Goal: Task Accomplishment & Management: Complete application form

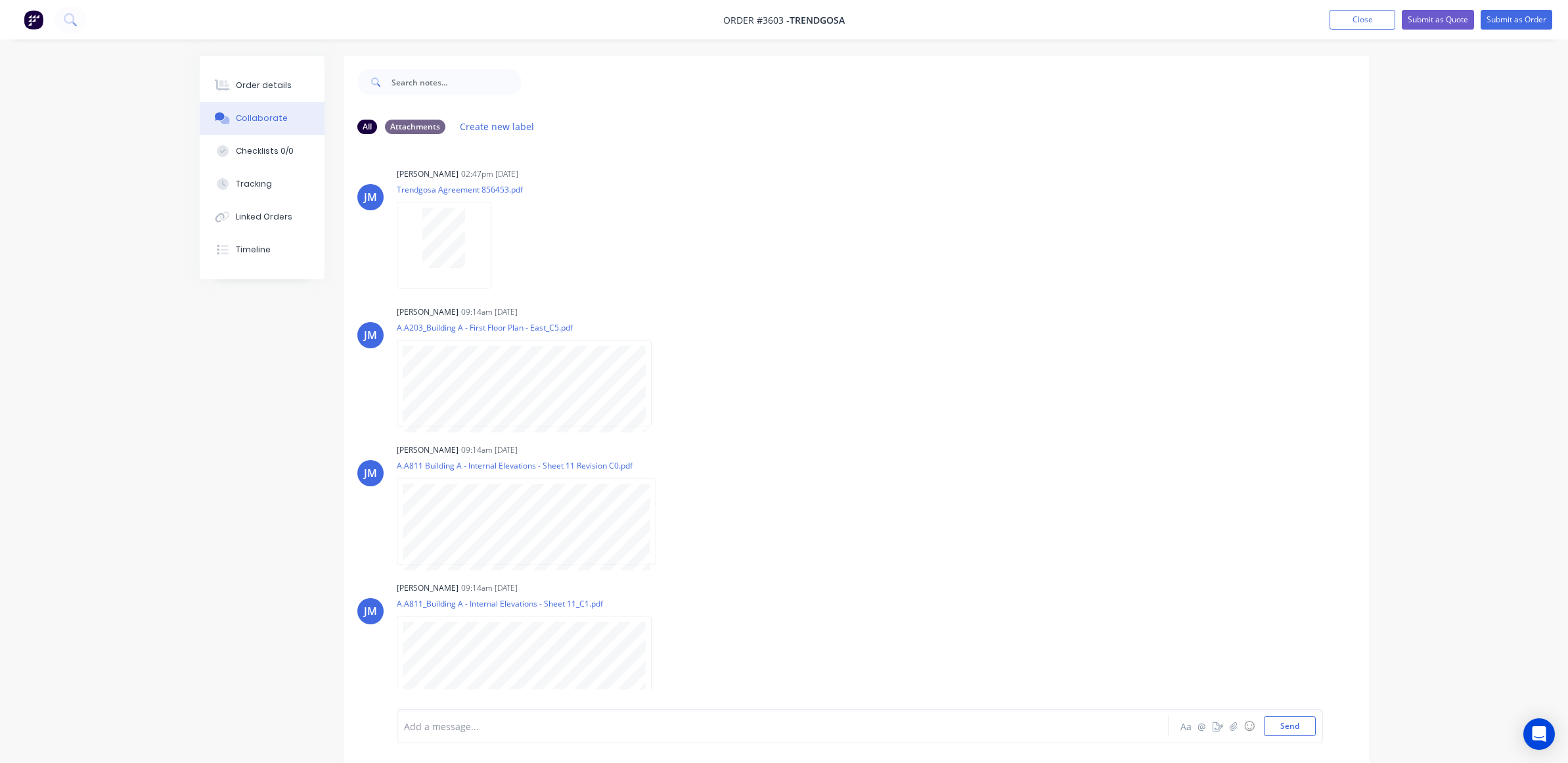
click at [1356, 30] on nav "Order #3603 - Trendgosa Add product Close Submit as Quote Submit as Order" at bounding box center [784, 19] width 1568 height 39
click at [1350, 20] on button "Close" at bounding box center [1362, 19] width 66 height 19
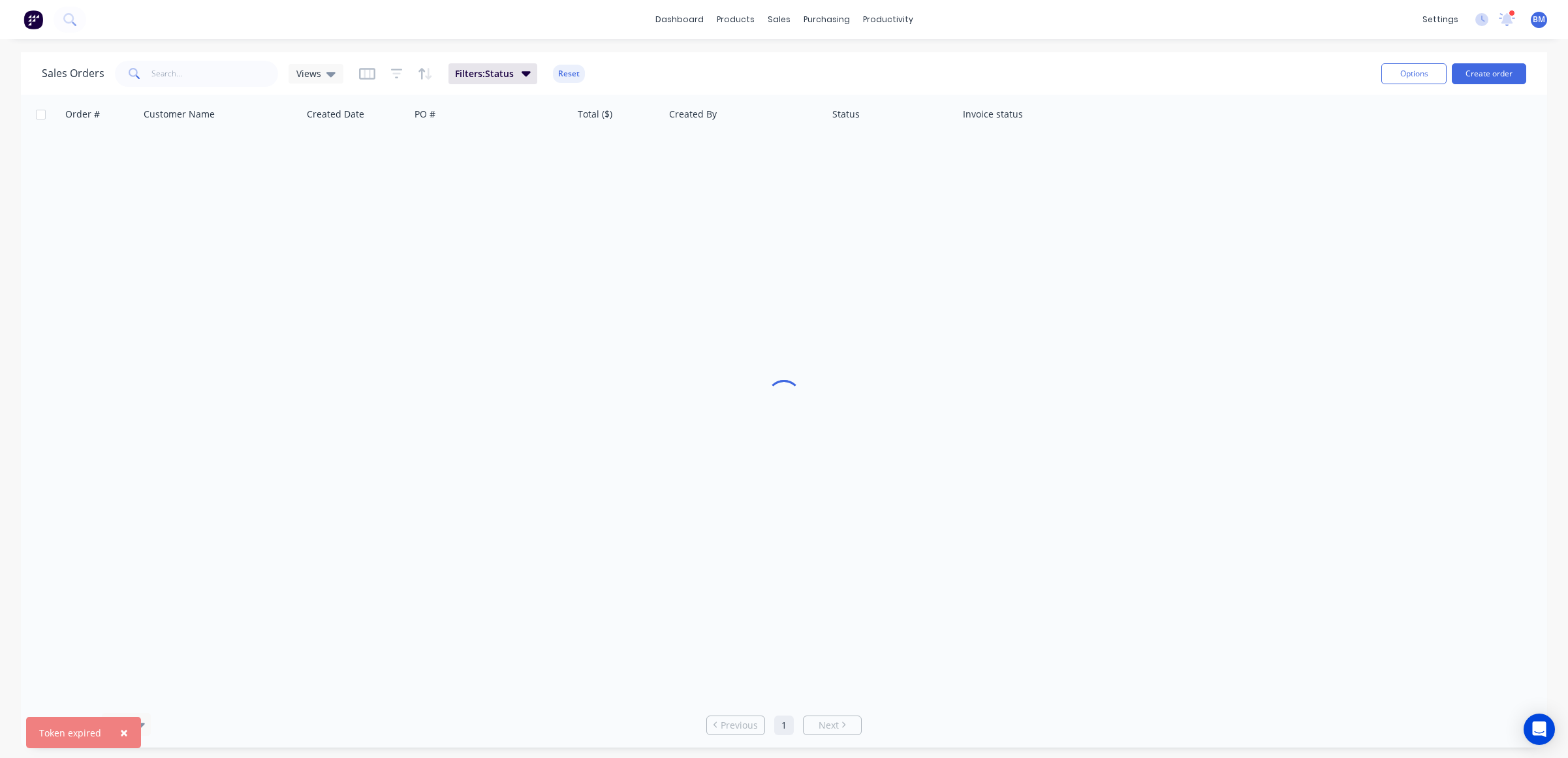
click at [19, 10] on div at bounding box center [43, 19] width 86 height 26
click at [26, 9] on button at bounding box center [32, 19] width 27 height 26
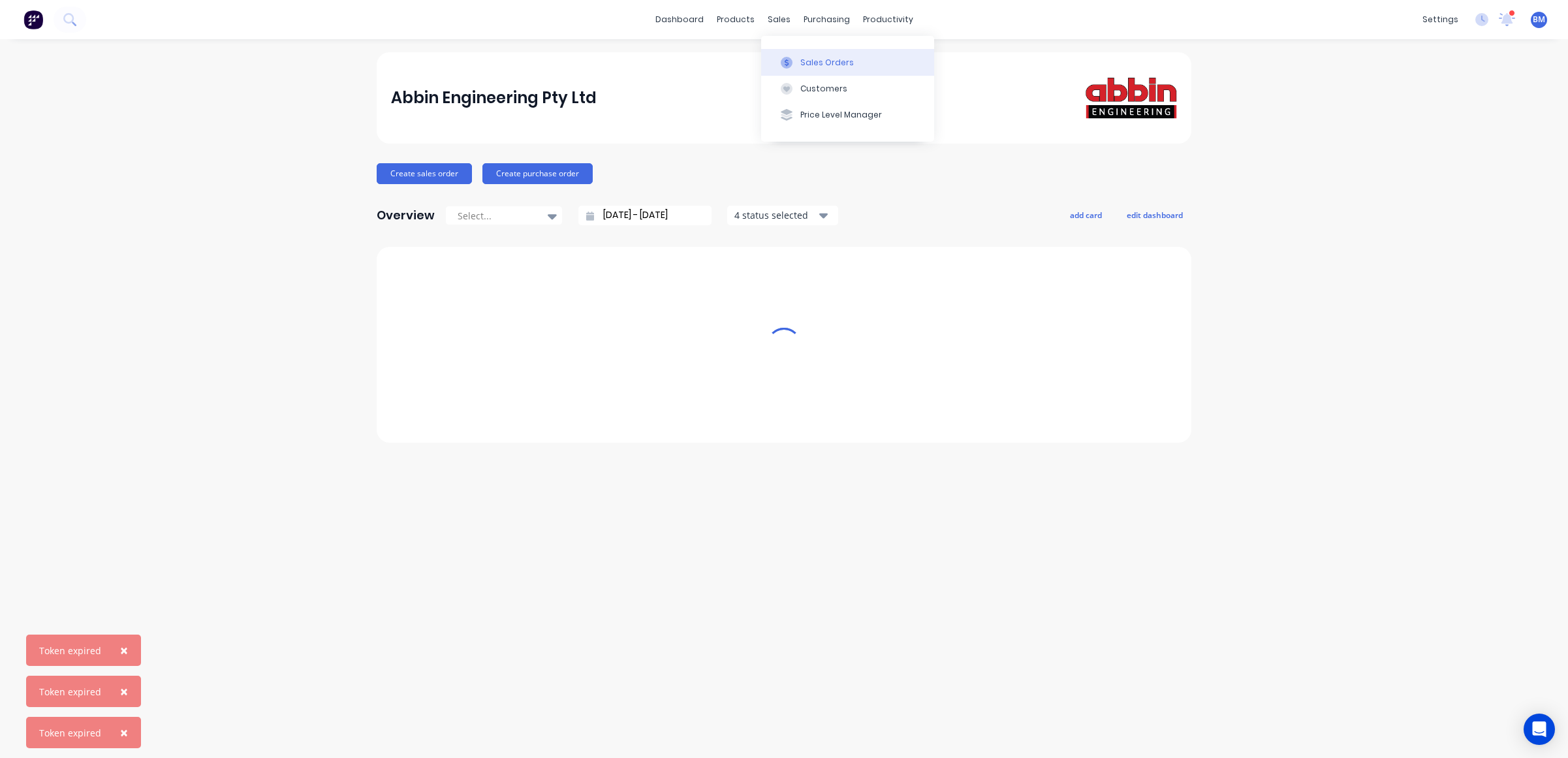
click at [786, 66] on icon at bounding box center [786, 62] width 11 height 11
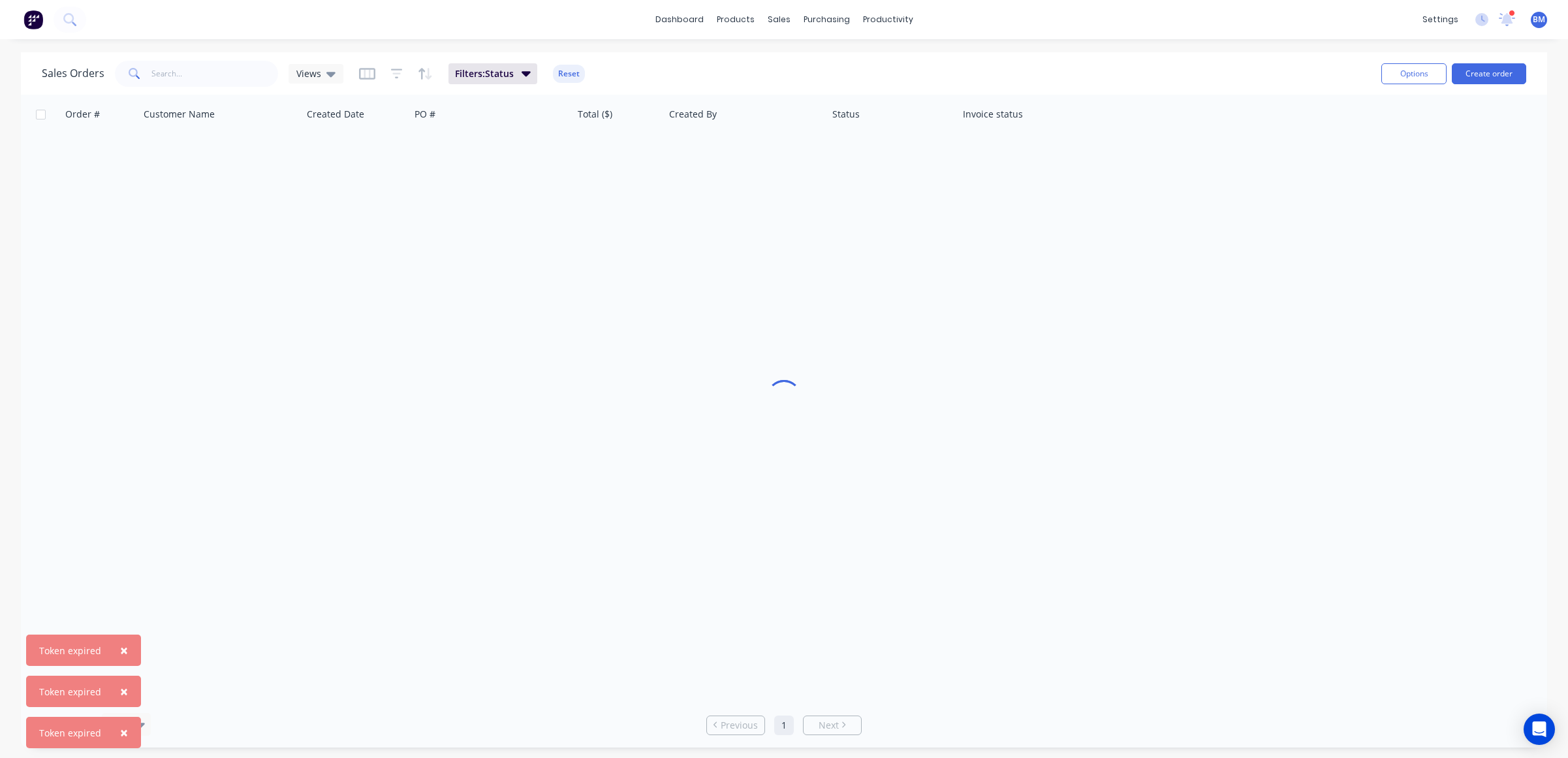
click at [30, 17] on img at bounding box center [33, 19] width 19 height 19
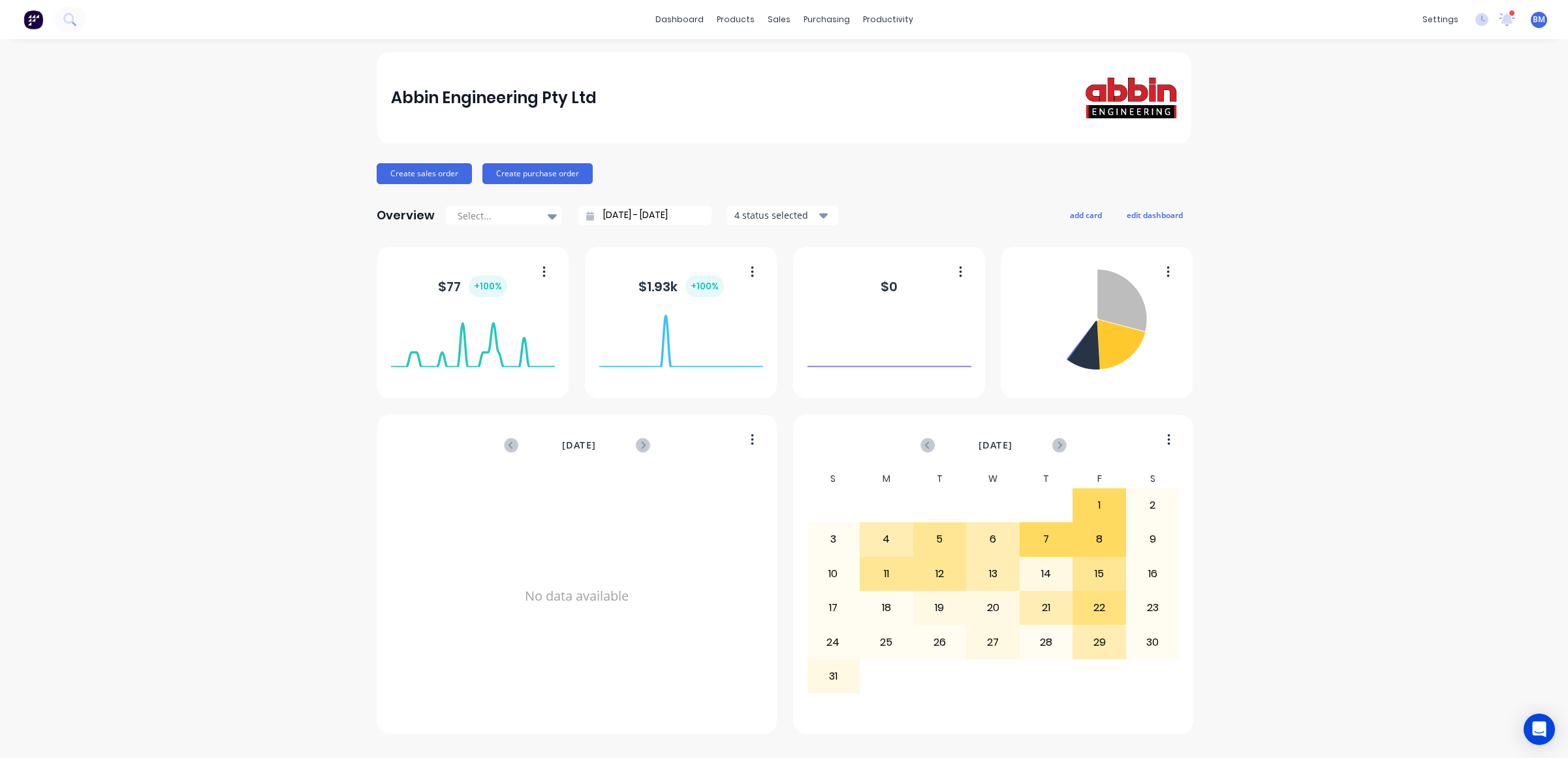
click at [32, 24] on img at bounding box center [33, 19] width 19 height 19
click at [801, 71] on link "Sales Orders" at bounding box center [848, 62] width 173 height 26
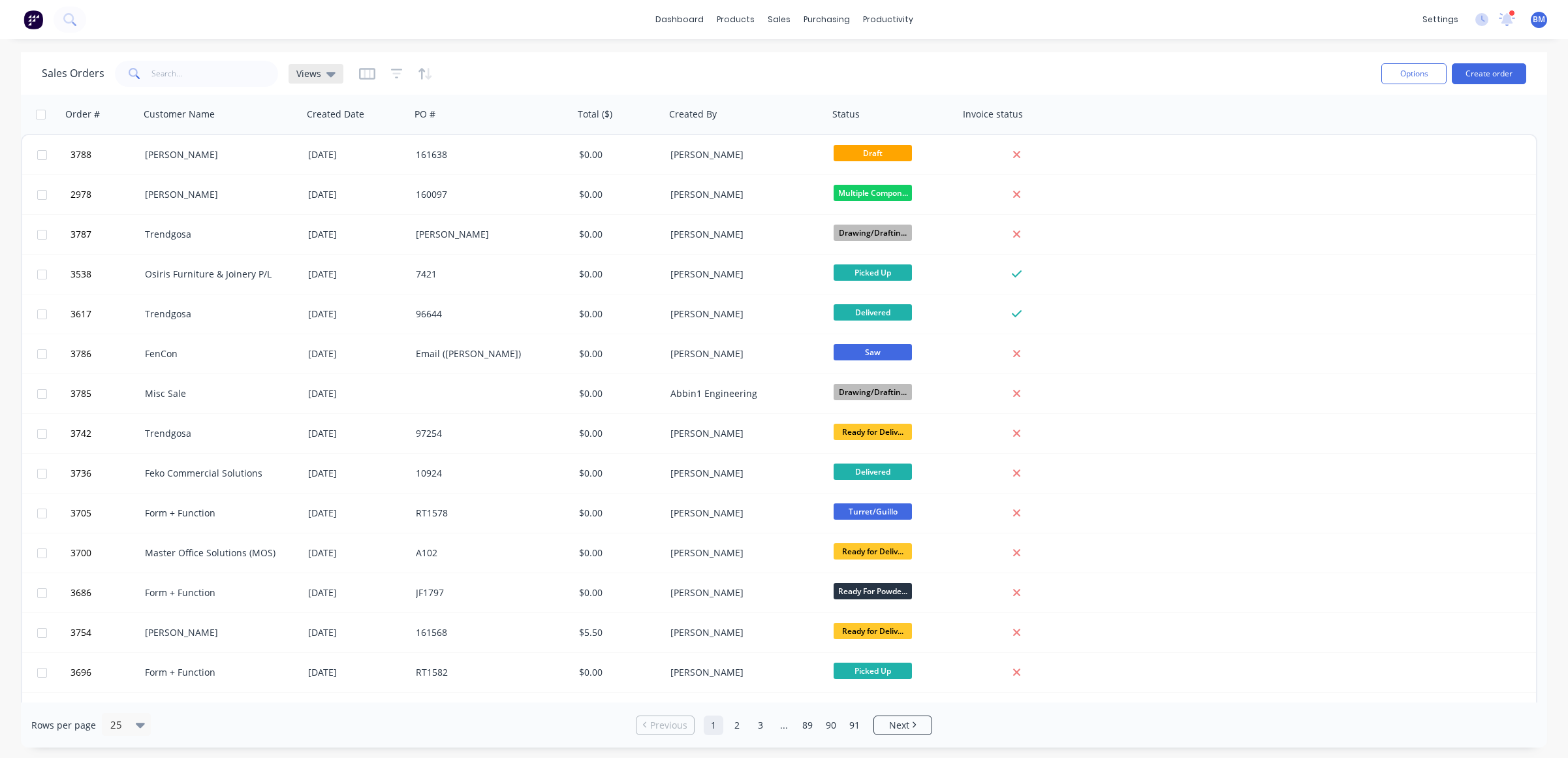
click at [307, 78] on span "Views" at bounding box center [308, 73] width 24 height 14
click at [336, 208] on button "drafts" at bounding box center [367, 211] width 149 height 15
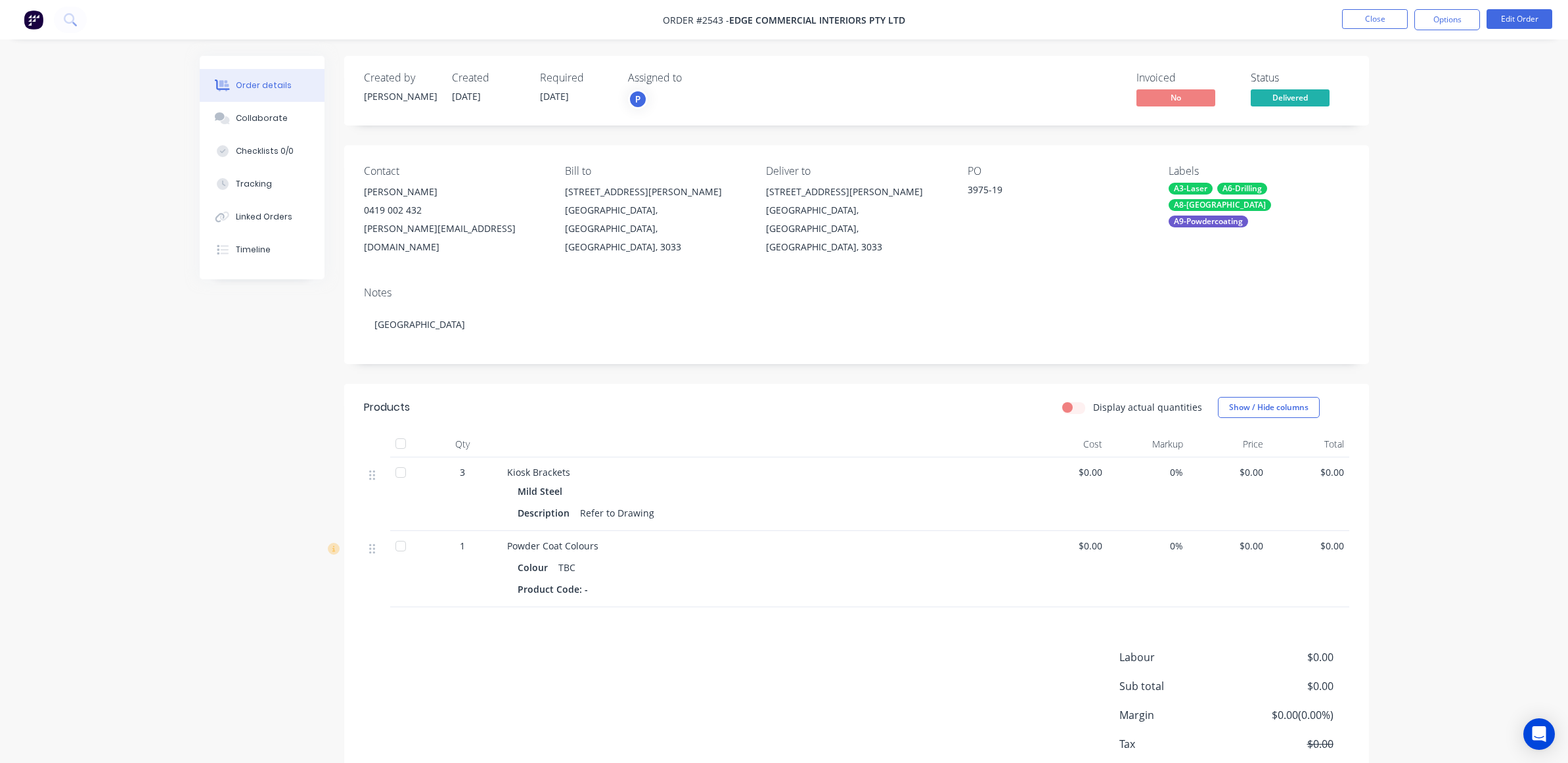
click at [106, 220] on div "Order details Collaborate Checklists 0/0 Tracking Linked Orders Timeline Order …" at bounding box center [784, 420] width 1568 height 841
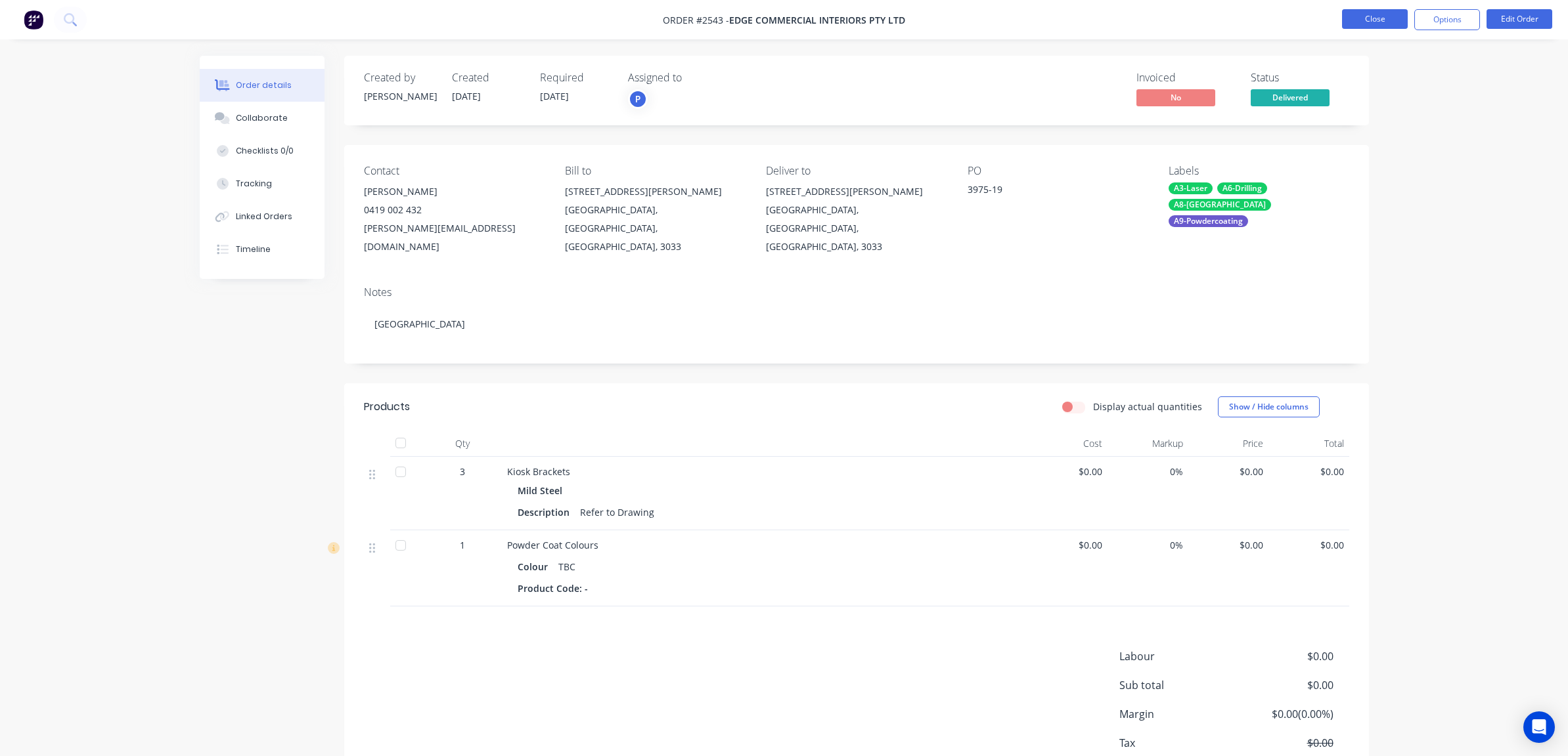
click at [1368, 26] on button "Close" at bounding box center [1374, 18] width 66 height 19
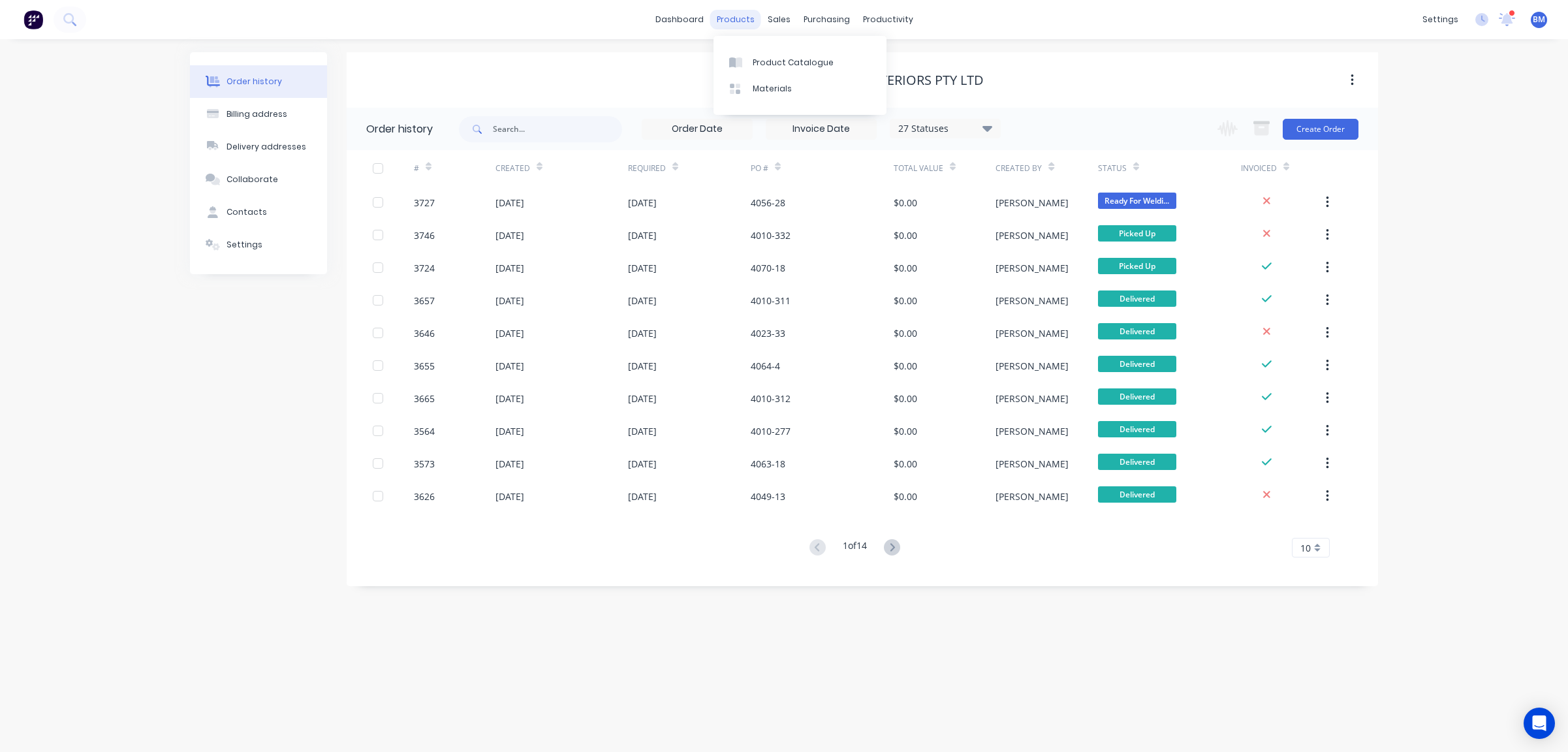
click at [746, 18] on div "products" at bounding box center [735, 19] width 51 height 19
click at [769, 18] on div "sales" at bounding box center [779, 19] width 36 height 19
click at [781, 79] on link "Customers" at bounding box center [848, 89] width 173 height 26
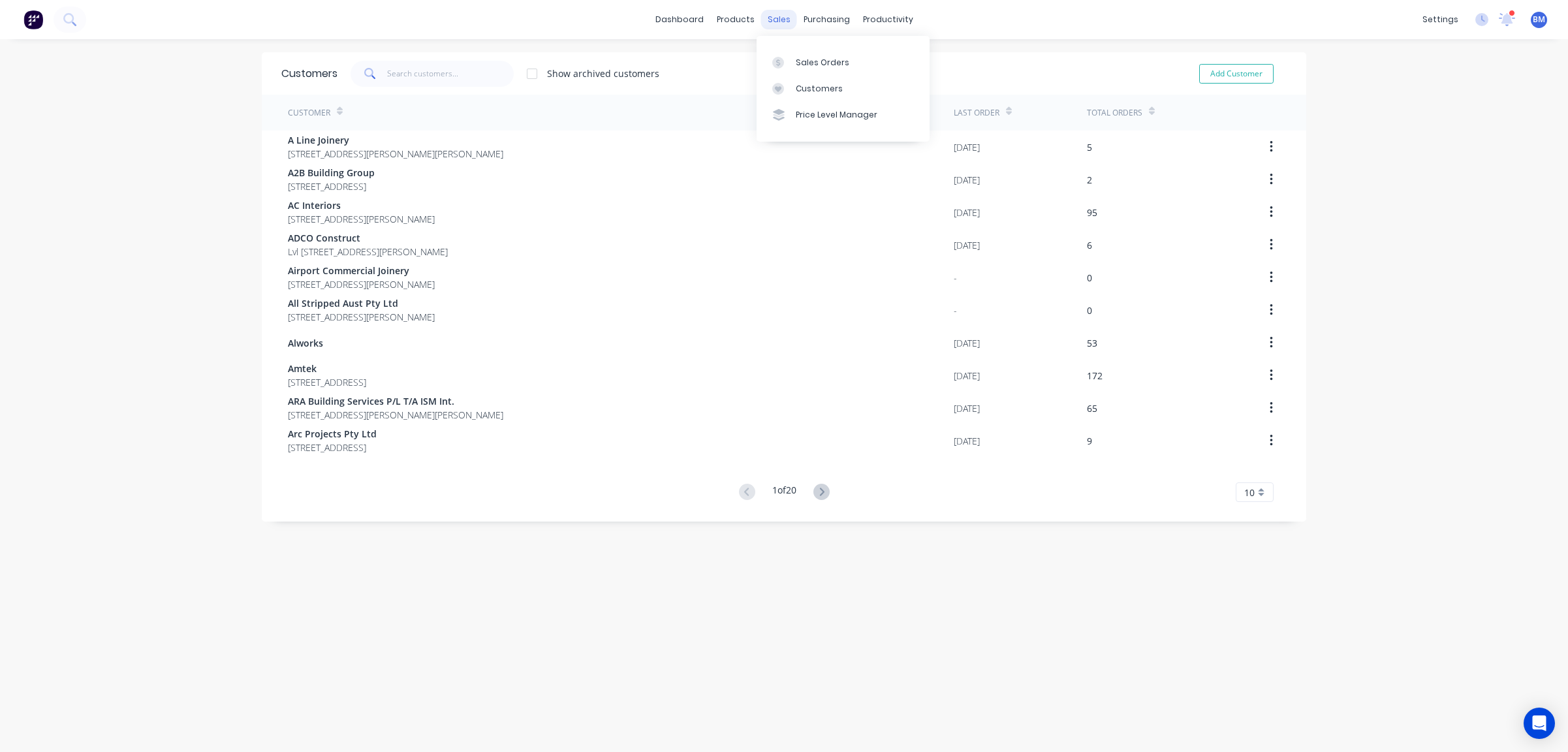
click at [769, 24] on div "sales" at bounding box center [779, 19] width 36 height 19
click at [786, 67] on div at bounding box center [782, 62] width 19 height 11
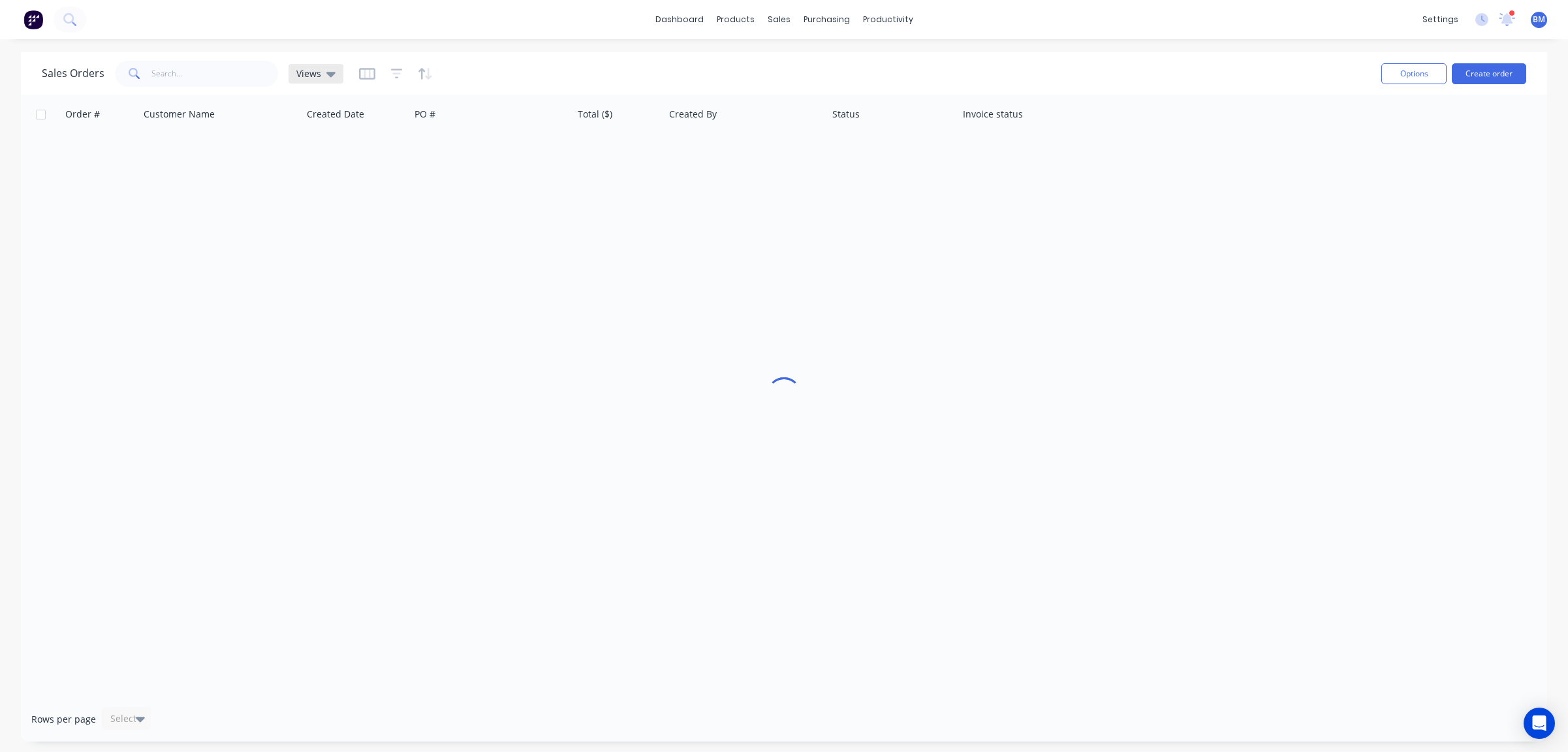
click at [338, 66] on div "Views" at bounding box center [315, 73] width 55 height 19
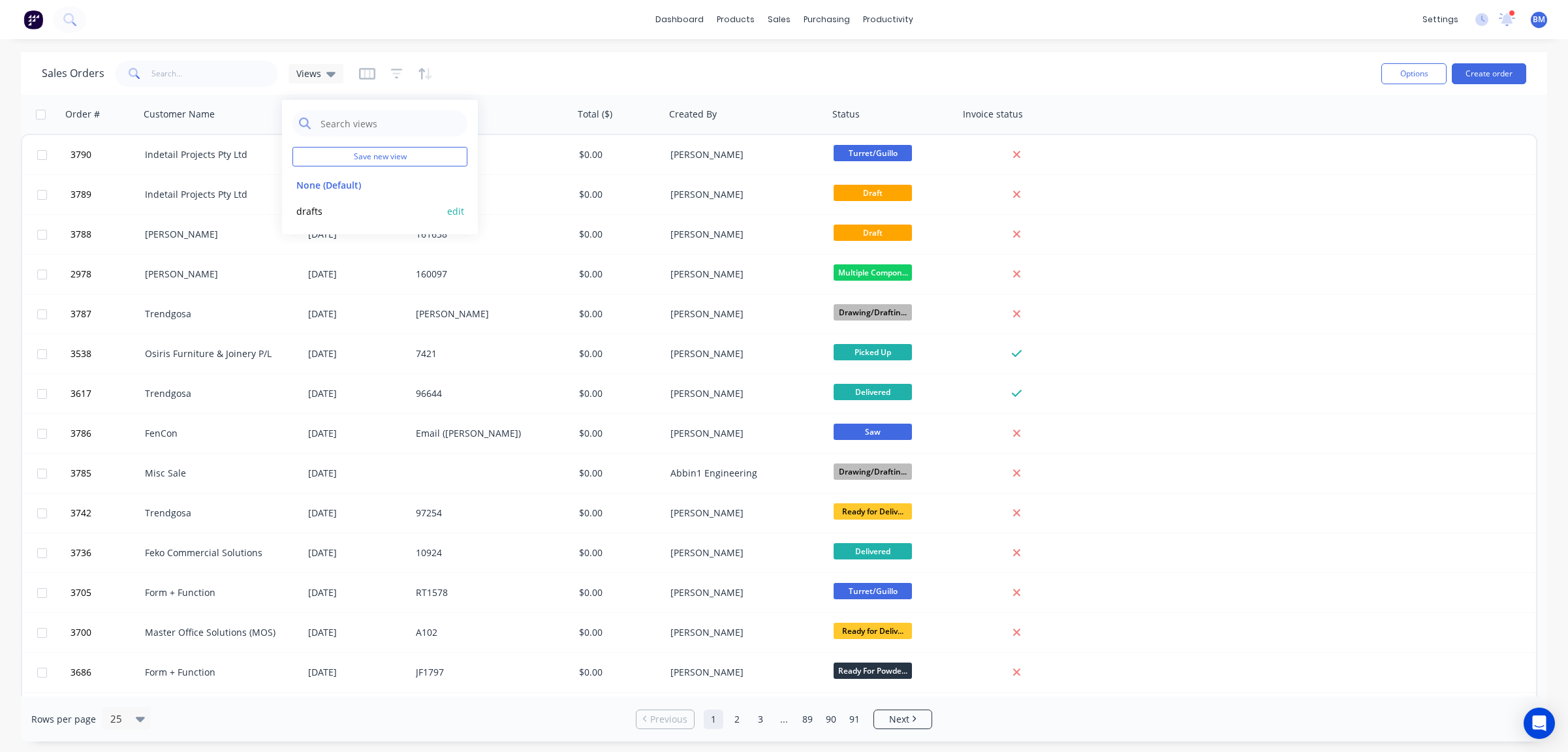
click at [325, 218] on button "drafts" at bounding box center [367, 211] width 149 height 15
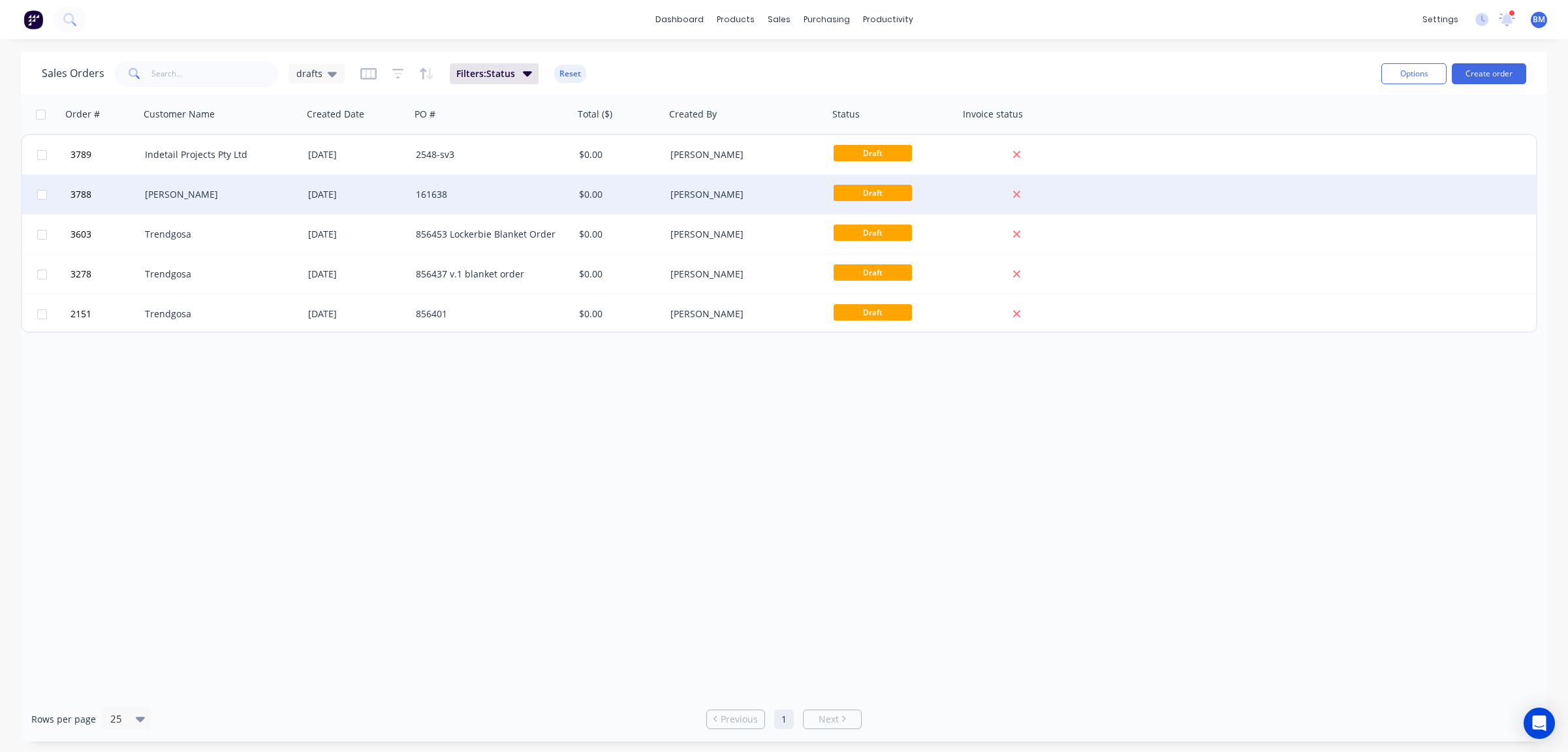
click at [226, 194] on div "Michael Schiavello" at bounding box center [217, 194] width 145 height 13
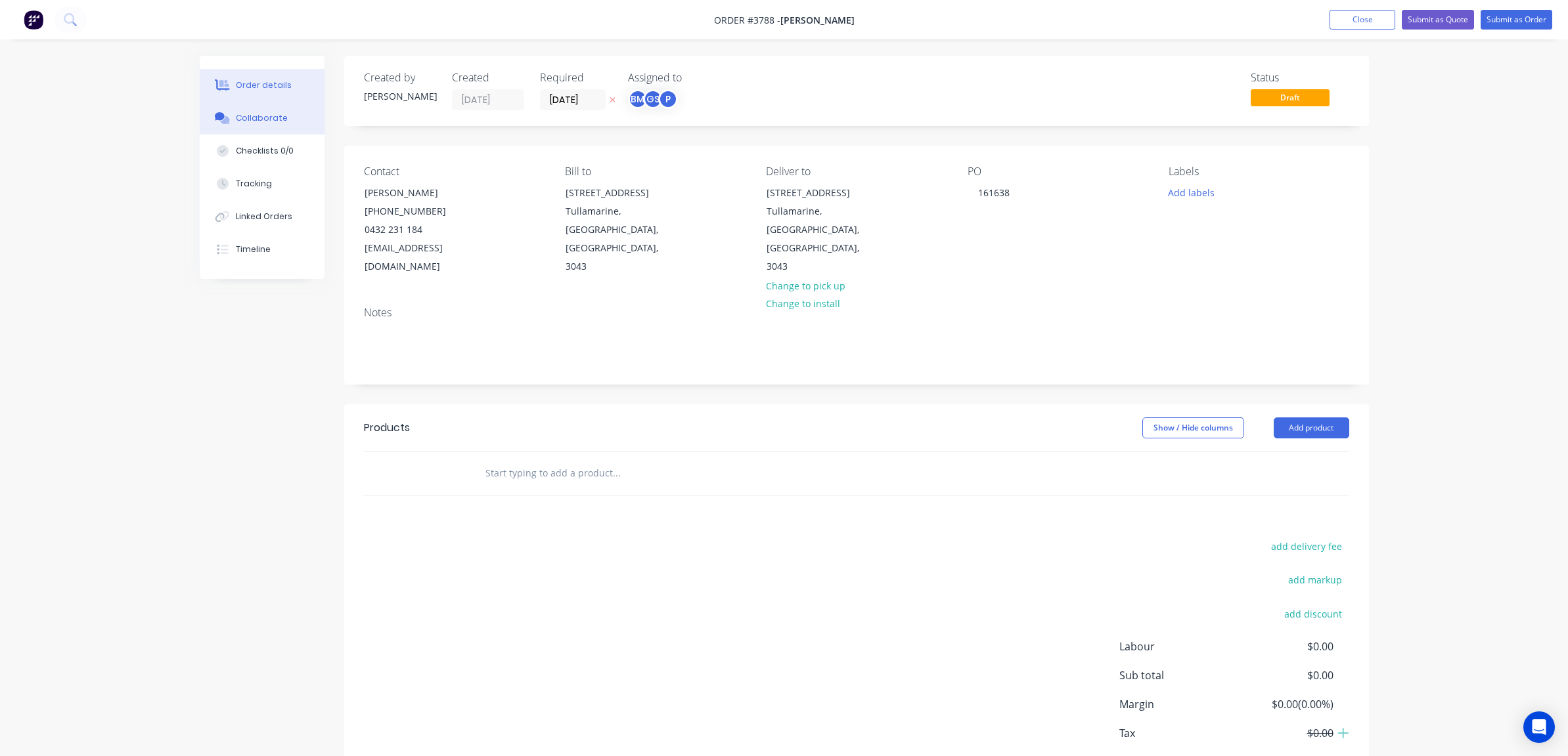
click at [210, 124] on button "Collaborate" at bounding box center [262, 117] width 124 height 32
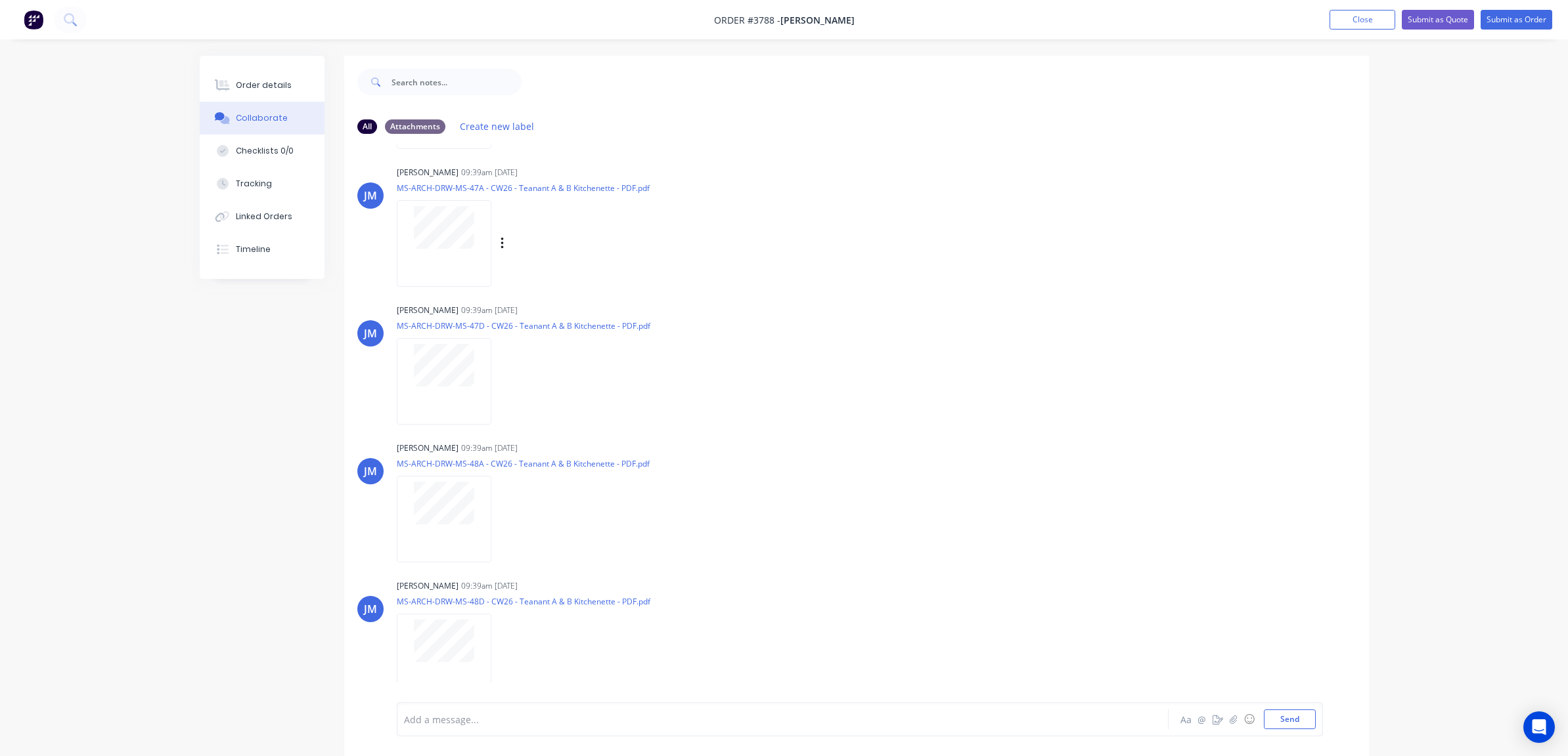
scroll to position [197, 0]
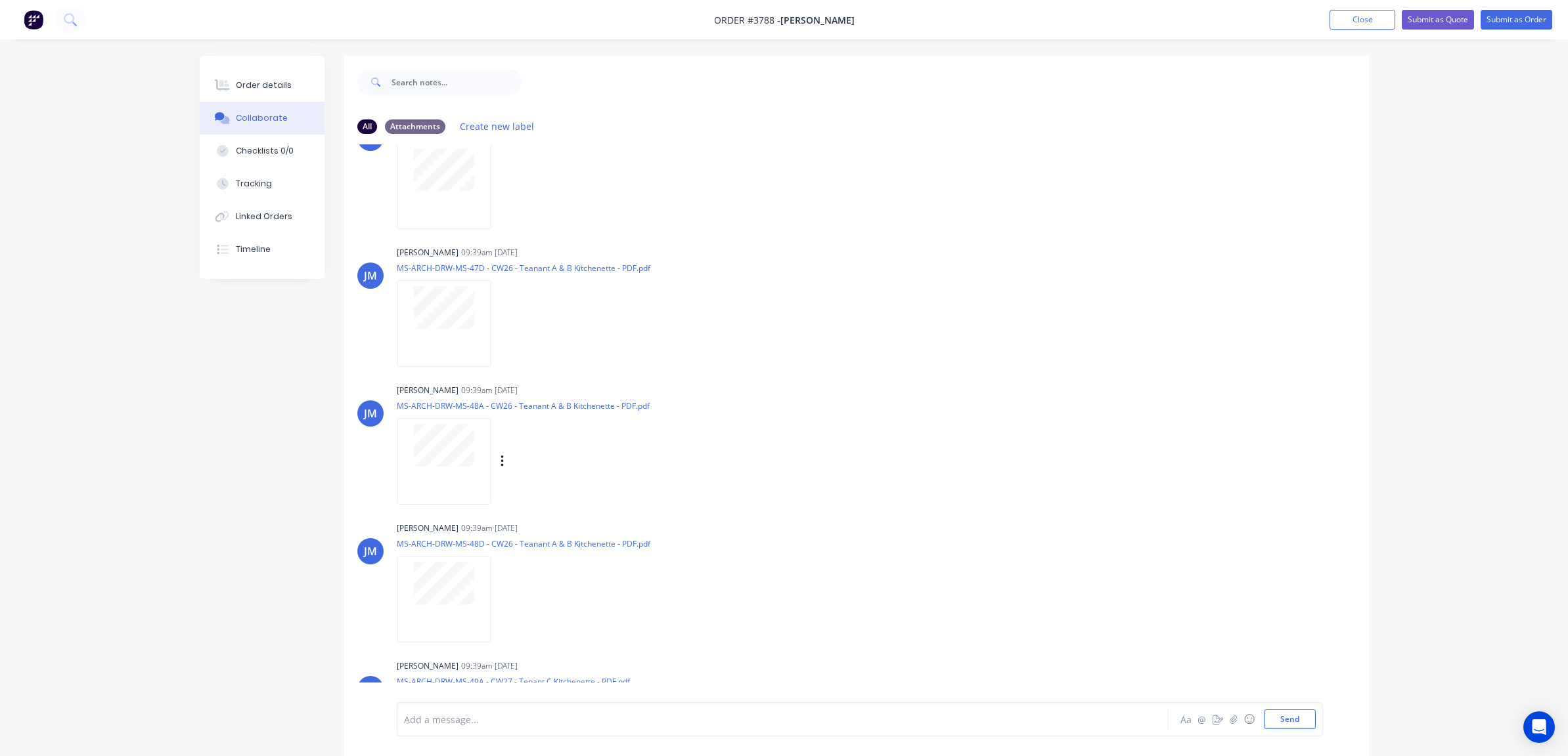
click at [479, 461] on div at bounding box center [443, 445] width 82 height 43
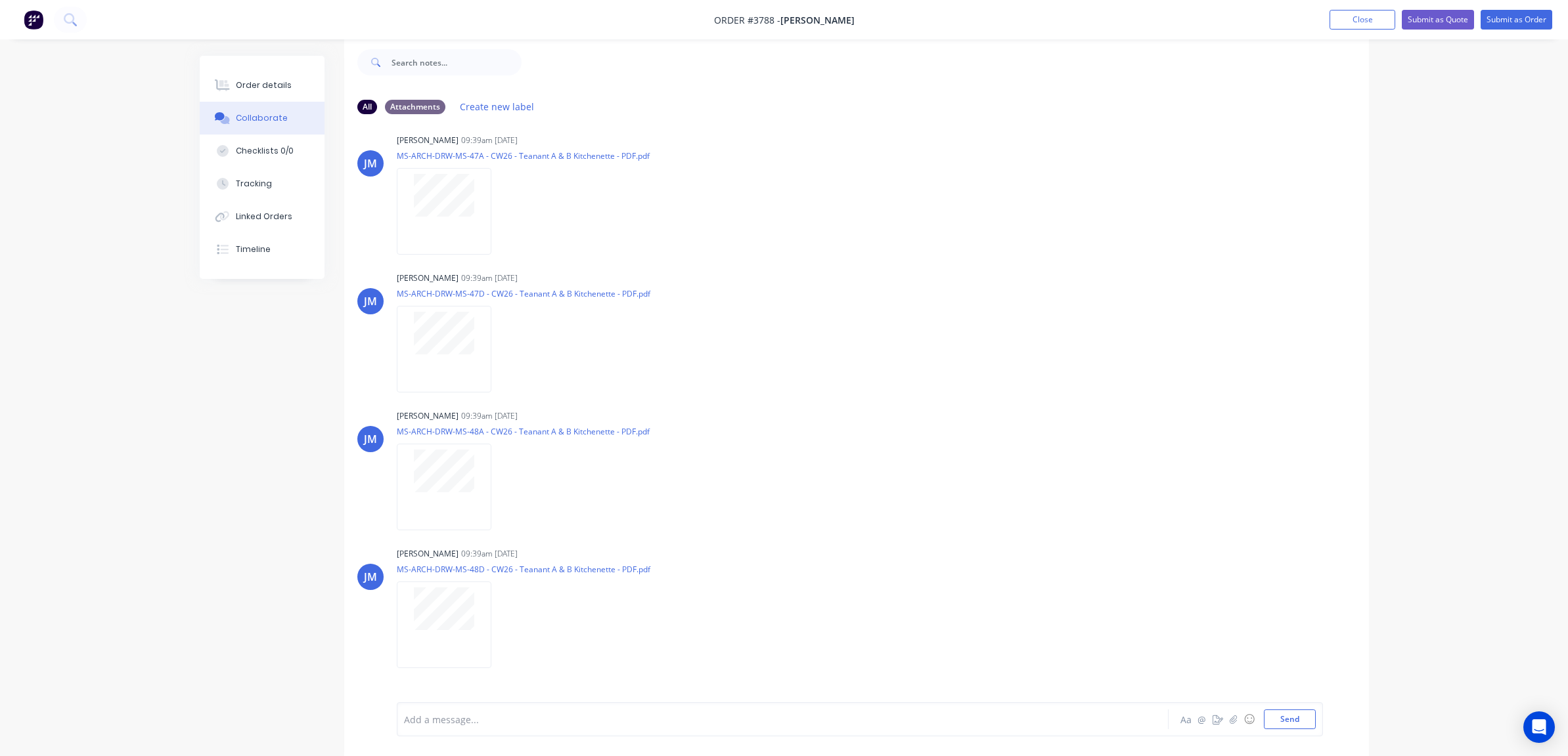
scroll to position [0, 0]
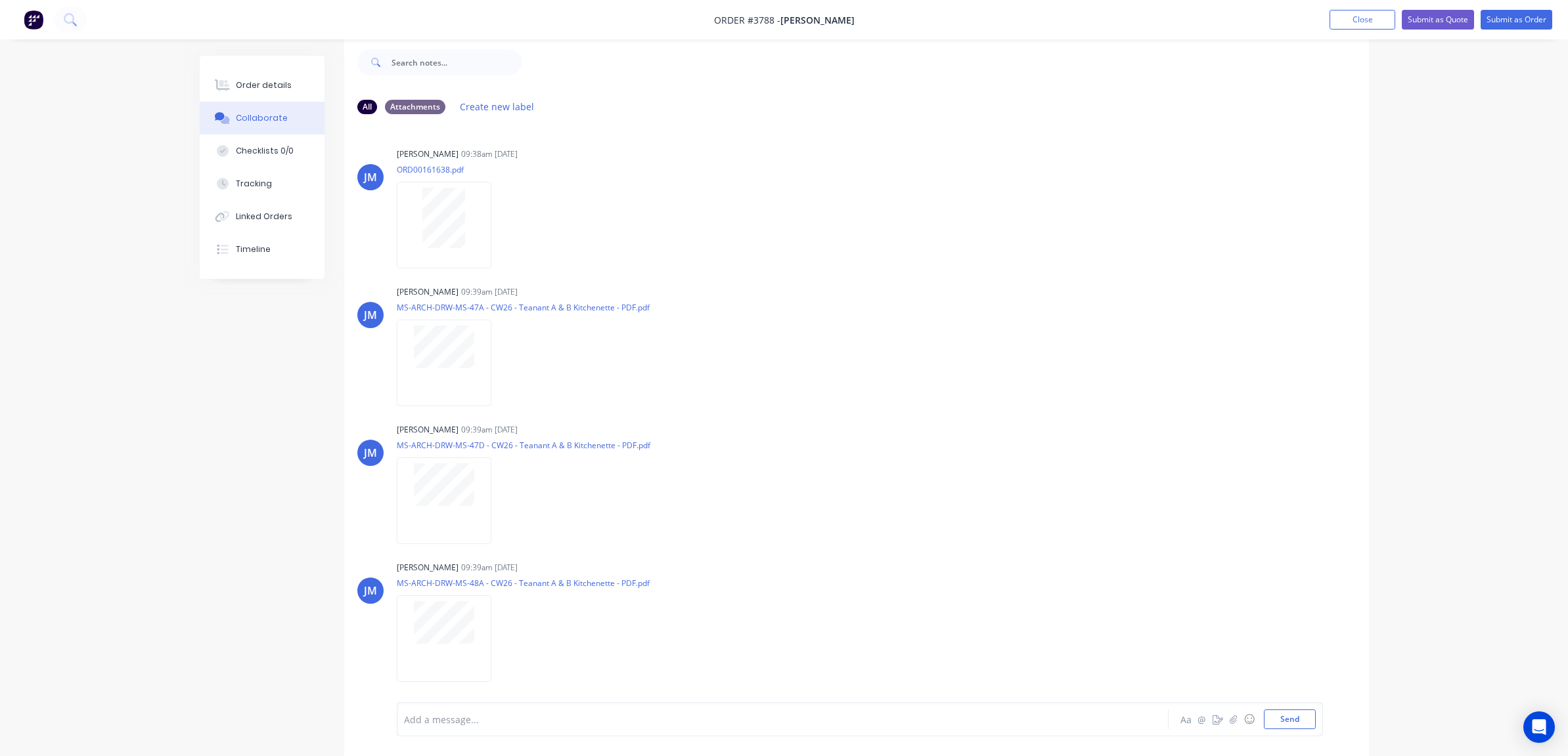
click at [273, 66] on div "Order details Collaborate Checklists 0/0 Tracking Linked Orders Timeline" at bounding box center [262, 167] width 124 height 223
click at [272, 87] on div "Order details" at bounding box center [264, 85] width 56 height 11
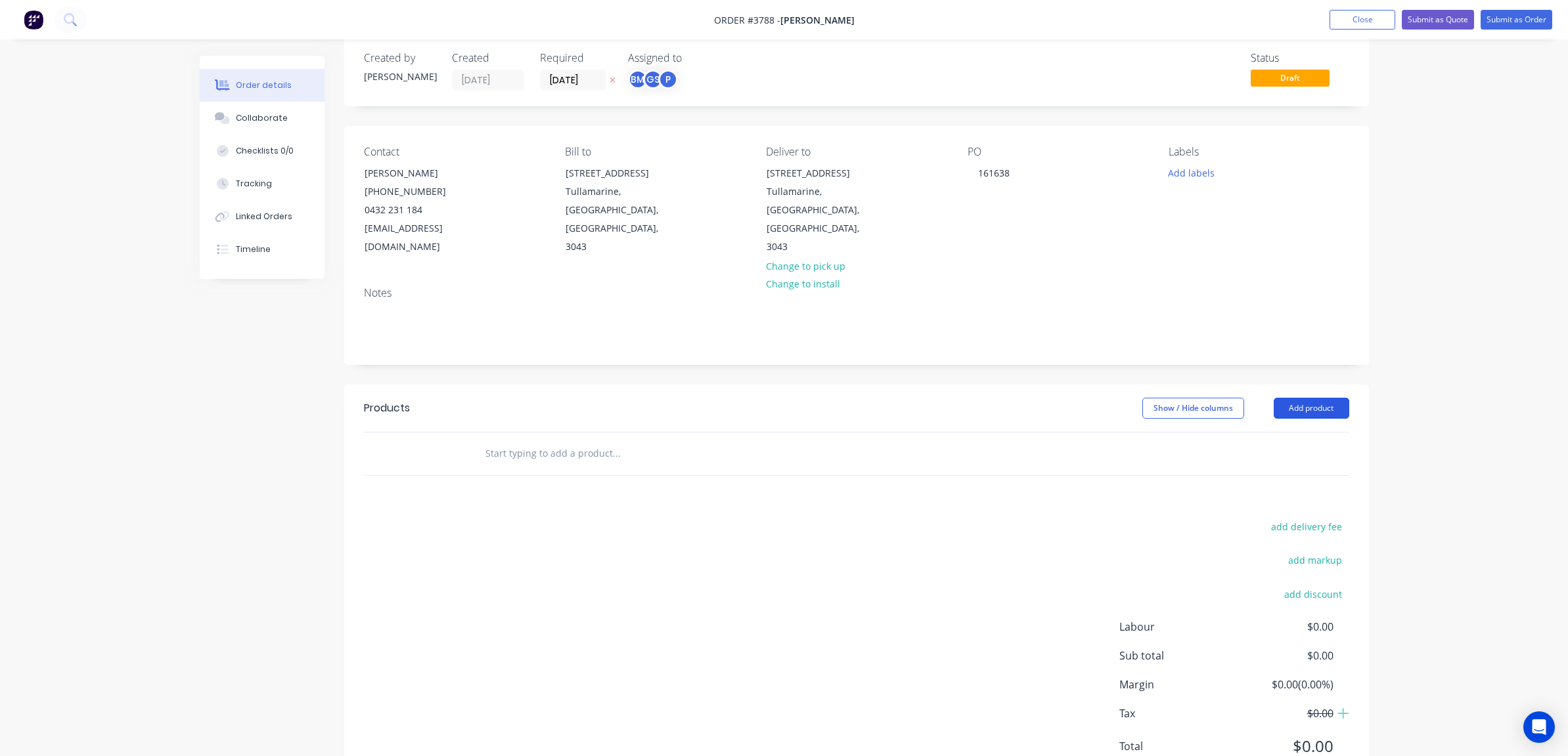
click at [1347, 398] on button "Add product" at bounding box center [1311, 408] width 75 height 21
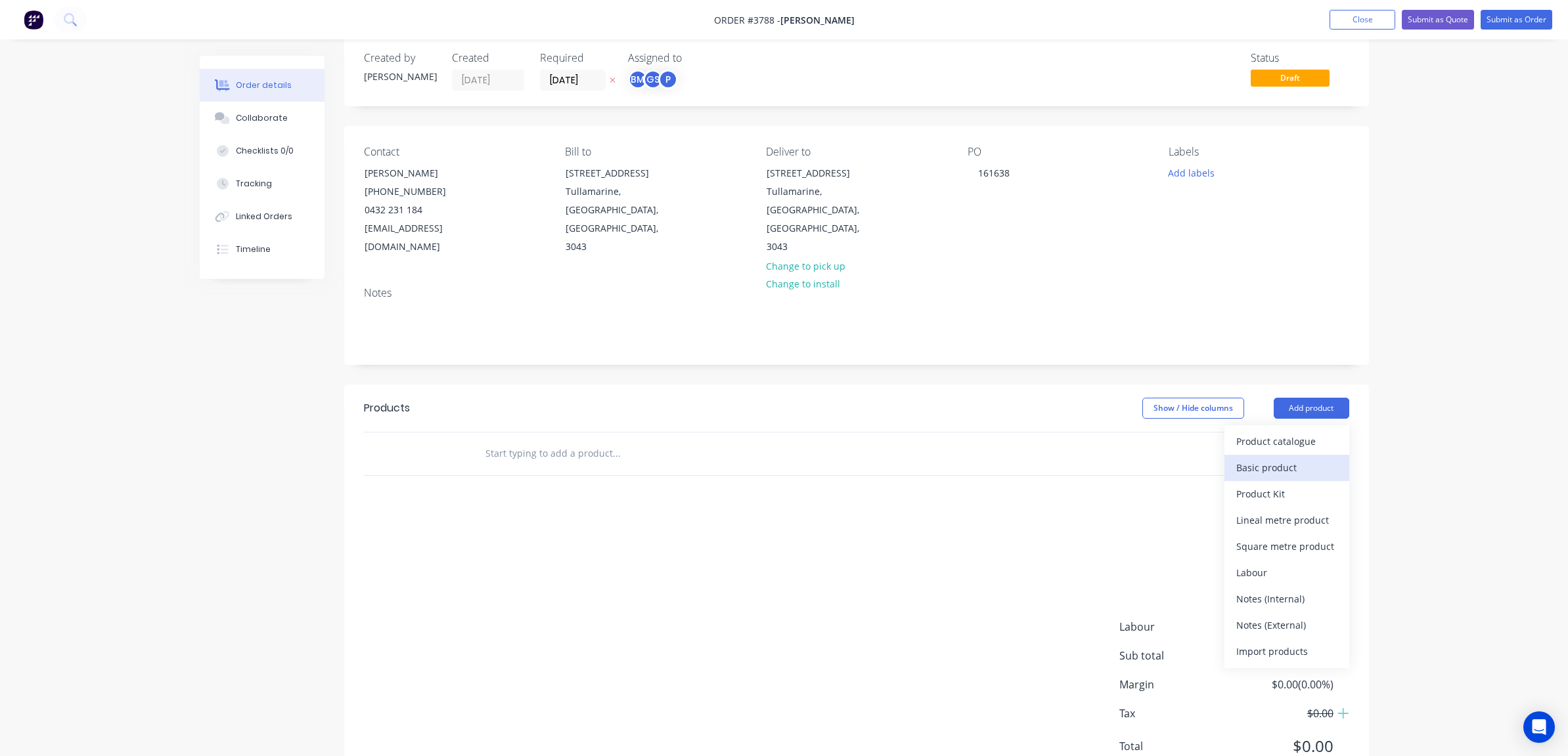
click at [1319, 458] on div "Basic product" at bounding box center [1286, 468] width 101 height 19
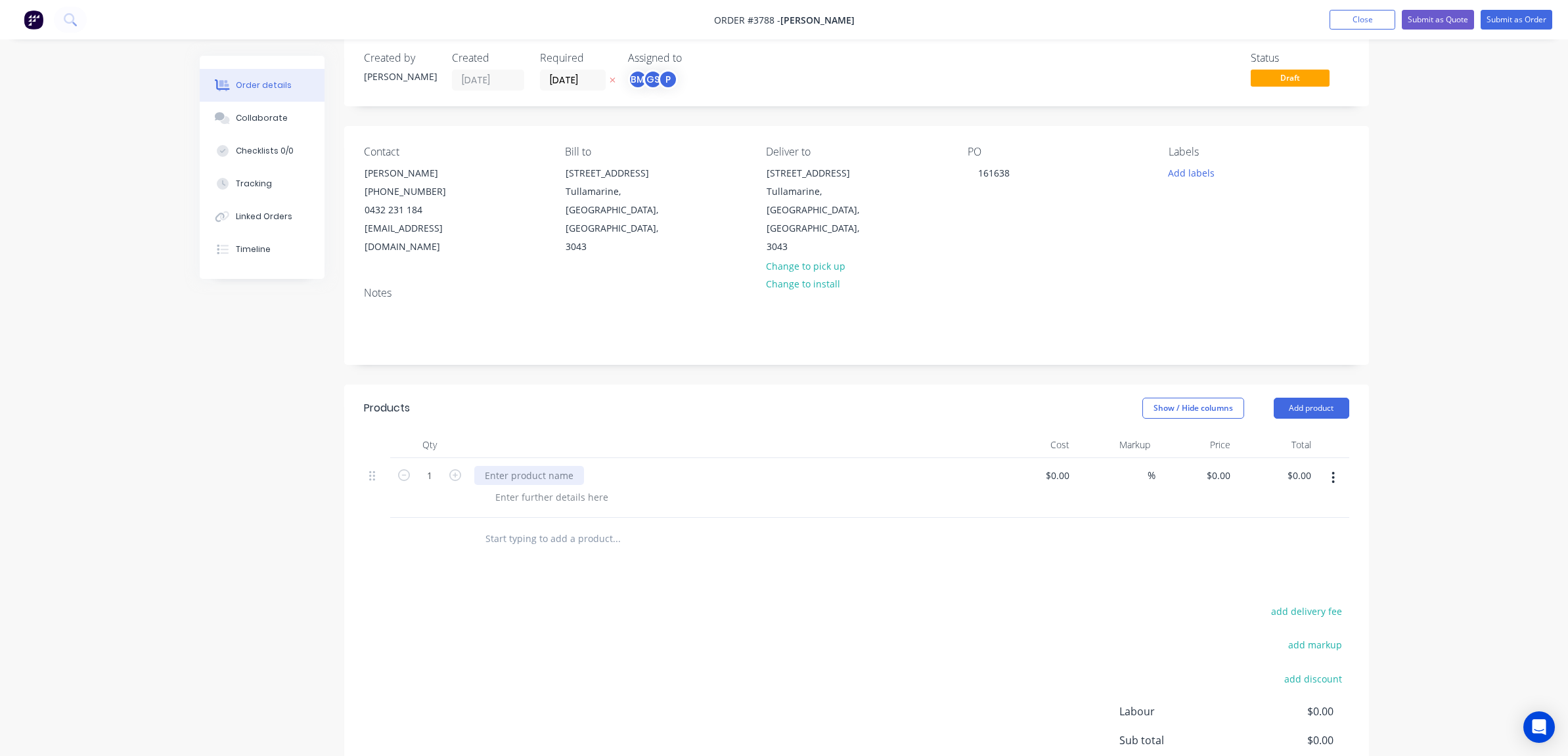
click at [488, 466] on div at bounding box center [529, 476] width 110 height 19
paste div
drag, startPoint x: 625, startPoint y: 473, endPoint x: 971, endPoint y: 432, distance: 348.4
click at [971, 432] on div at bounding box center [732, 445] width 526 height 26
click at [1330, 466] on button "button" at bounding box center [1332, 477] width 31 height 24
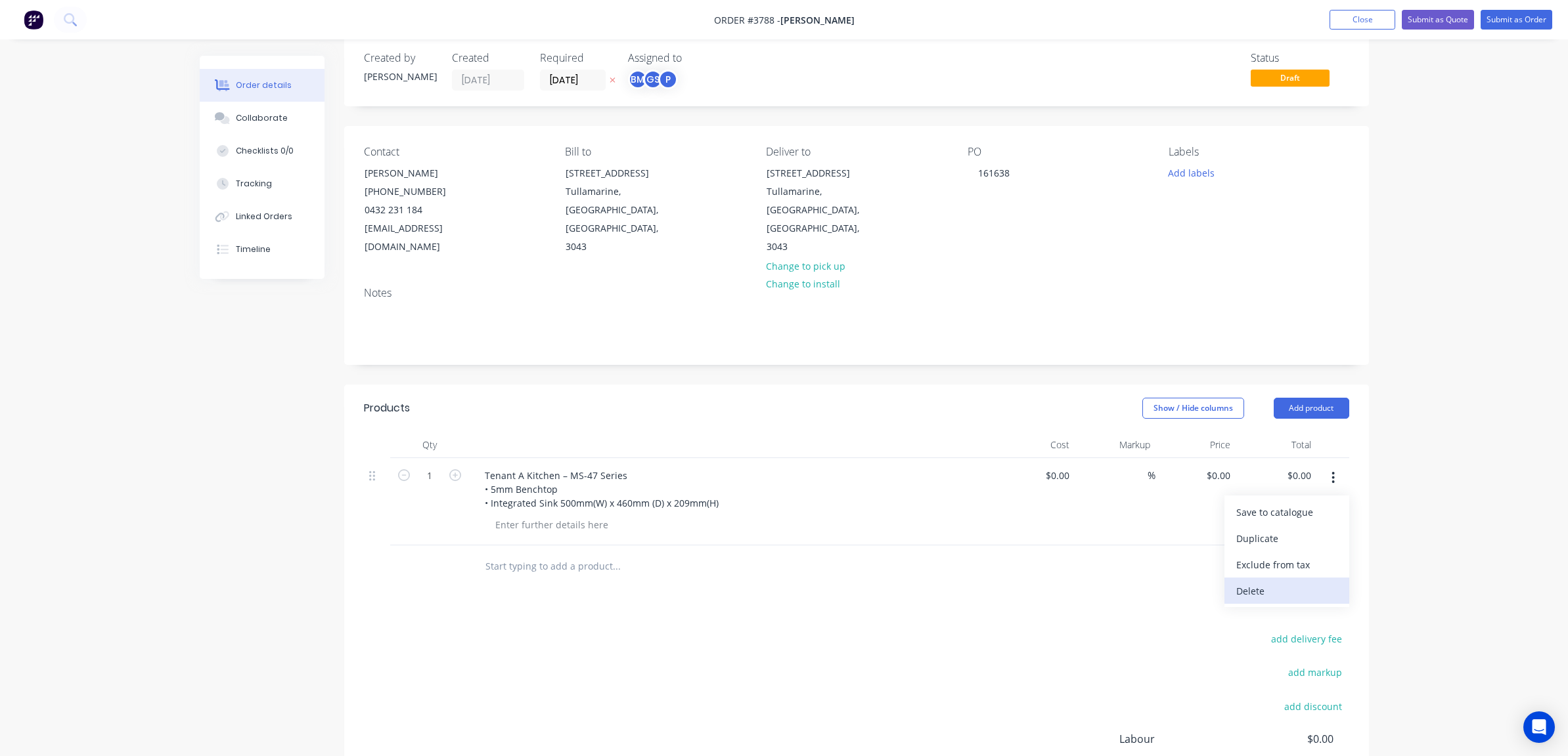
click at [1294, 582] on div "Delete" at bounding box center [1286, 591] width 101 height 19
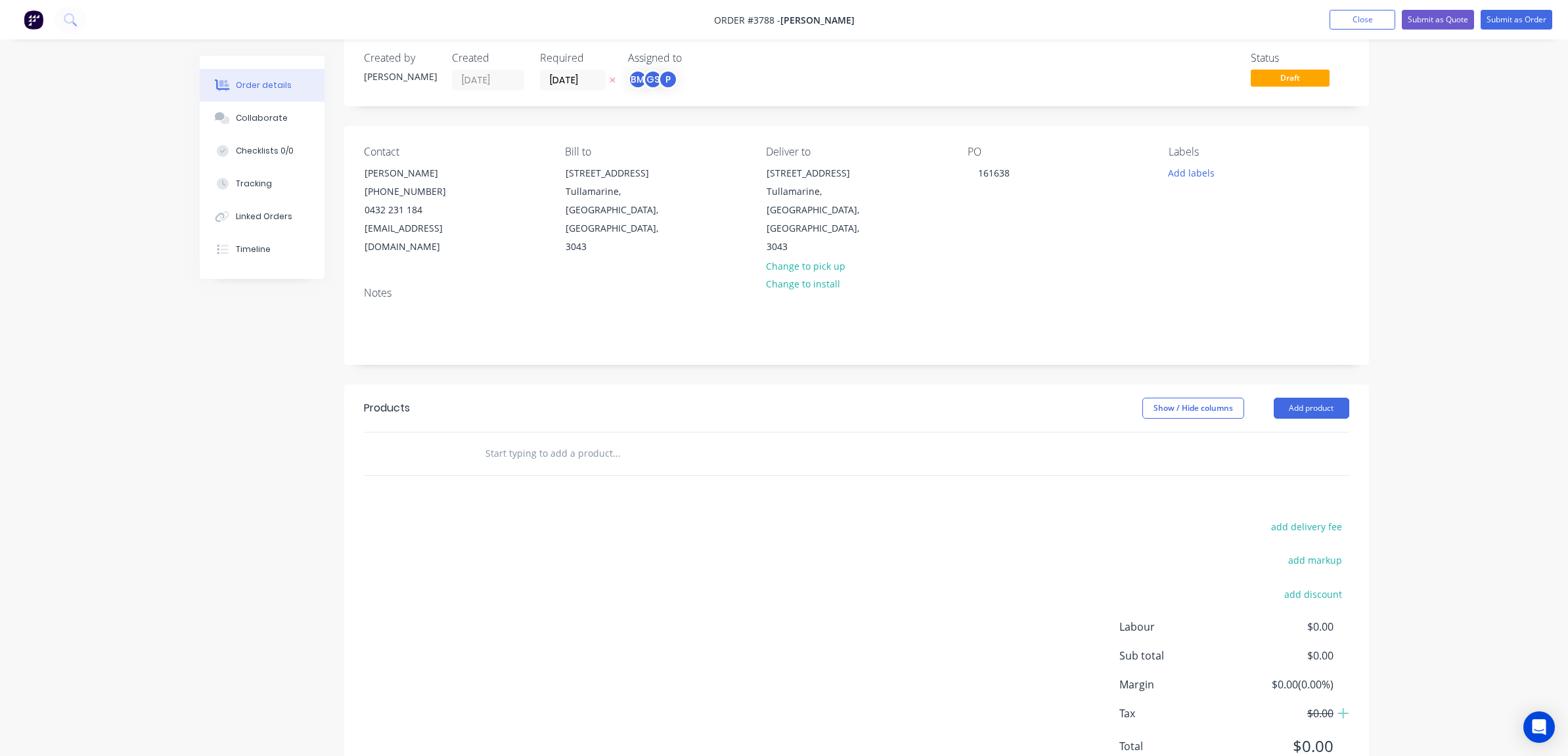
click at [1315, 385] on header "Products Show / Hide columns Add product" at bounding box center [856, 408] width 1025 height 47
click at [1308, 398] on button "Add product" at bounding box center [1311, 408] width 75 height 21
click at [1301, 432] on div "Product catalogue" at bounding box center [1286, 442] width 101 height 19
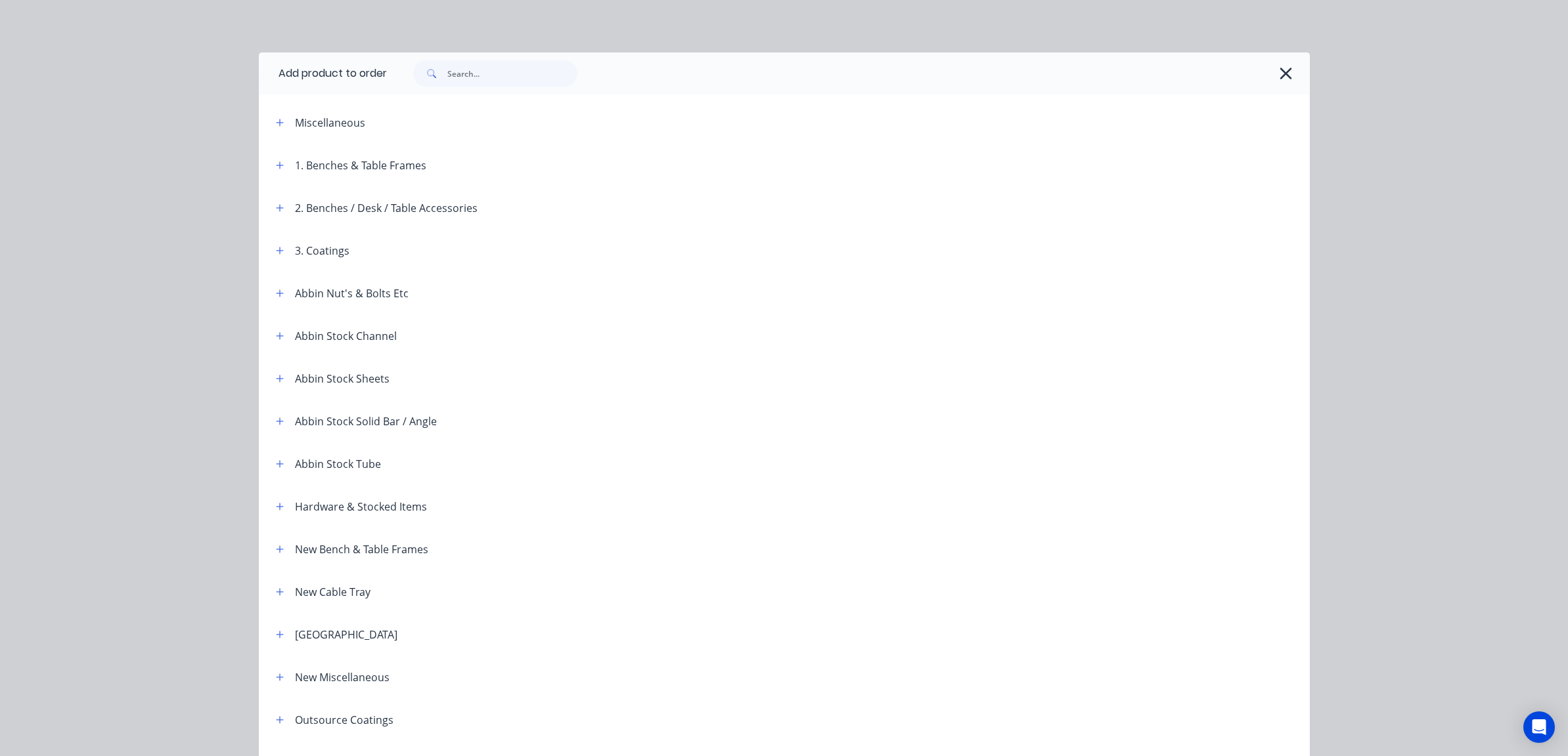
click at [280, 133] on header "Miscellaneous" at bounding box center [784, 122] width 1051 height 43
drag, startPoint x: 262, startPoint y: 103, endPoint x: 270, endPoint y: 121, distance: 19.7
click at [262, 105] on header "Miscellaneous" at bounding box center [784, 122] width 1051 height 43
click at [272, 121] on button "button" at bounding box center [280, 122] width 17 height 17
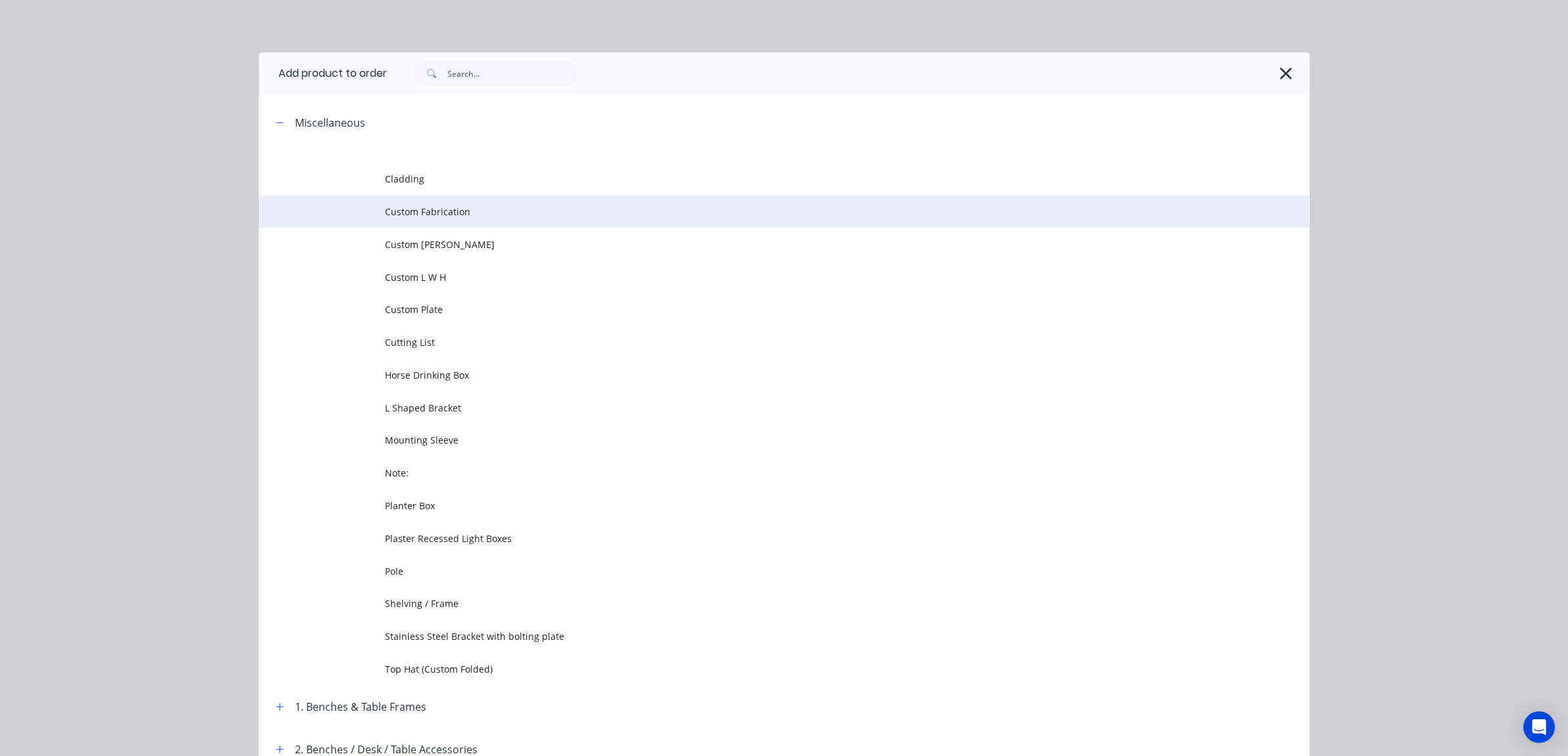
click at [333, 220] on td at bounding box center [322, 211] width 126 height 32
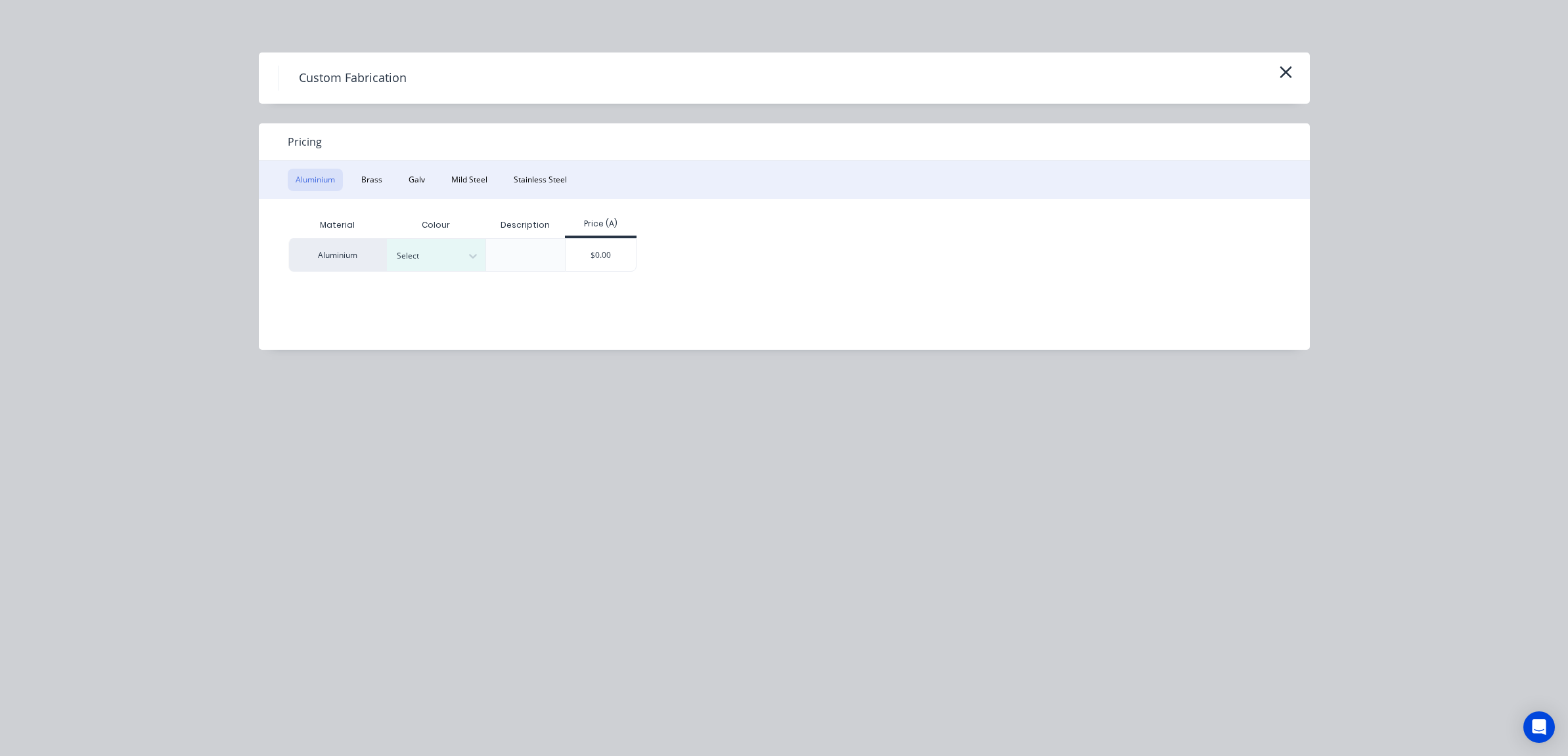
click at [583, 193] on div "Aluminium Brass Galv Mild Steel Stainless Steel" at bounding box center [784, 180] width 1051 height 38
click at [519, 181] on button "Stainless Steel" at bounding box center [540, 180] width 69 height 22
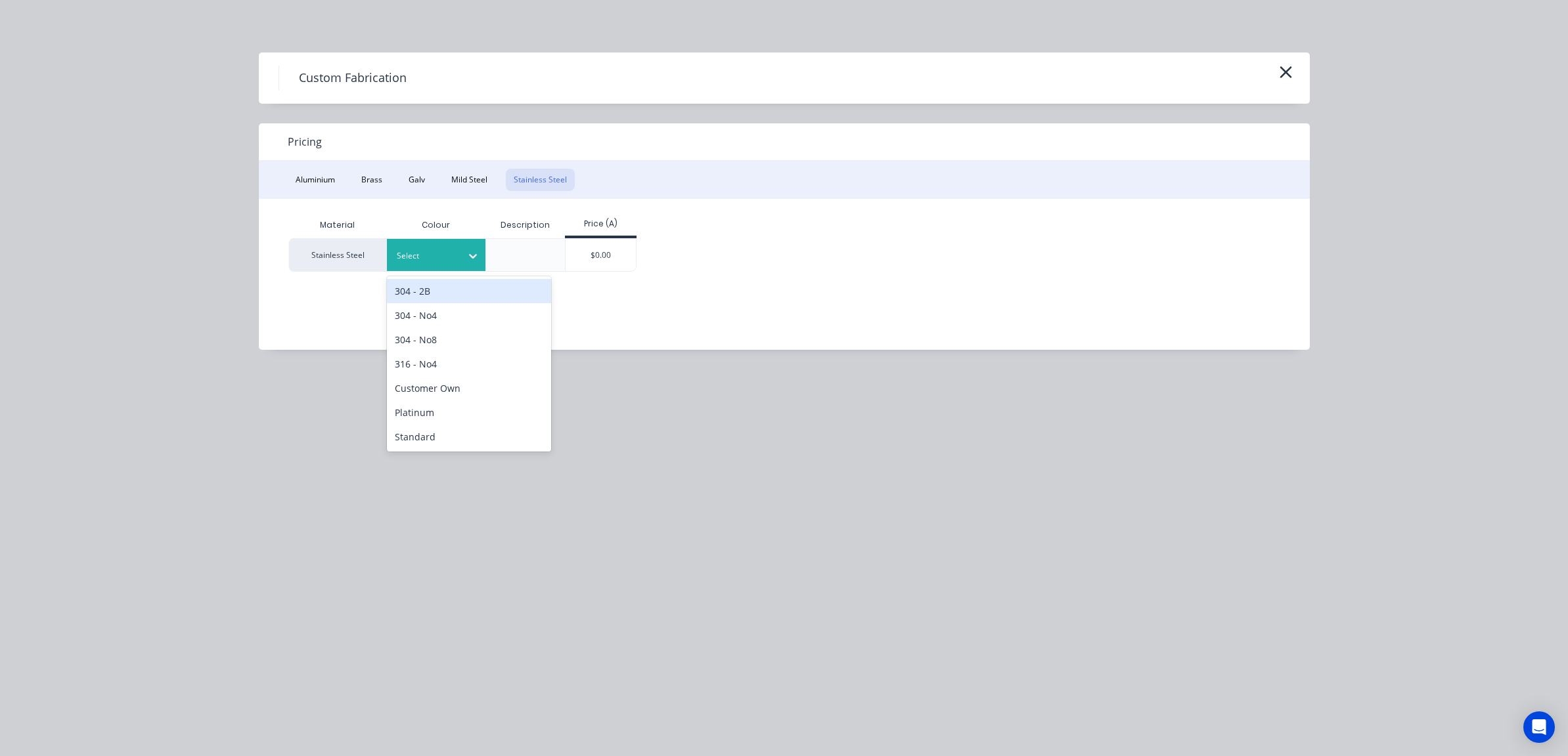
click at [461, 245] on div at bounding box center [472, 256] width 24 height 21
click at [434, 439] on div "Standard" at bounding box center [468, 437] width 164 height 25
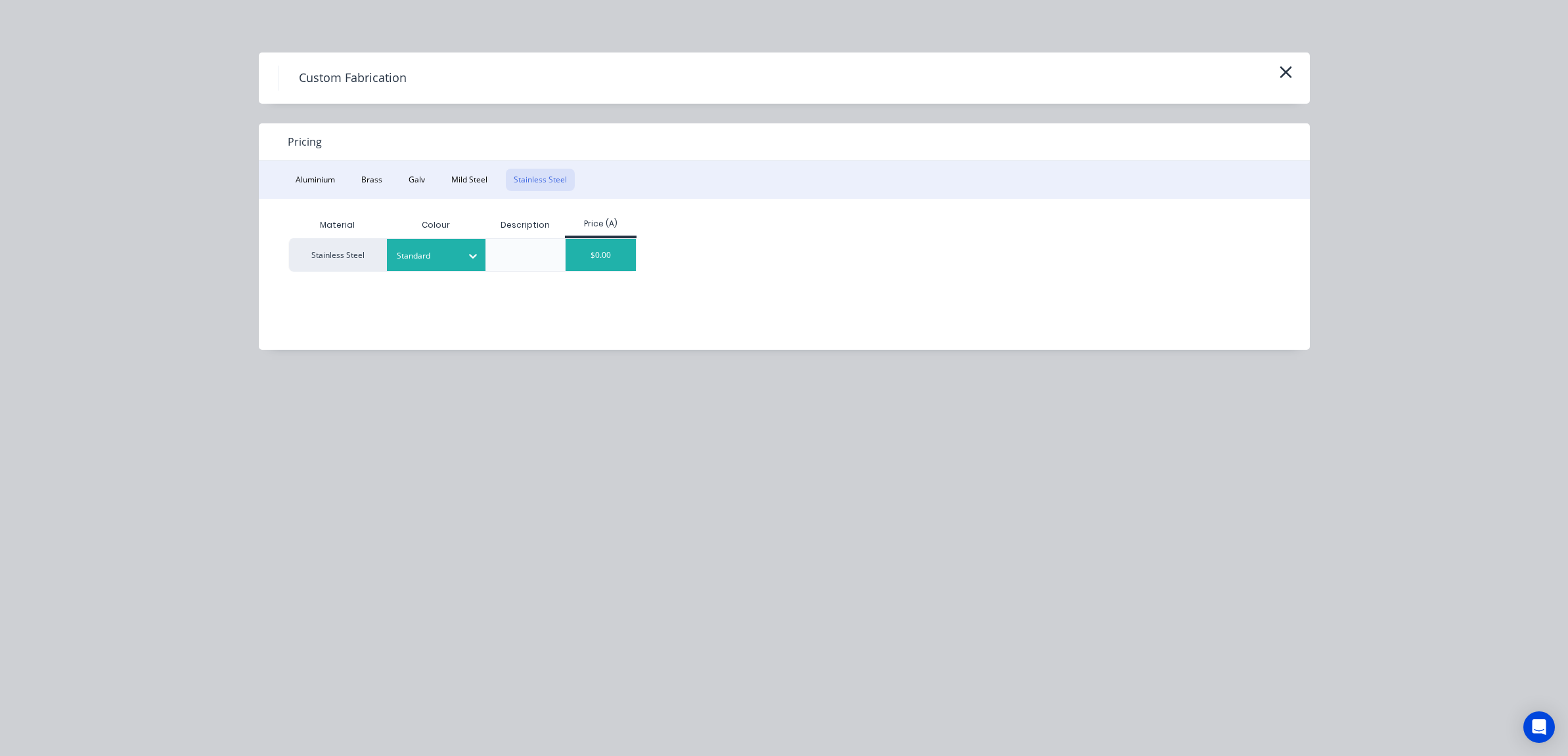
click at [625, 270] on div "$0.00" at bounding box center [600, 255] width 70 height 32
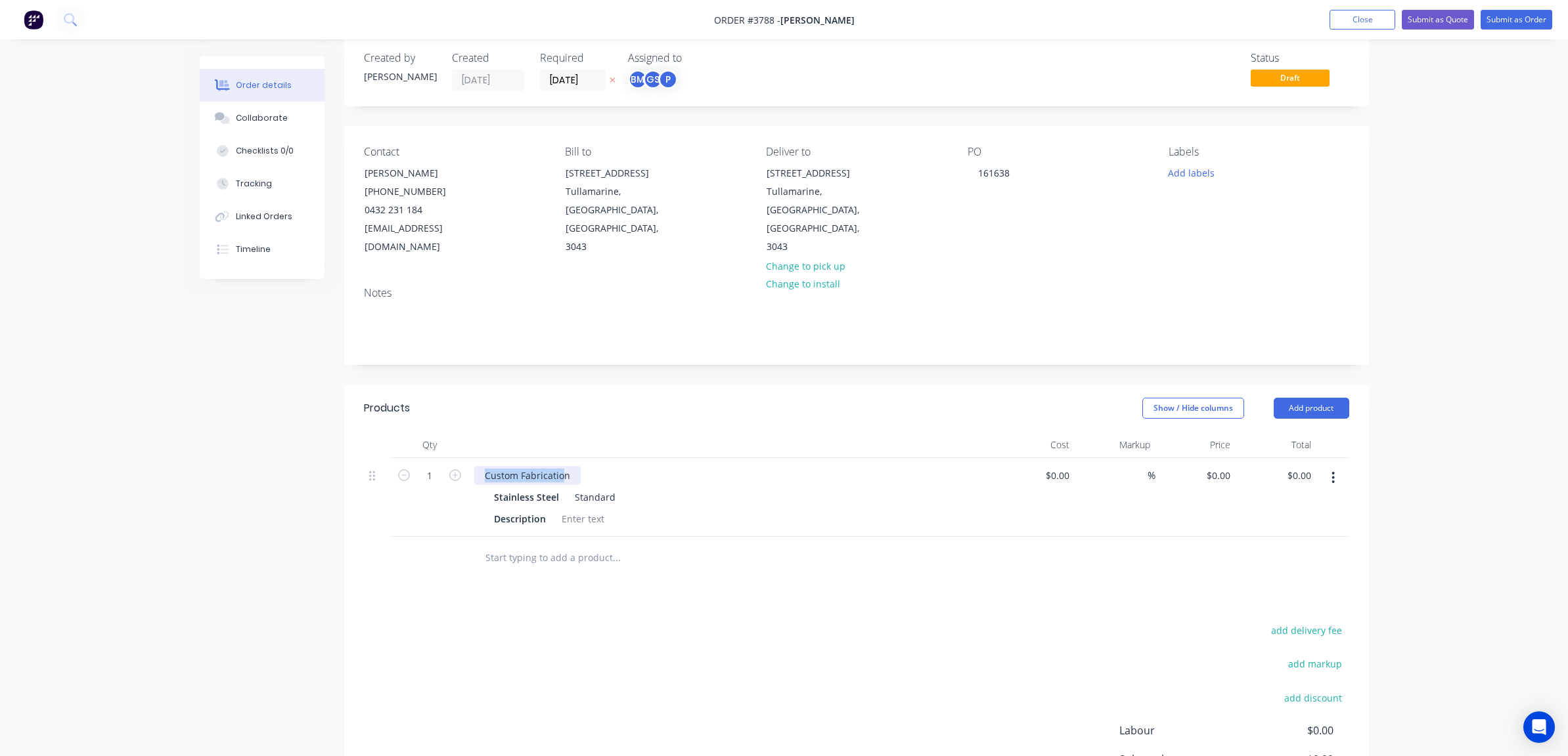
drag, startPoint x: 565, startPoint y: 452, endPoint x: -17, endPoint y: 345, distance: 591.8
click at [0, 345] on html "Order #3788 - Michael Schiavello Add product Close Submit as Quote Submit as Or…" at bounding box center [784, 448] width 1568 height 934
paste div
click at [737, 573] on input "text" at bounding box center [616, 586] width 263 height 26
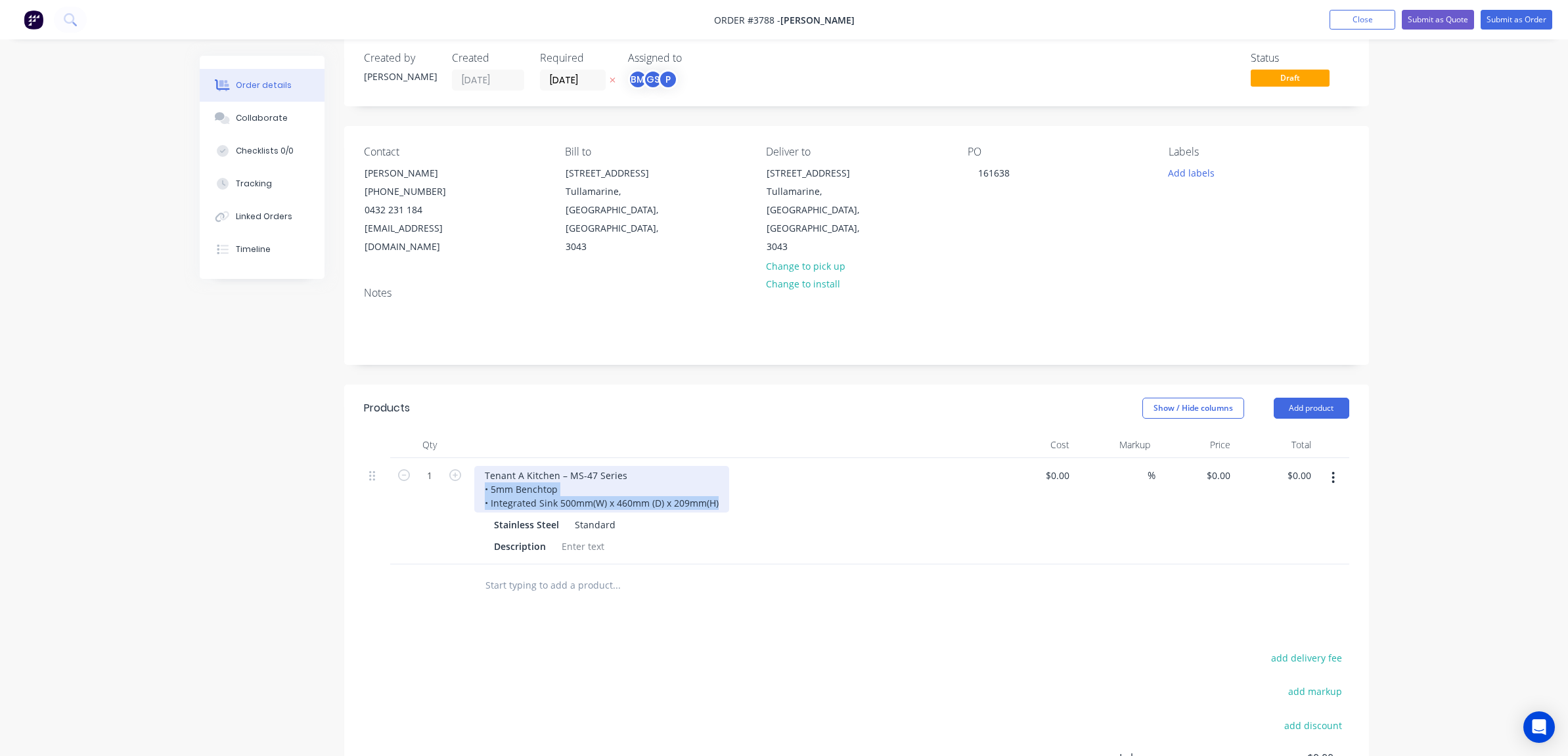
drag, startPoint x: 477, startPoint y: 465, endPoint x: 793, endPoint y: 505, distance: 318.5
click at [793, 505] on div "Tenant A Kitchen – MS-47 Series • 5mm Benchtop • Integrated Sink 500mm(W) x 460…" at bounding box center [732, 511] width 526 height 106
drag, startPoint x: 785, startPoint y: 505, endPoint x: 625, endPoint y: 520, distance: 160.7
click at [780, 515] on div "Stainless Steel Standard" at bounding box center [732, 525] width 476 height 19
click at [544, 537] on div "Description" at bounding box center [520, 547] width 62 height 19
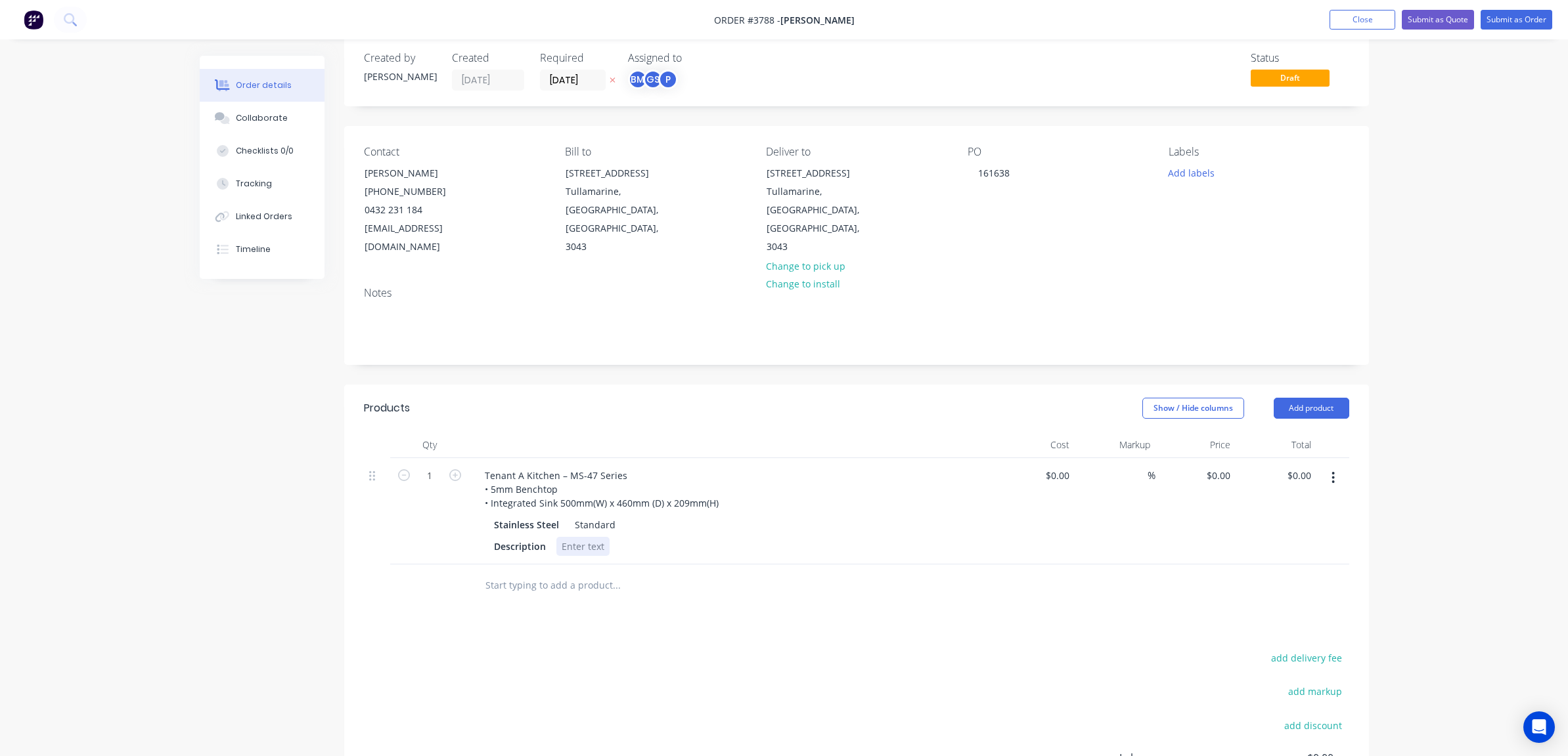
click at [600, 537] on div at bounding box center [583, 547] width 53 height 19
click at [626, 537] on div "Refer to drqawng" at bounding box center [600, 547] width 88 height 19
click at [625, 616] on div "Products Show / Hide columns Add product Qty Cost Markup Price Total 1 Tenant A…" at bounding box center [856, 654] width 1025 height 538
click at [1335, 470] on icon "button" at bounding box center [1333, 477] width 4 height 14
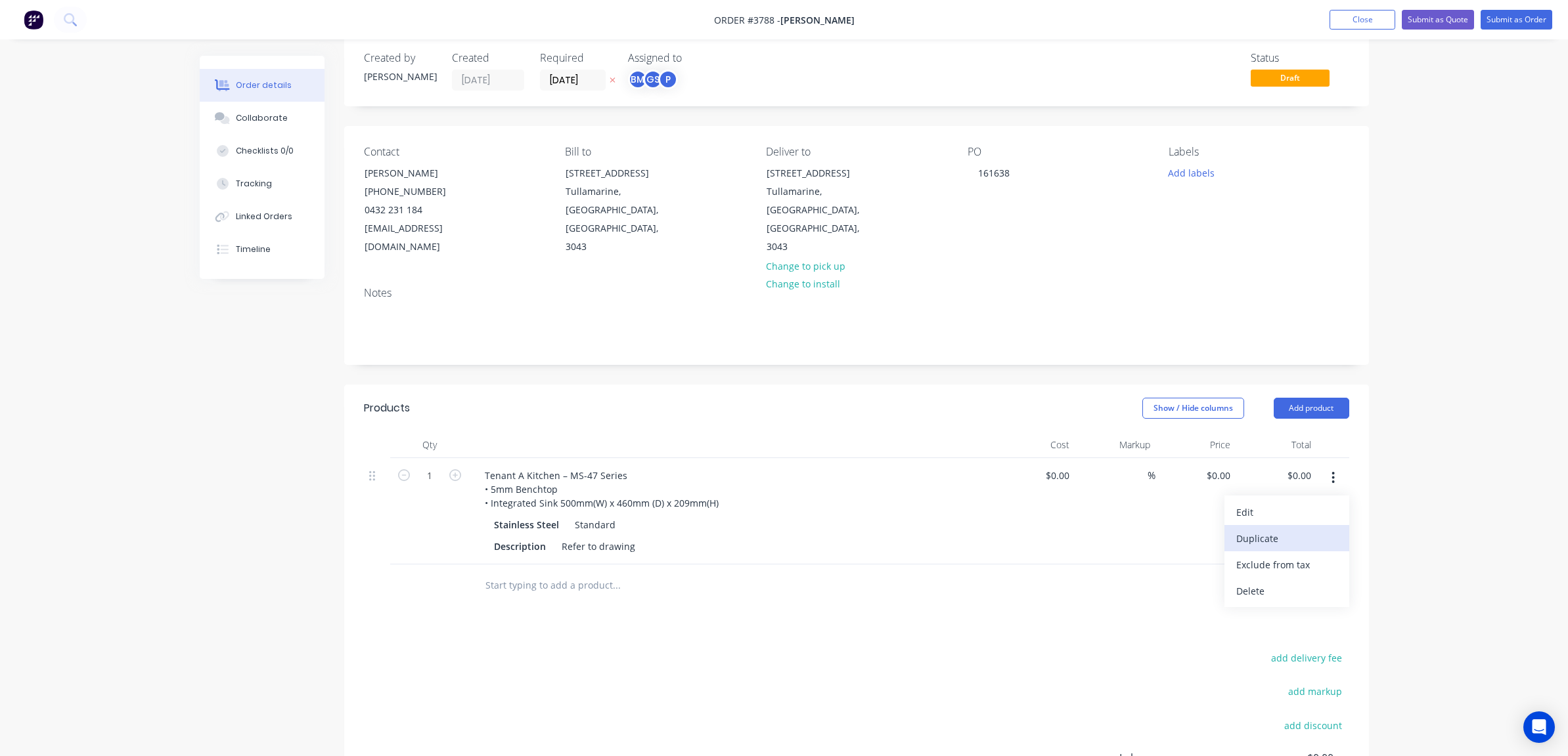
click at [1273, 529] on div "Duplicate" at bounding box center [1286, 539] width 101 height 19
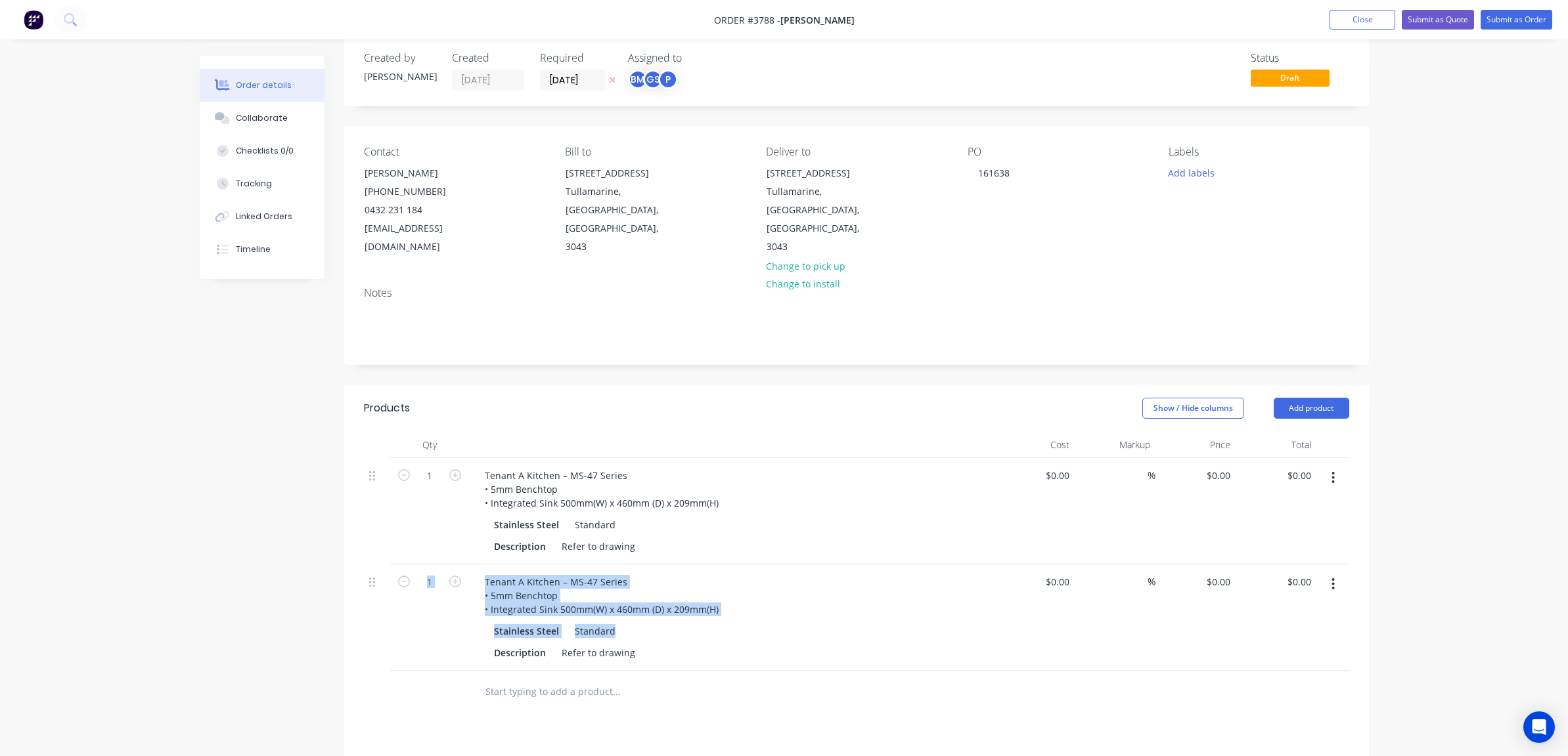
drag, startPoint x: 472, startPoint y: 561, endPoint x: 803, endPoint y: 610, distance: 334.6
click at [806, 612] on div "Tenant A Kitchen – MS-47 Series • 5mm Benchtop • Integrated Sink 500mm(W) x 460…" at bounding box center [732, 618] width 526 height 106
click at [804, 622] on div "Stainless Steel Standard" at bounding box center [732, 632] width 476 height 19
click at [486, 573] on div "Tenant A Kitchen – MS-47 Series • 5mm Benchtop • Integrated Sink 500mm(W) x 460…" at bounding box center [601, 596] width 255 height 46
paste div
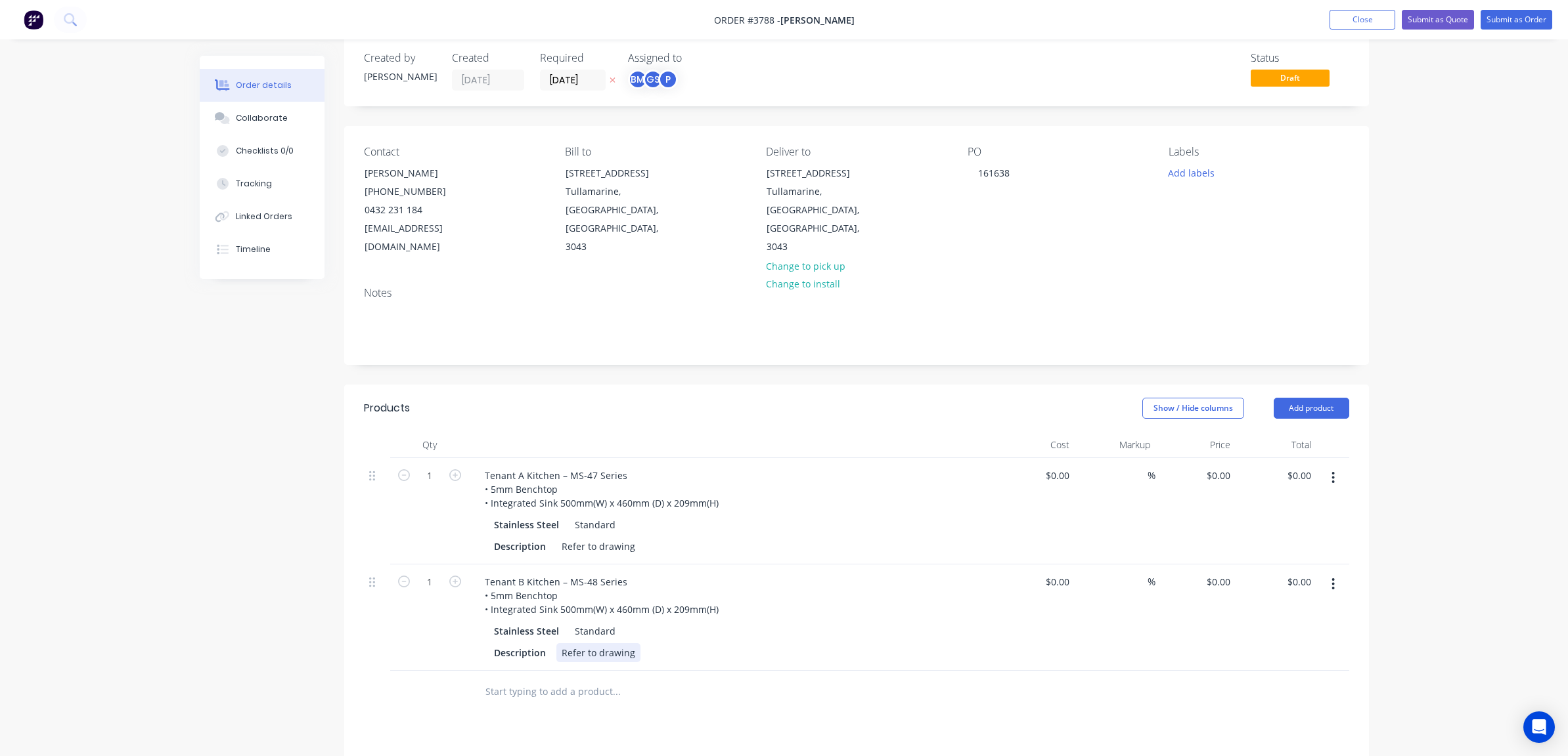
click at [848, 649] on div "Tenant B Kitchen – MS-48 Series • 5mm Benchtop • Integrated Sink 500mm(W) x 460…" at bounding box center [732, 618] width 526 height 106
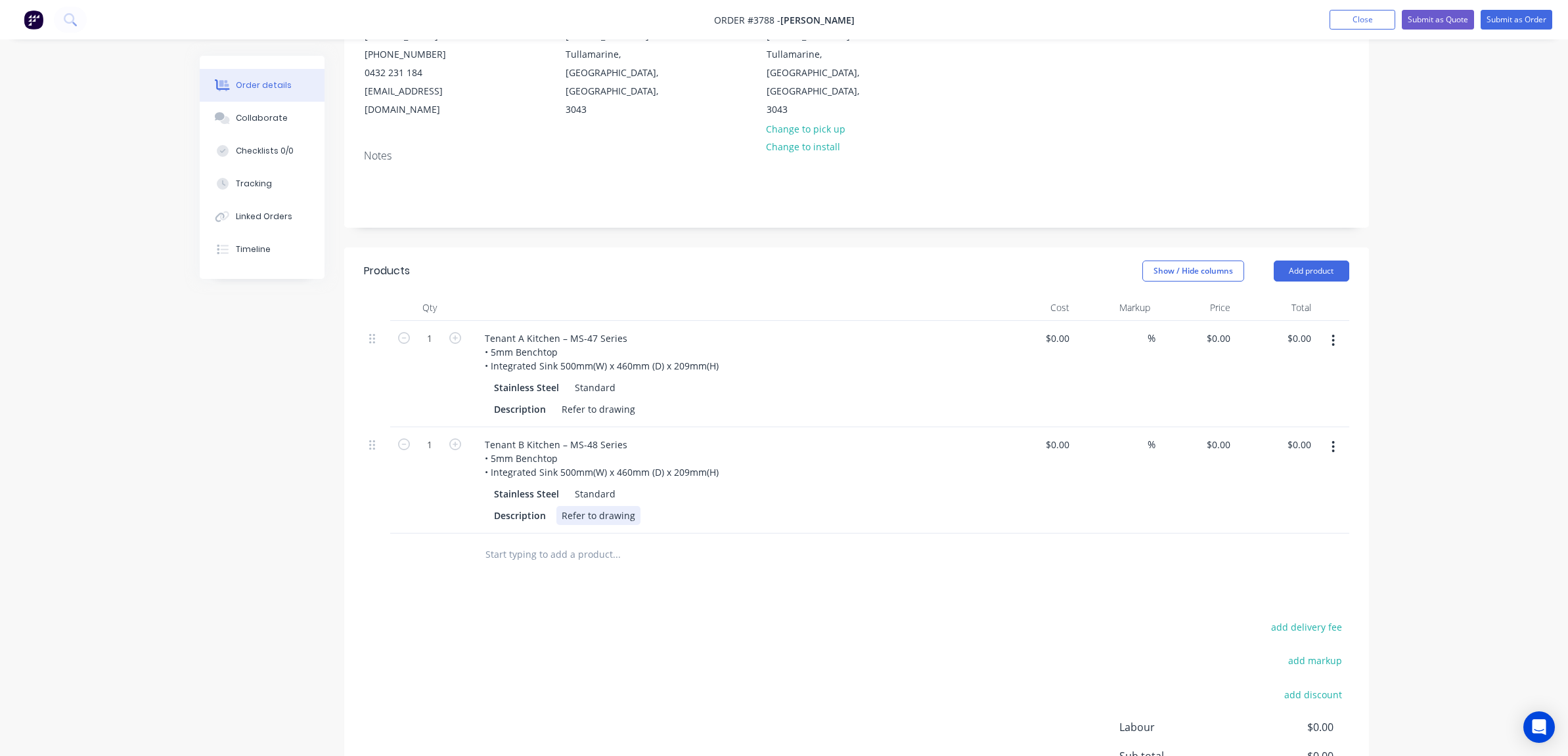
scroll to position [293, 0]
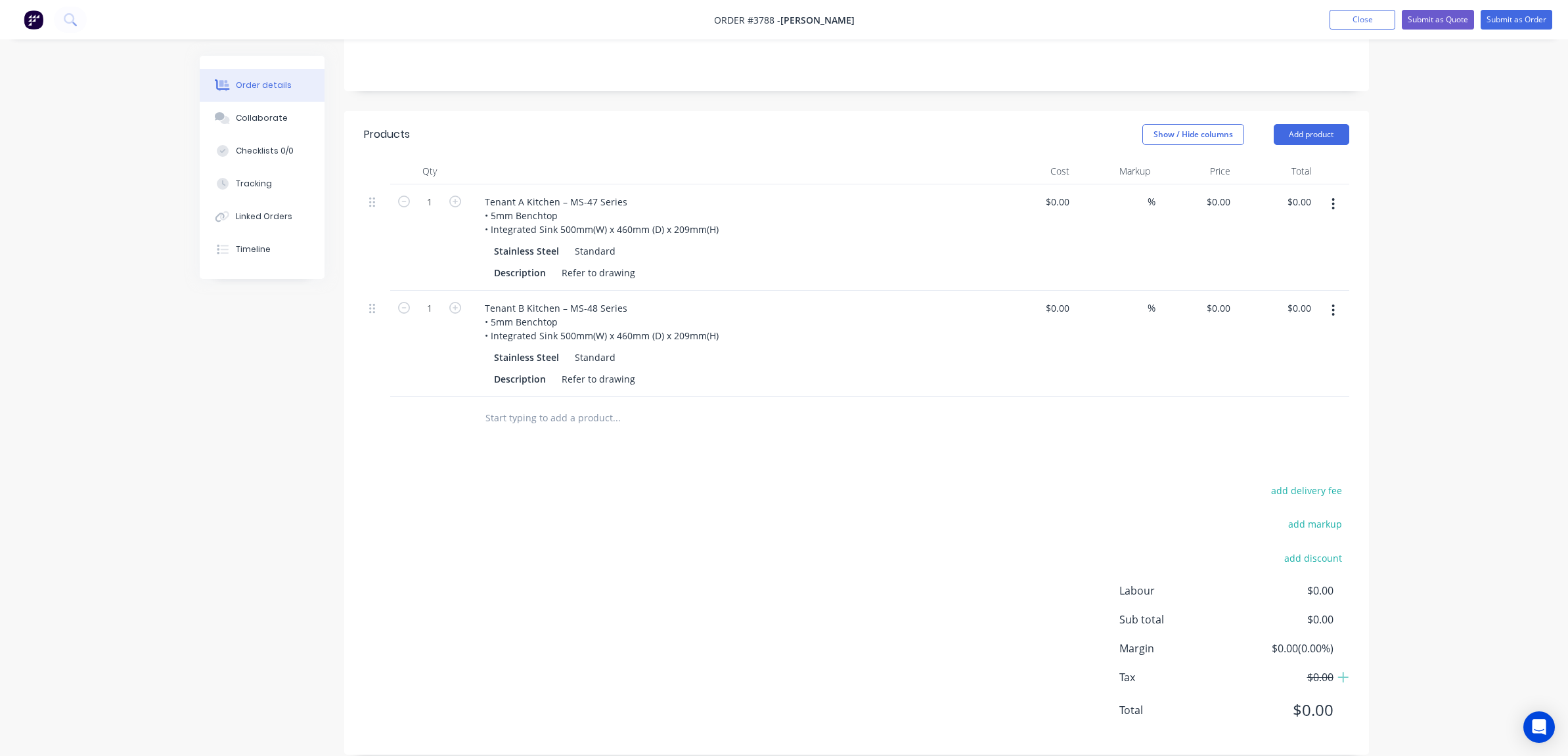
click at [1341, 299] on button "button" at bounding box center [1332, 310] width 31 height 24
click at [1311, 362] on div "Duplicate" at bounding box center [1286, 371] width 101 height 19
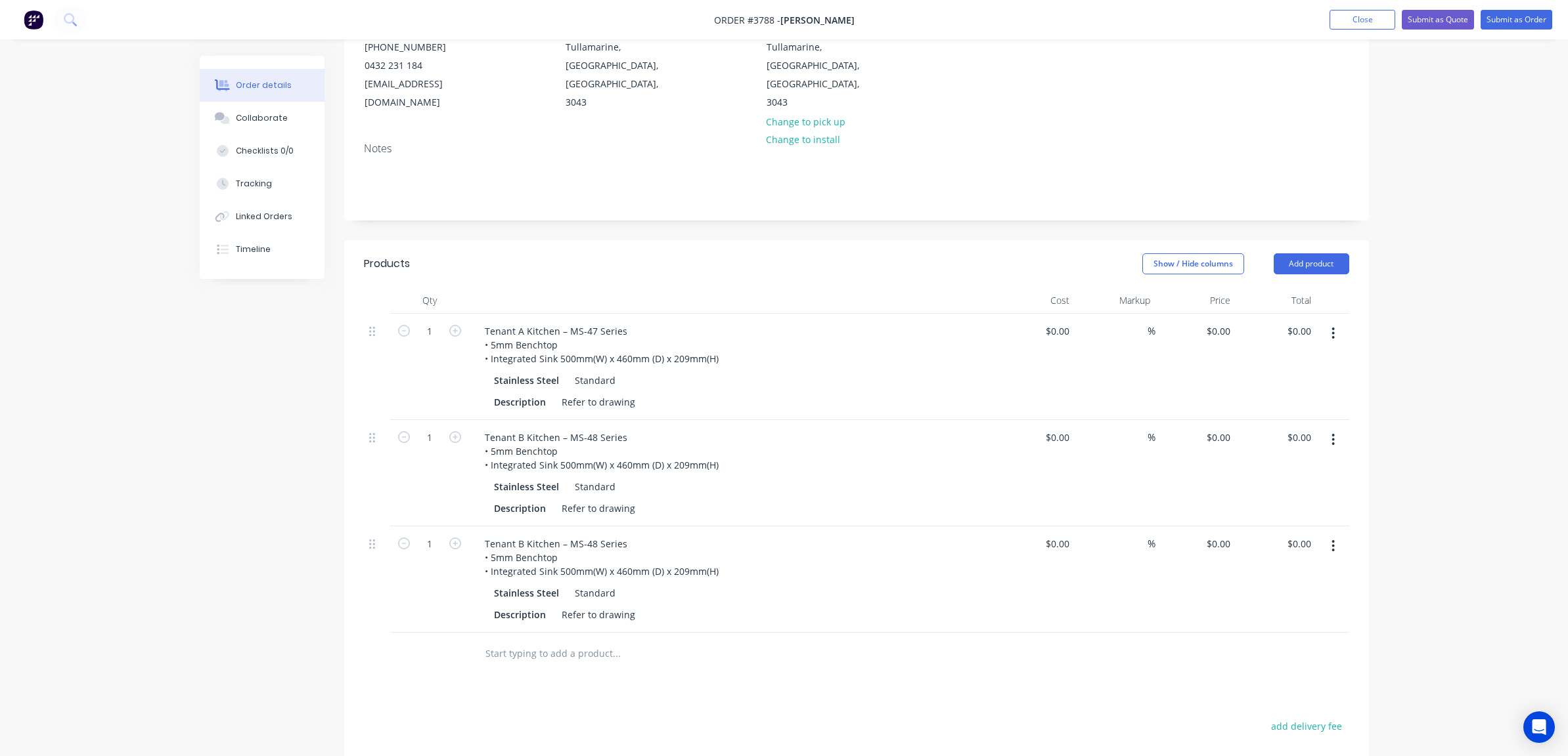
scroll to position [162, 0]
click at [518, 536] on div "Tenant B Kitchen – MS-48 Series • 5mm Benchtop • Integrated Sink 500mm(W) x 460…" at bounding box center [601, 559] width 255 height 46
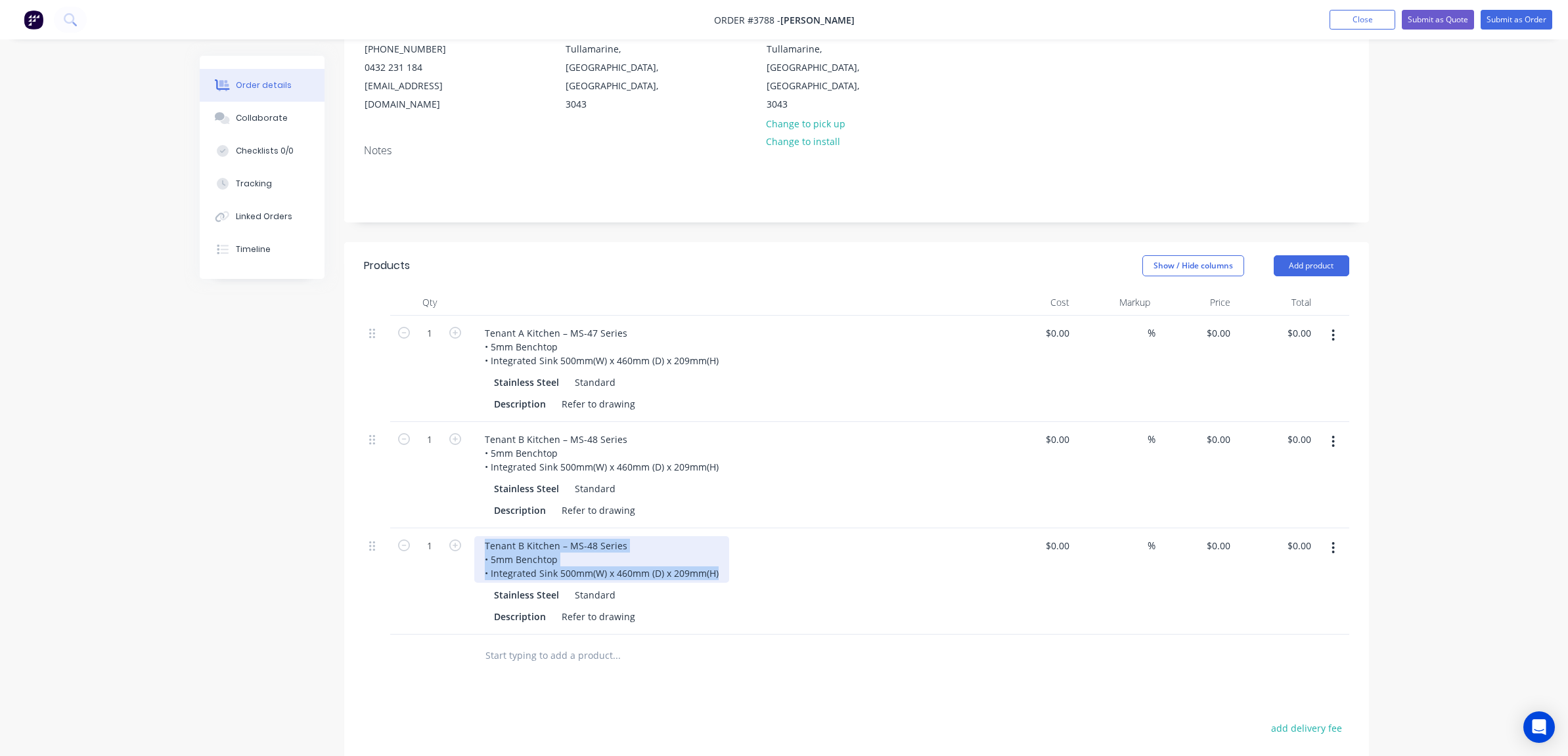
paste div
click at [842, 586] on div "Stainless Steel Standard" at bounding box center [732, 596] width 476 height 19
click at [1322, 536] on button "button" at bounding box center [1332, 548] width 31 height 24
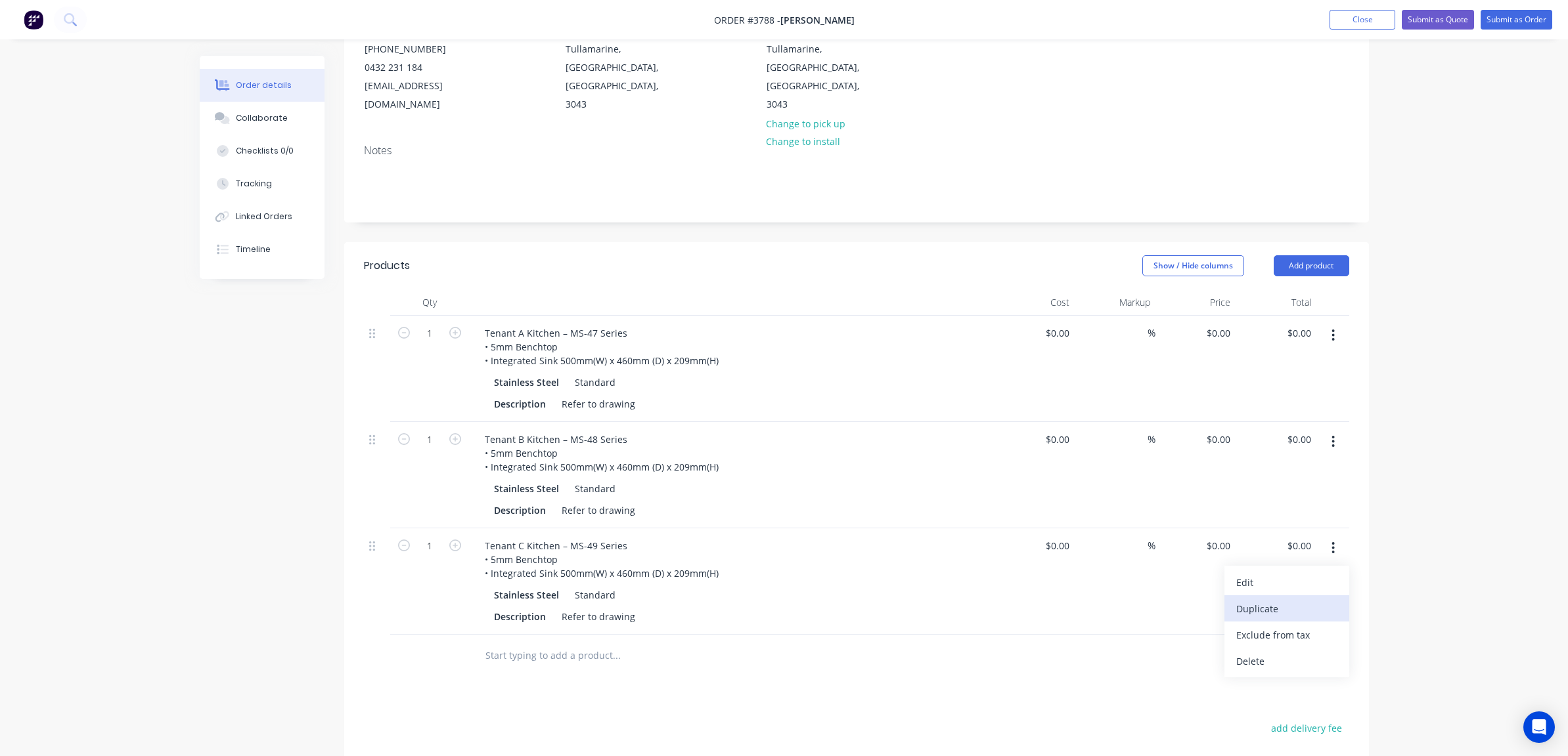
click at [1336, 600] on button "Duplicate" at bounding box center [1287, 609] width 124 height 26
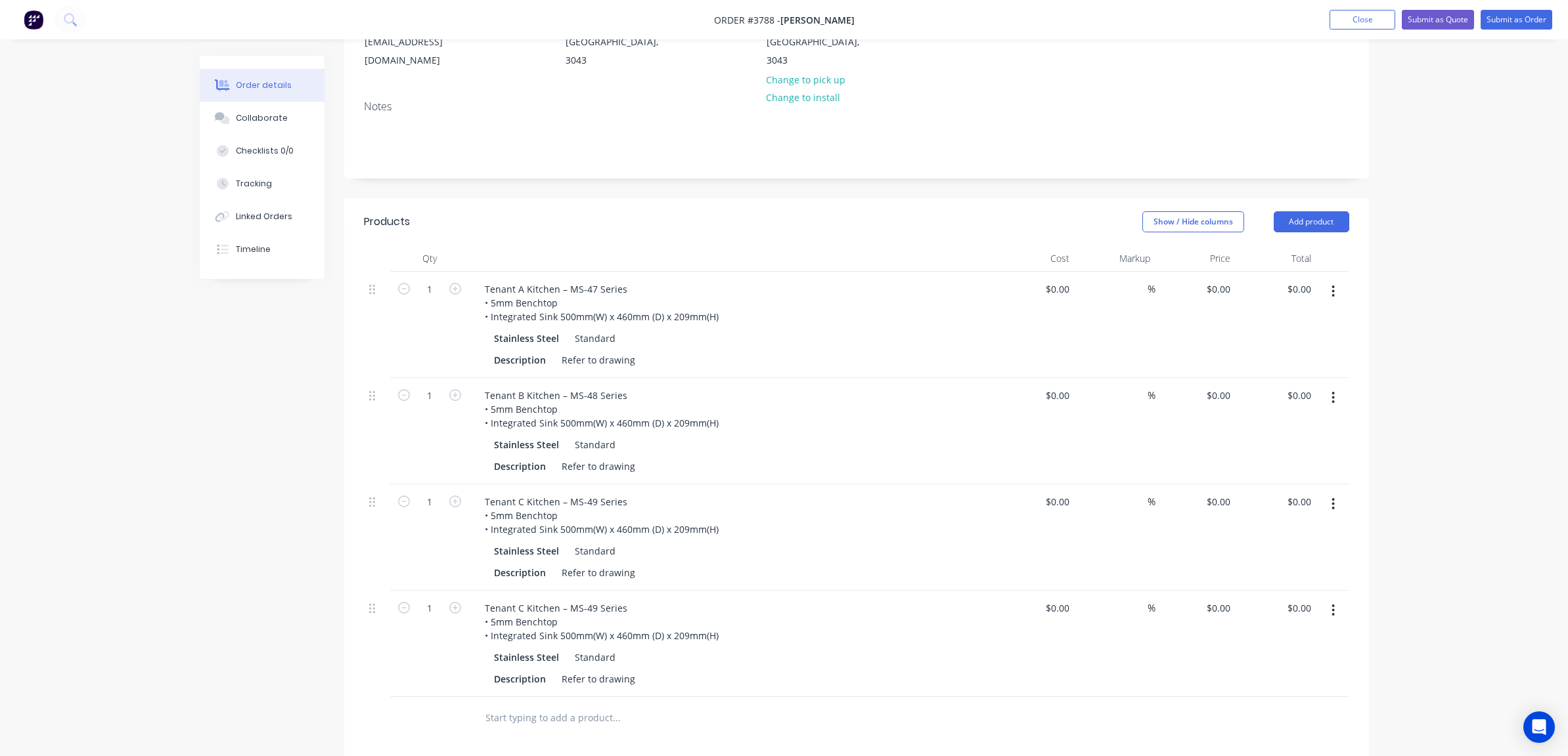
scroll to position [425, 0]
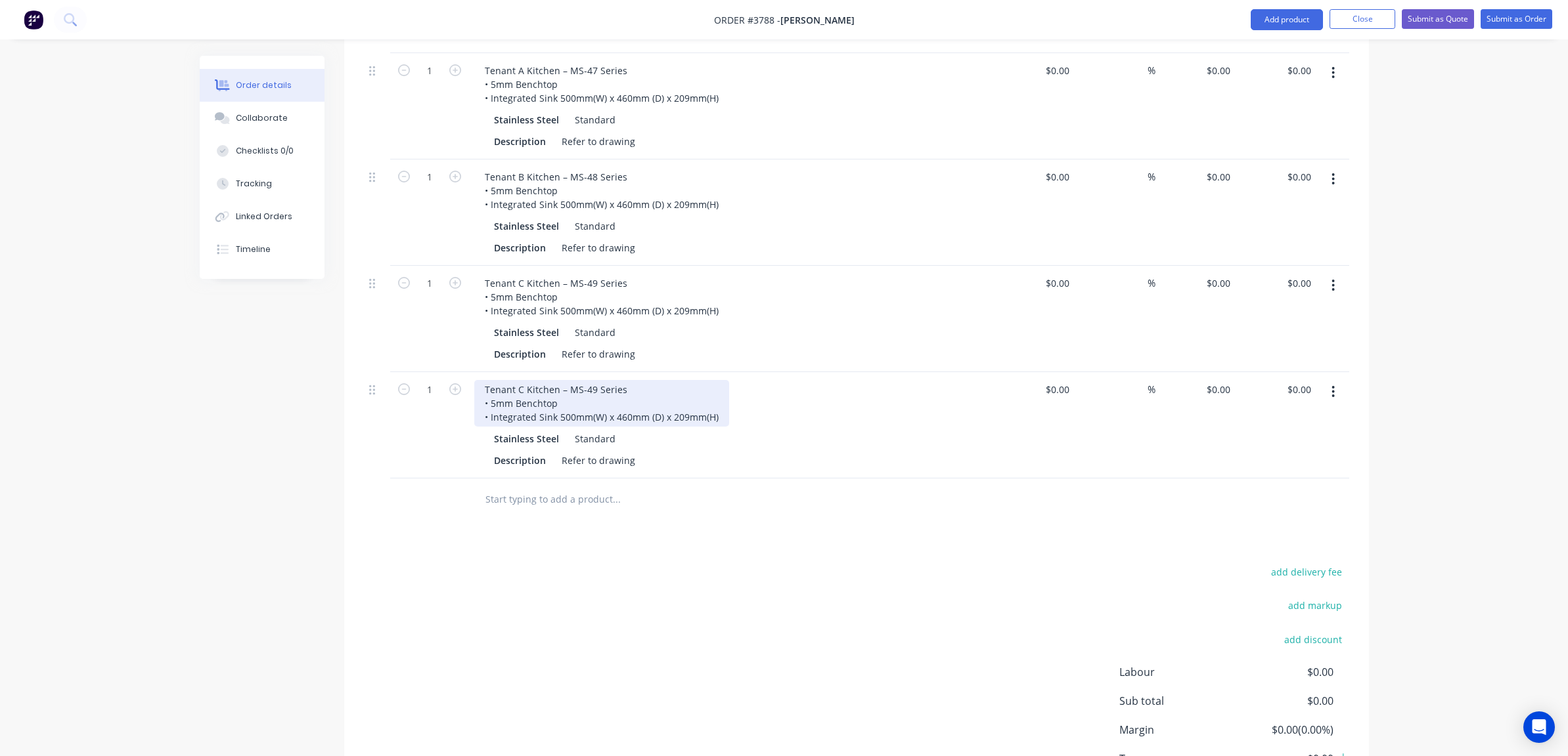
click at [511, 399] on div "Tenant C Kitchen – MS-49 Series • 5mm Benchtop • Integrated Sink 500mm(W) x 460…" at bounding box center [601, 403] width 255 height 46
paste div
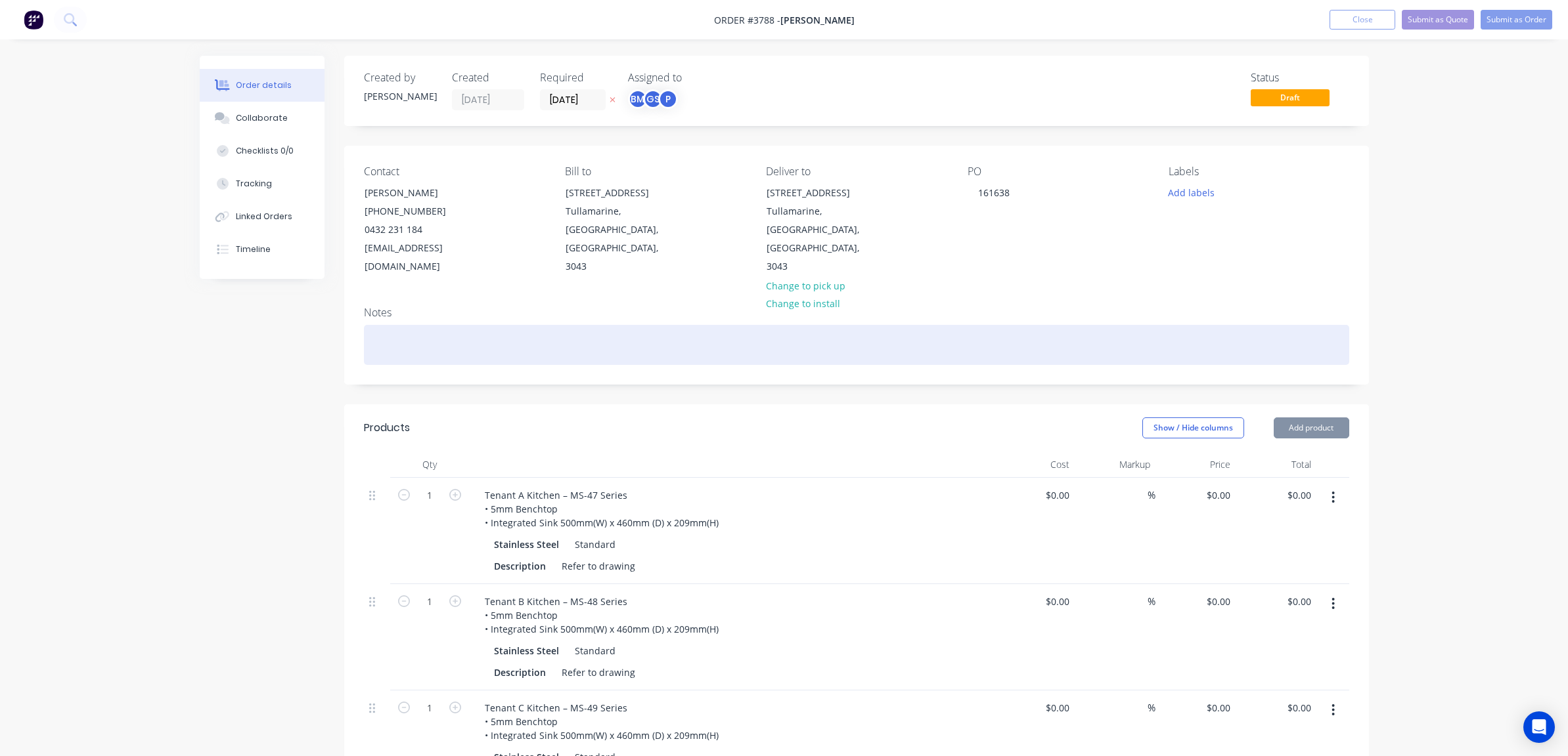
click at [522, 339] on div at bounding box center [856, 345] width 985 height 40
paste div
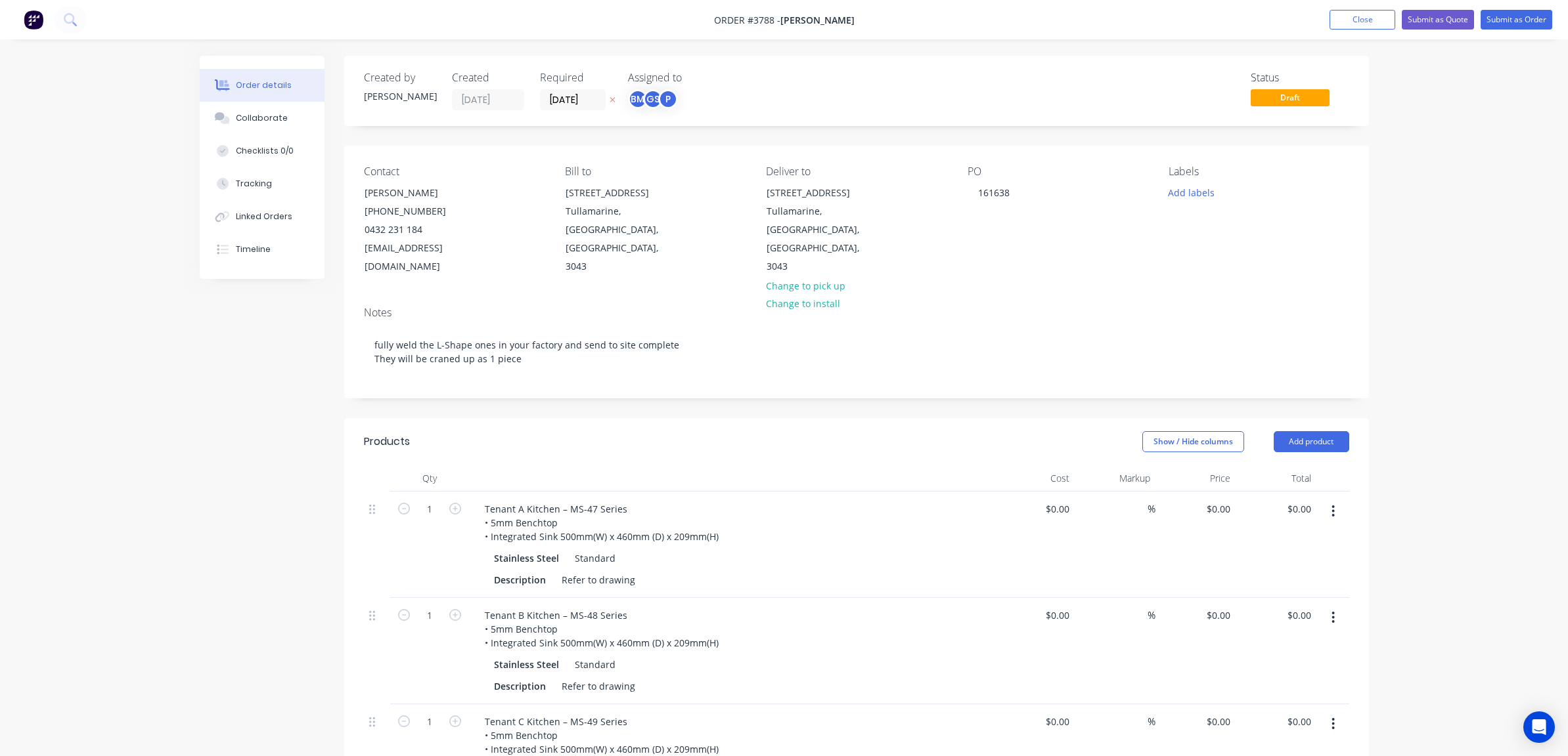
click at [711, 465] on div at bounding box center [732, 478] width 526 height 26
click at [224, 426] on div "Created by Joe Created 12/08/25 Required 12/08/25 Assigned to BM GS P Status Dr…" at bounding box center [784, 675] width 1169 height 1239
click at [649, 75] on div "Assigned to" at bounding box center [693, 78] width 131 height 12
click at [654, 90] on div "GS" at bounding box center [653, 99] width 19 height 19
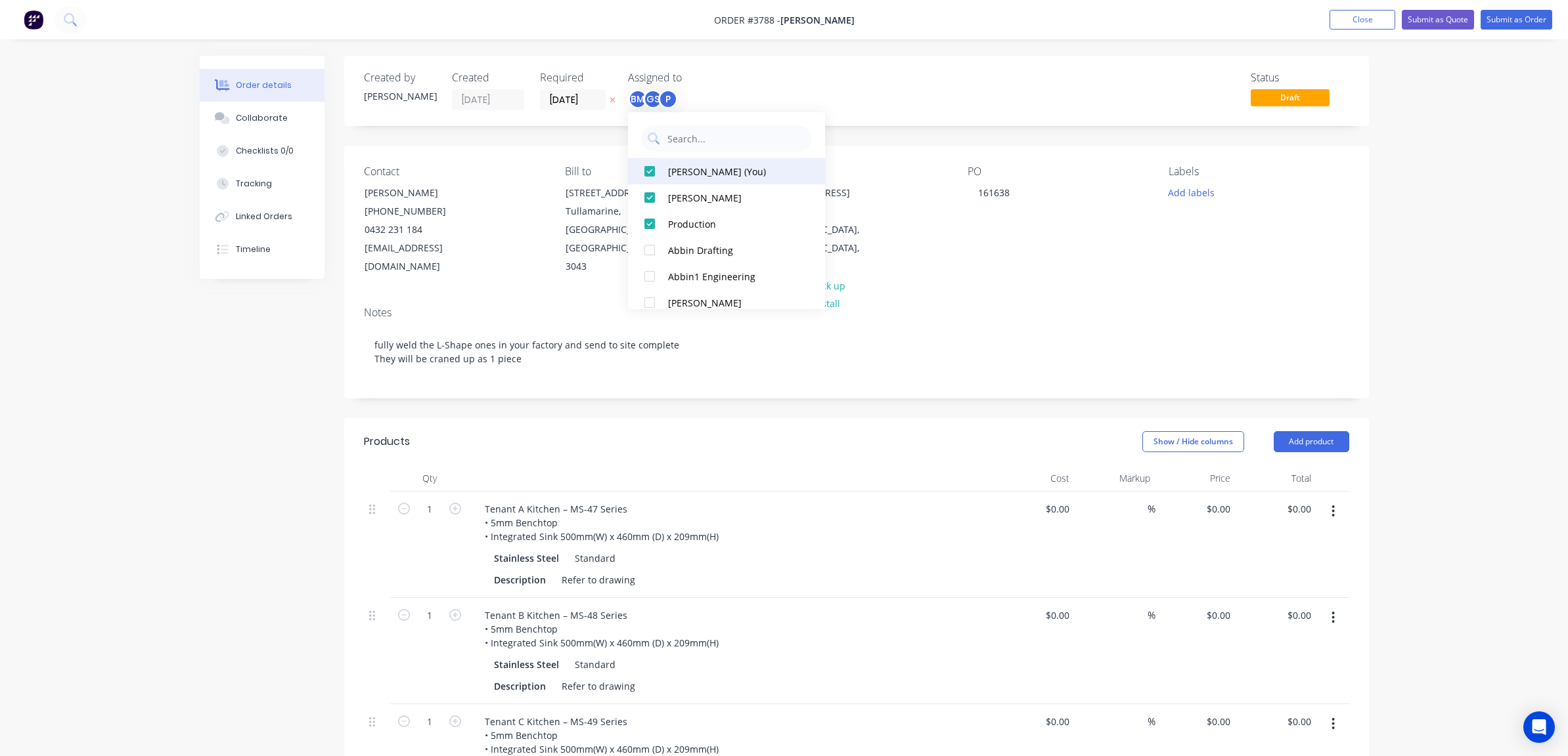
click at [699, 159] on button "Ben Muscari (You)" at bounding box center [726, 172] width 197 height 26
click at [852, 96] on div "Status Draft" at bounding box center [1054, 91] width 590 height 39
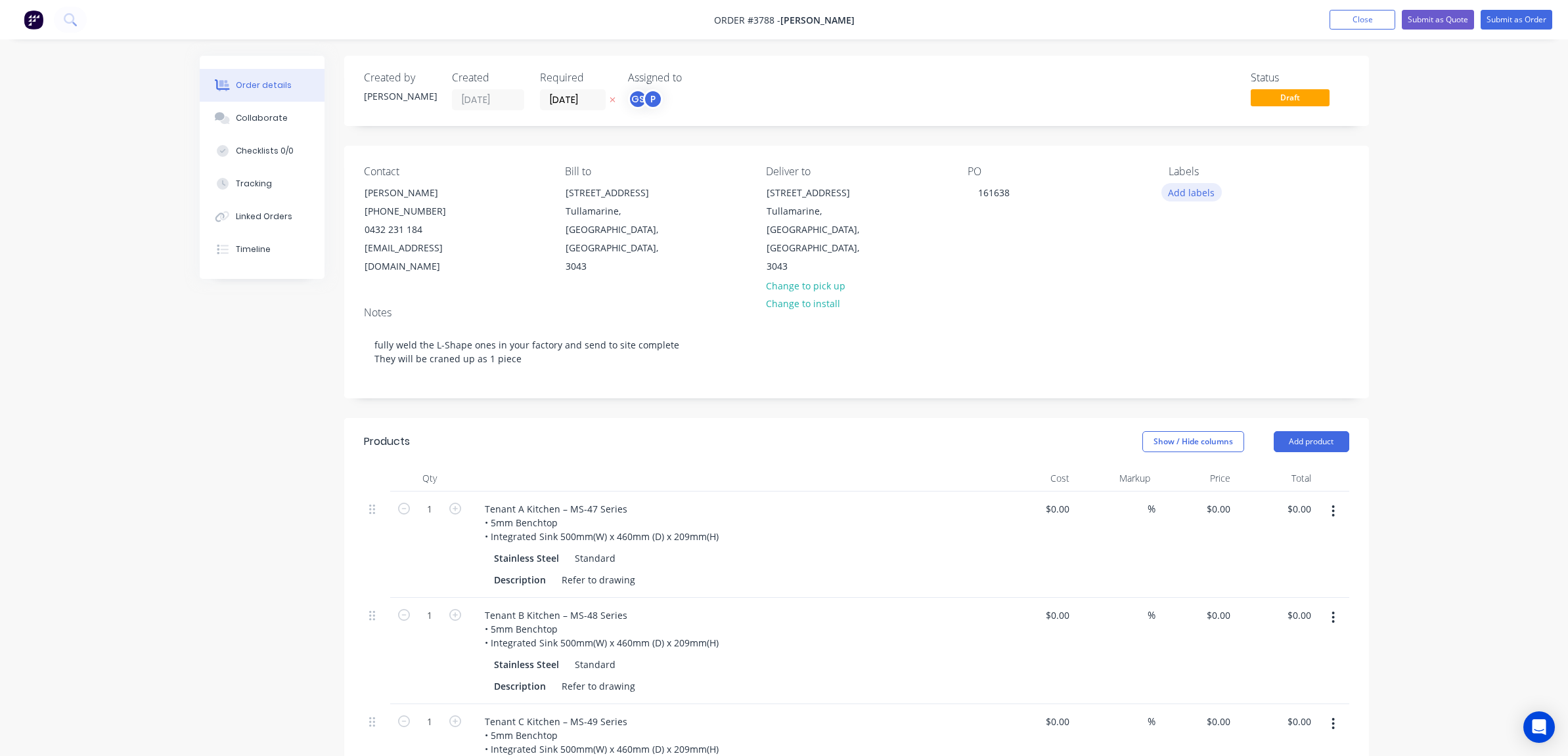
click at [1218, 194] on button "Add labels" at bounding box center [1191, 192] width 60 height 18
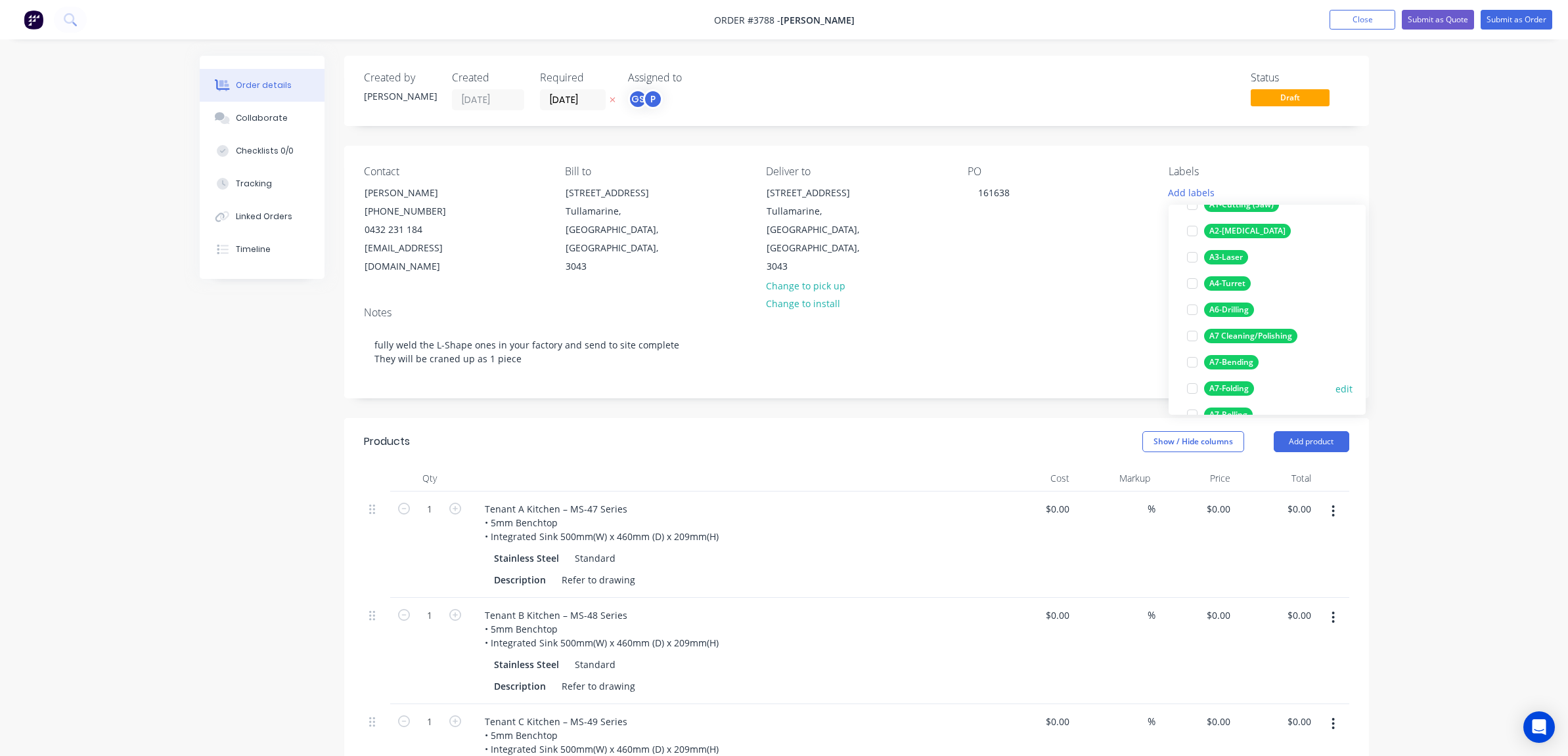
scroll to position [197, 0]
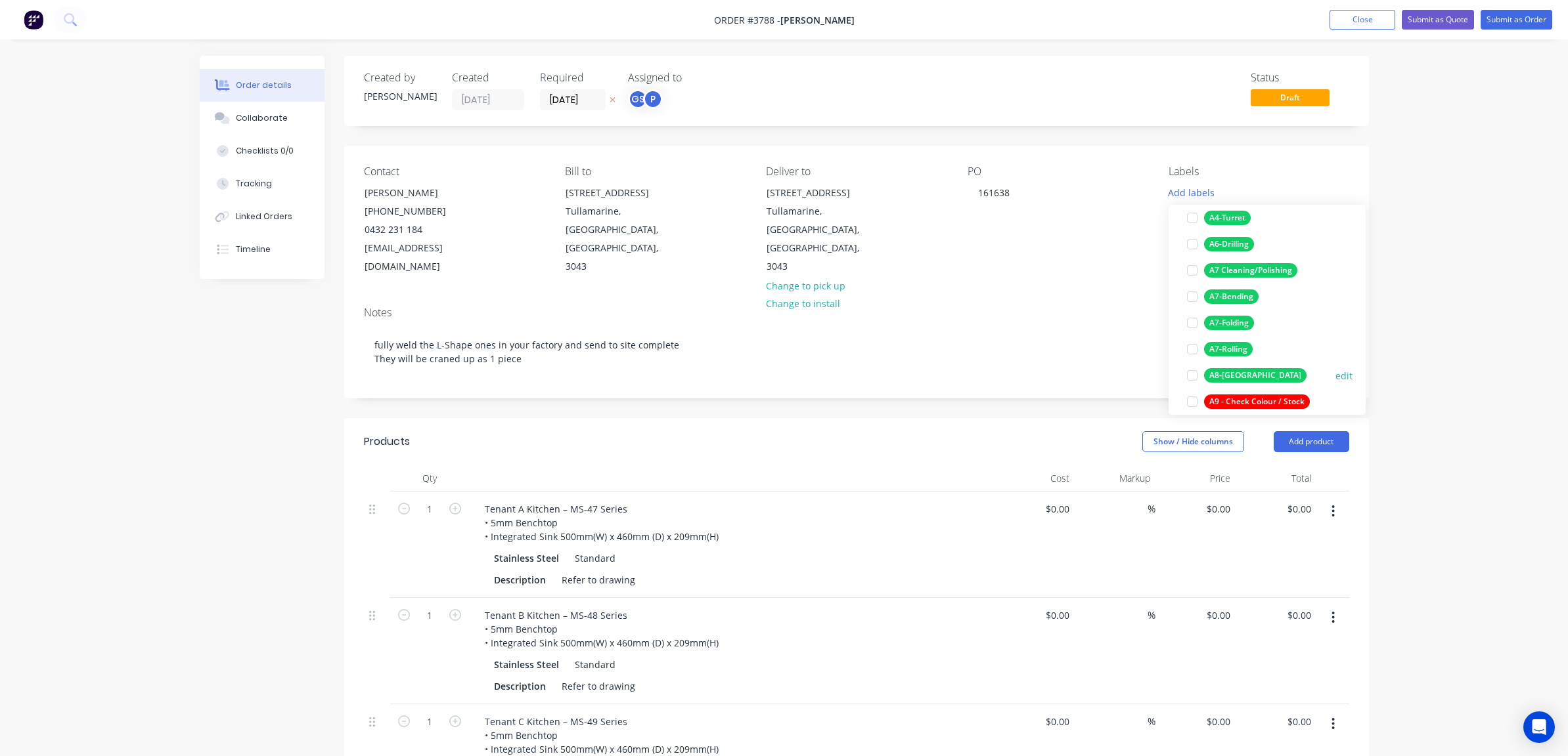
click at [1238, 377] on div "A8-Welding" at bounding box center [1255, 375] width 103 height 14
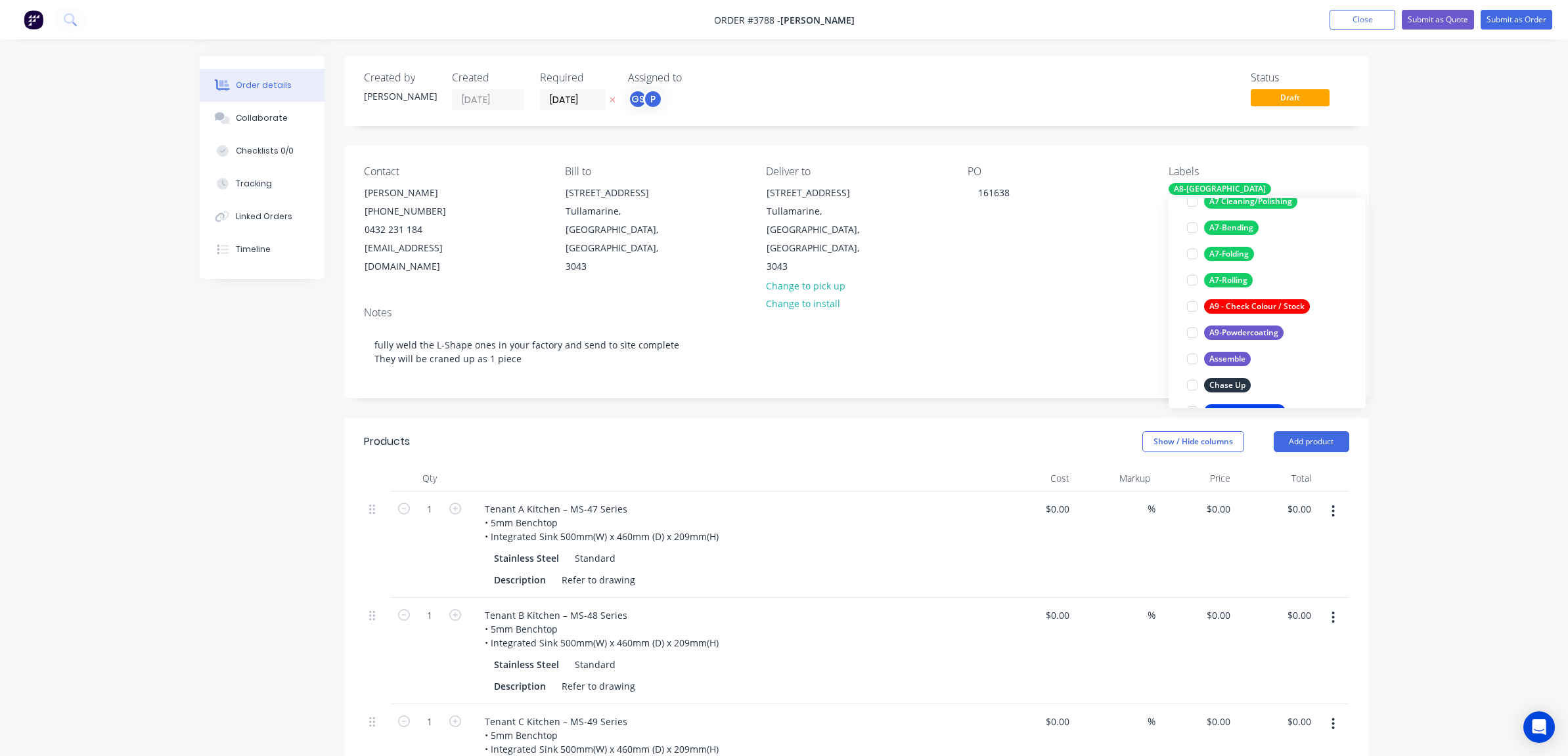
scroll to position [460, 0]
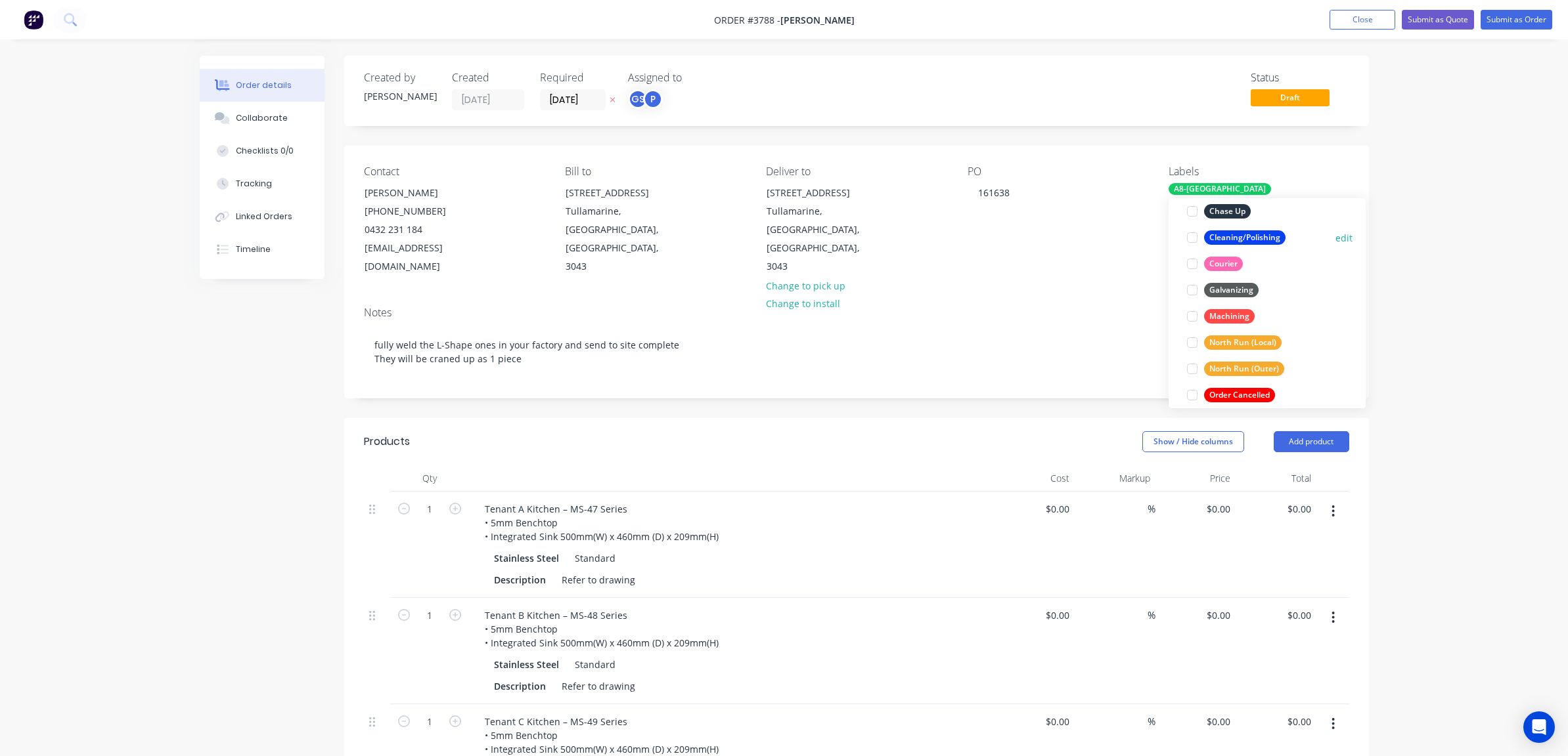
click at [1261, 239] on div "Cleaning/Polishing" at bounding box center [1245, 237] width 82 height 14
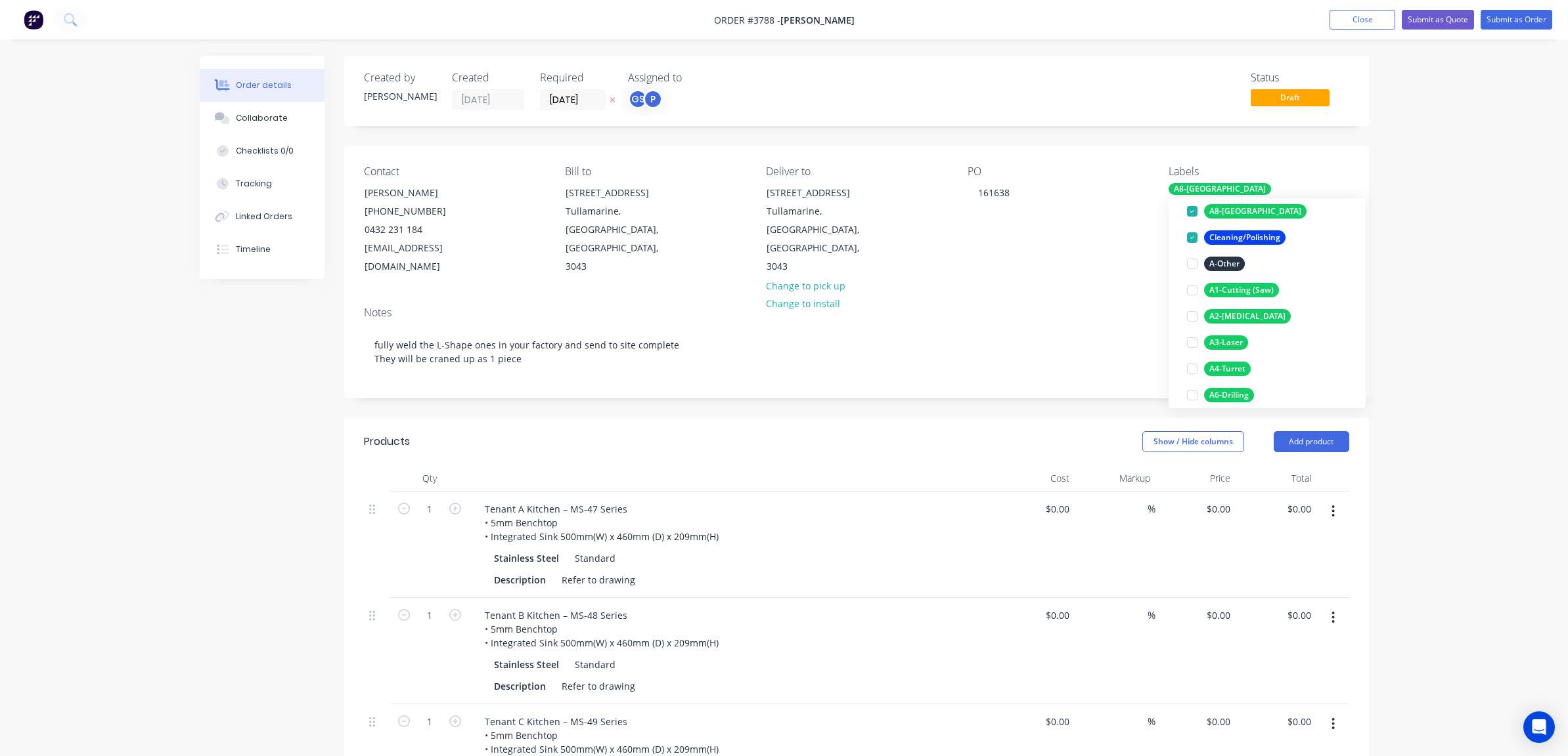
click at [1449, 232] on div "Order details Collaborate Checklists 0/0 Tracking Linked Orders Timeline Order …" at bounding box center [784, 647] width 1568 height 1295
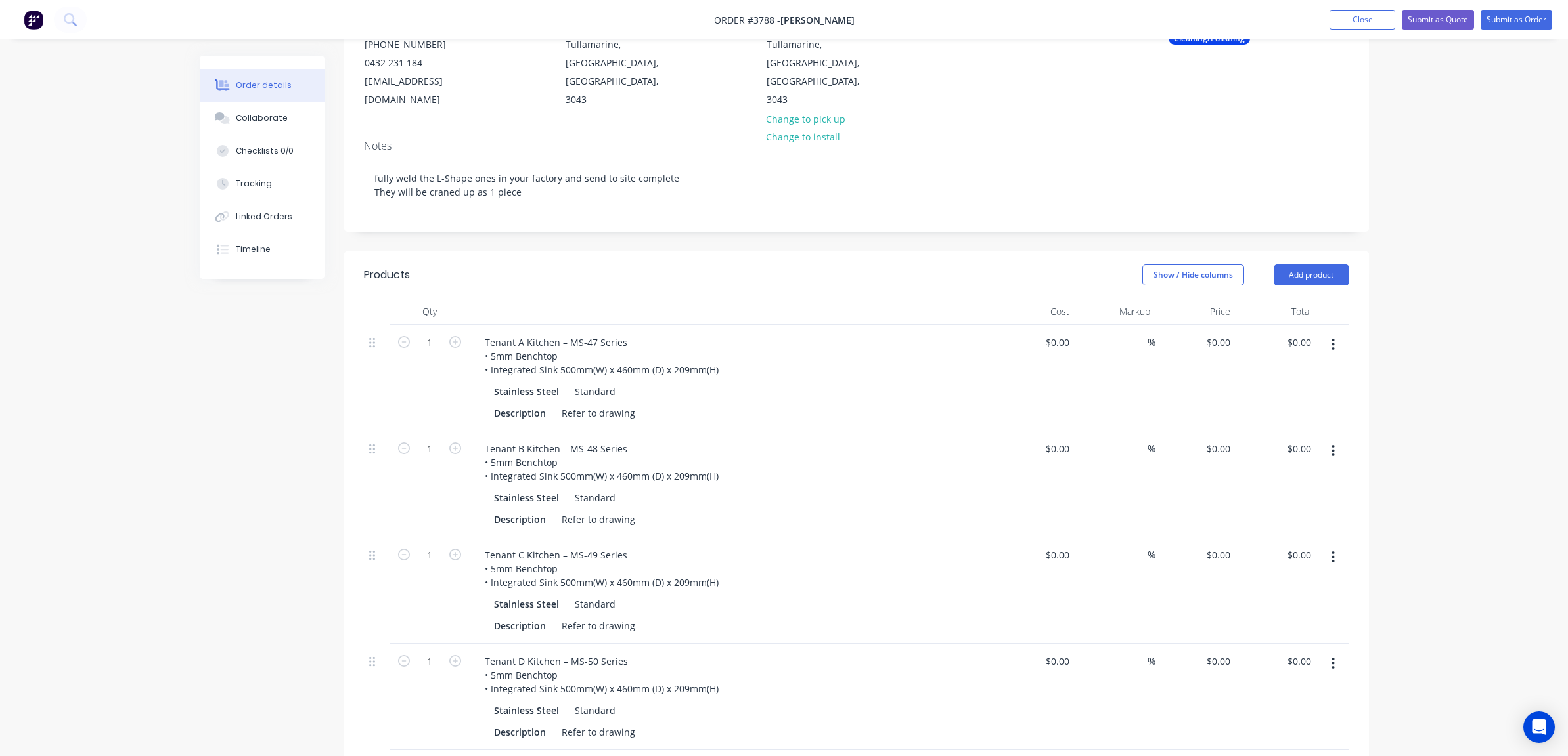
scroll to position [197, 0]
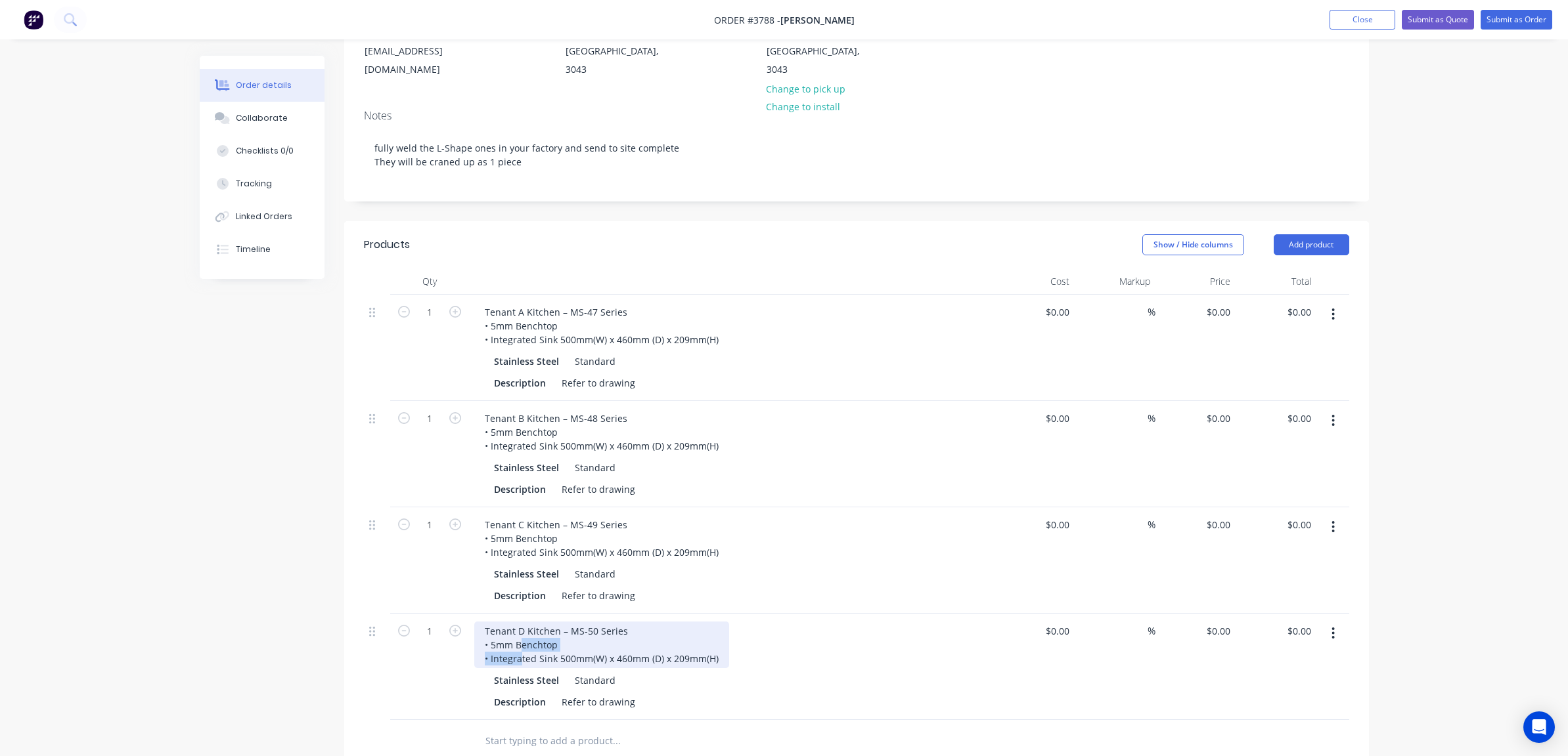
click at [522, 633] on div "Tenant D Kitchen – MS-50 Series • 5mm Benchtop • Integrated Sink 500mm(W) x 460…" at bounding box center [601, 645] width 255 height 46
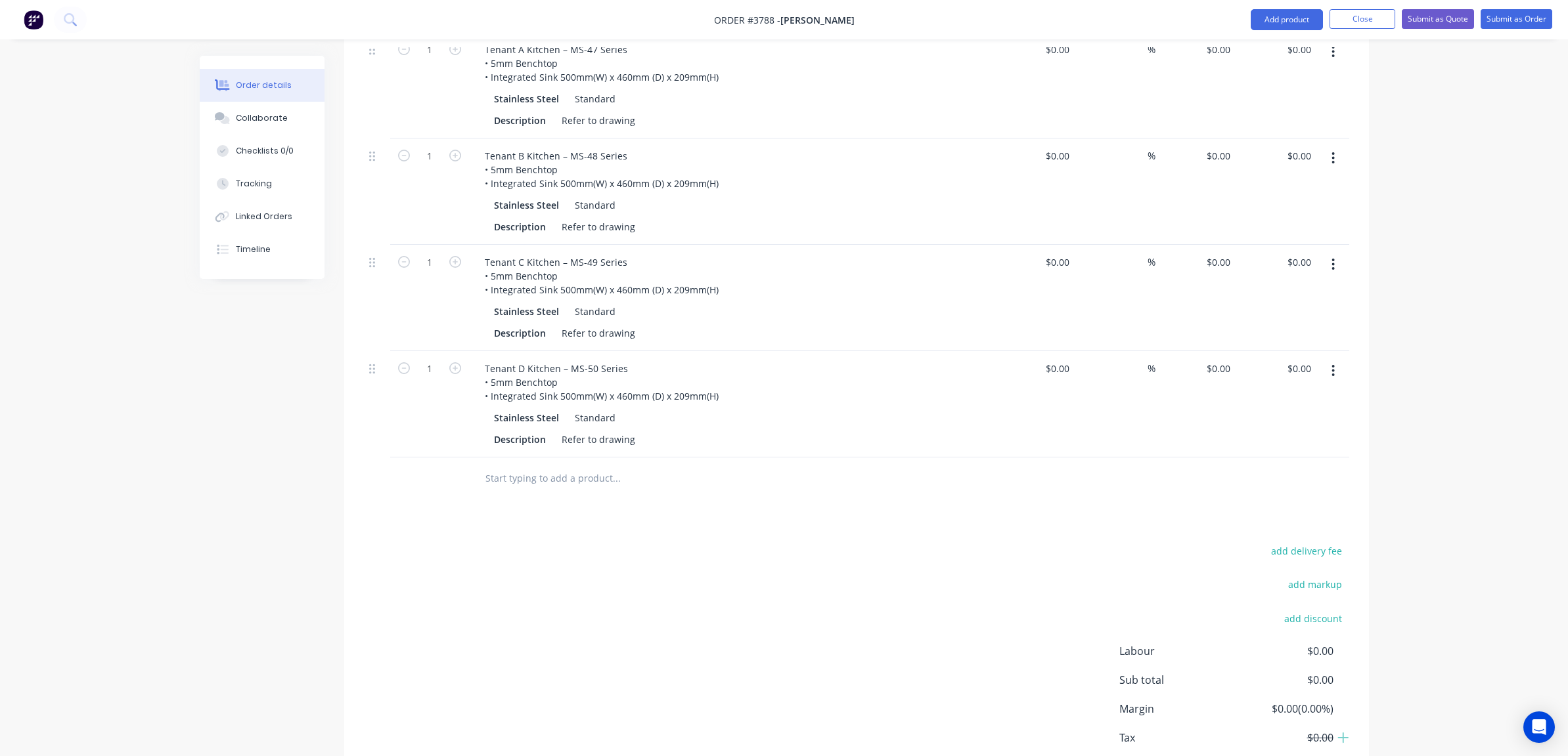
click at [197, 556] on div "Order details Collaborate Checklists 0/0 Tracking Linked Orders Timeline Order …" at bounding box center [784, 215] width 1196 height 1239
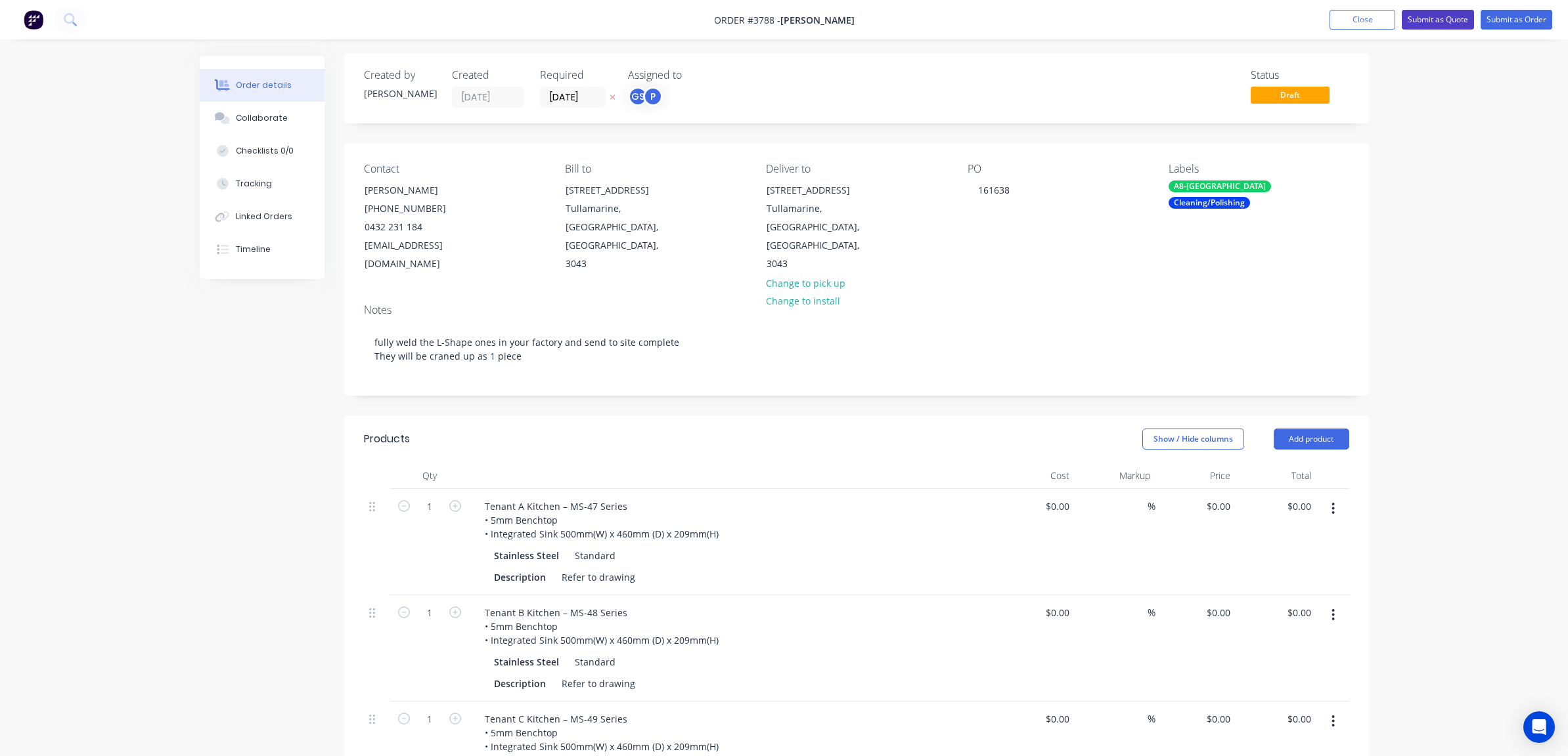
scroll to position [0, 0]
click at [1528, 24] on button "Submit as Order" at bounding box center [1516, 19] width 72 height 19
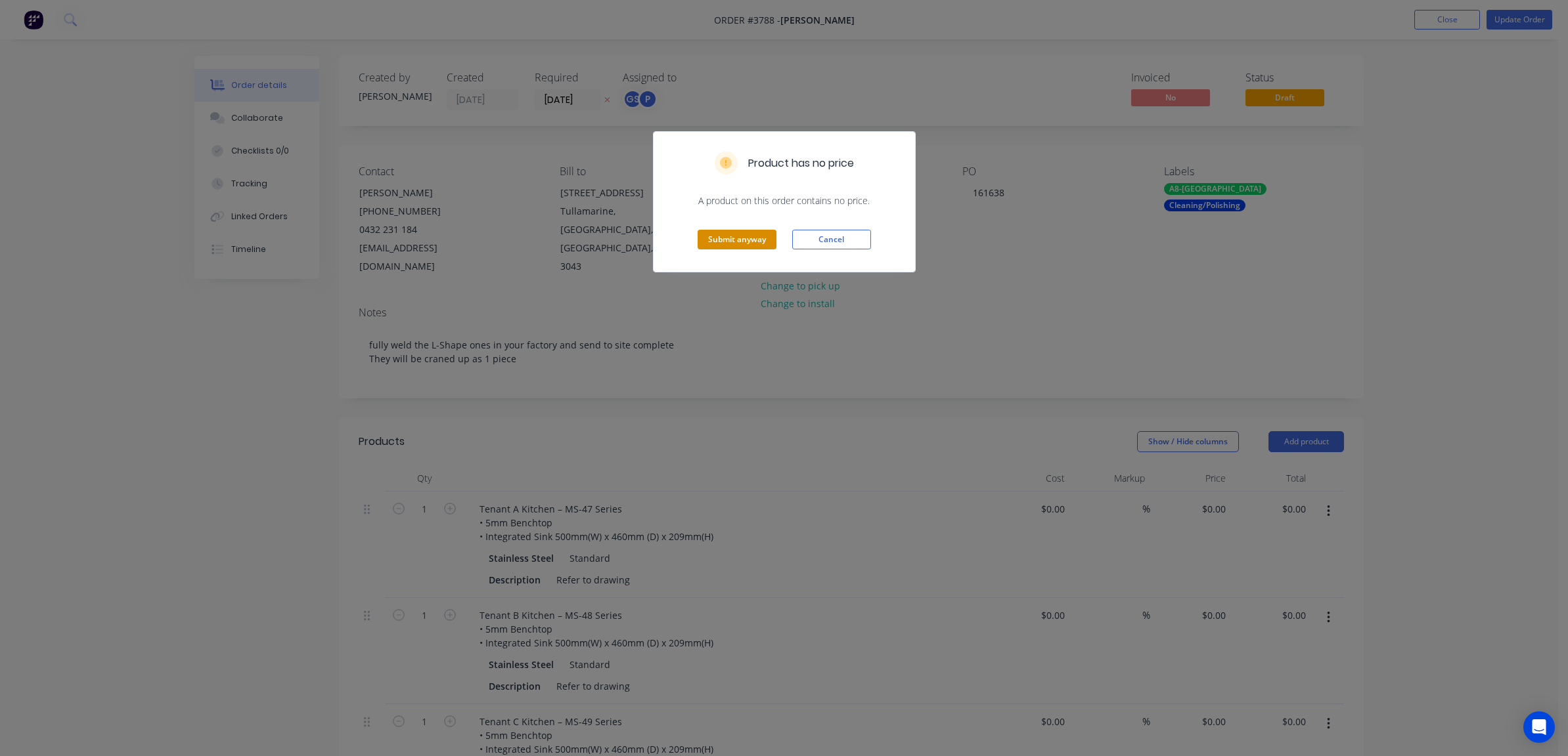
click at [739, 239] on button "Submit anyway" at bounding box center [737, 239] width 79 height 19
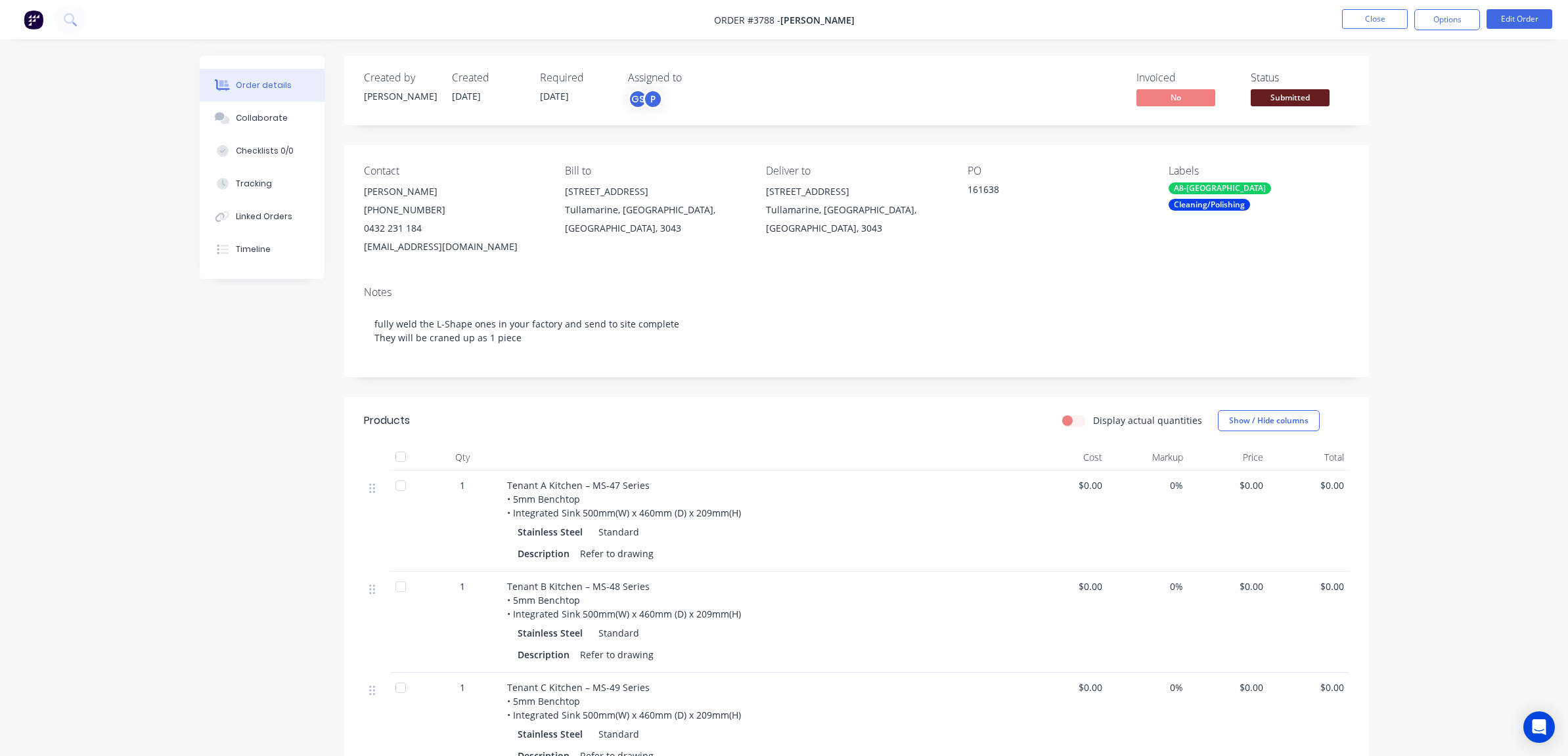
click at [1276, 104] on span "Submitted" at bounding box center [1290, 97] width 79 height 17
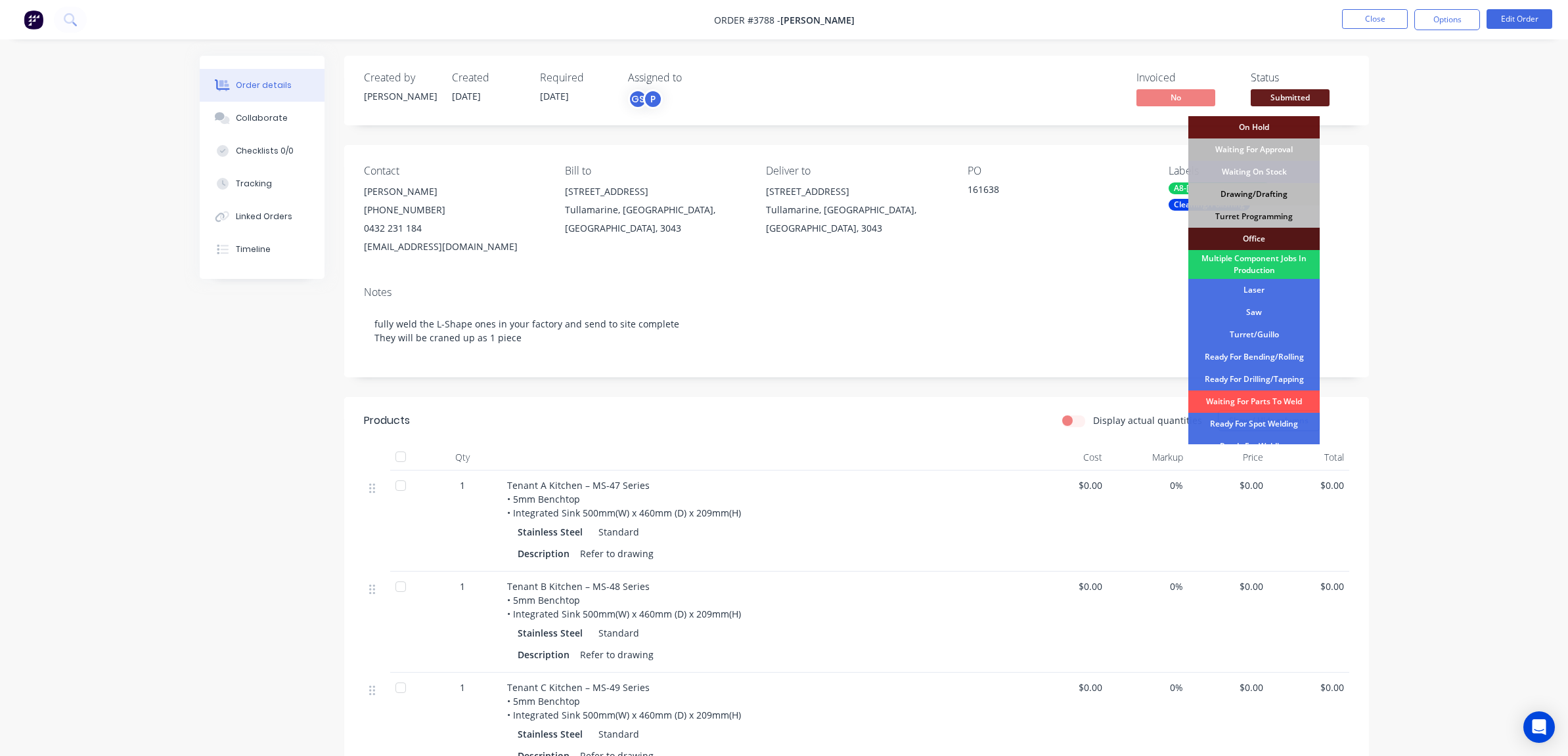
click at [1262, 189] on div "Drawing/Drafting" at bounding box center [1254, 194] width 131 height 22
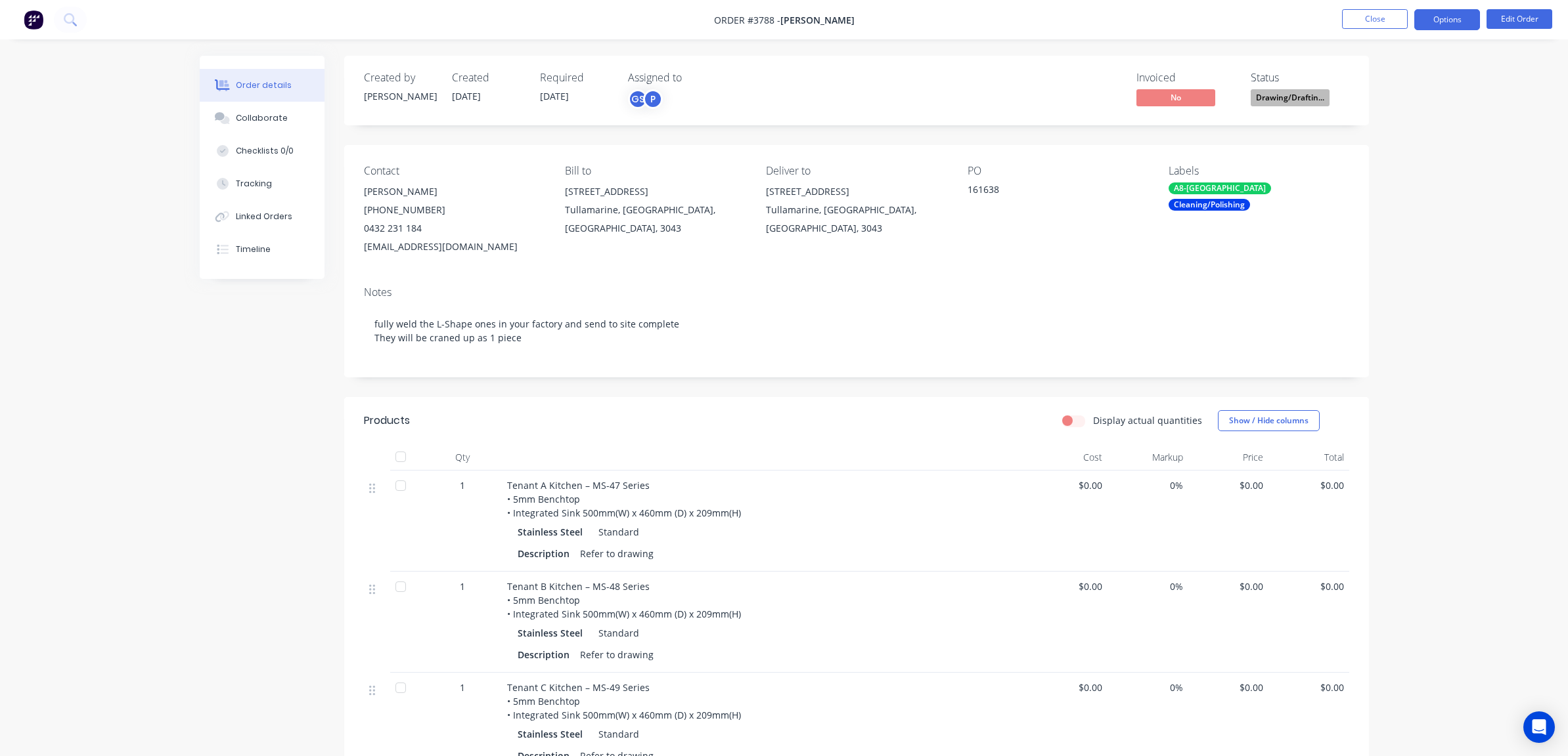
click at [1450, 15] on button "Options" at bounding box center [1447, 19] width 66 height 21
click at [1403, 159] on div "Work Order" at bounding box center [1408, 159] width 121 height 19
click at [1389, 138] on div "Without pricing" at bounding box center [1408, 132] width 121 height 19
click at [60, 224] on div "Order details Collaborate Checklists 0/0 Tracking Linked Orders Timeline Order …" at bounding box center [784, 555] width 1568 height 1109
drag, startPoint x: 1053, startPoint y: 439, endPoint x: 1354, endPoint y: 20, distance: 515.9
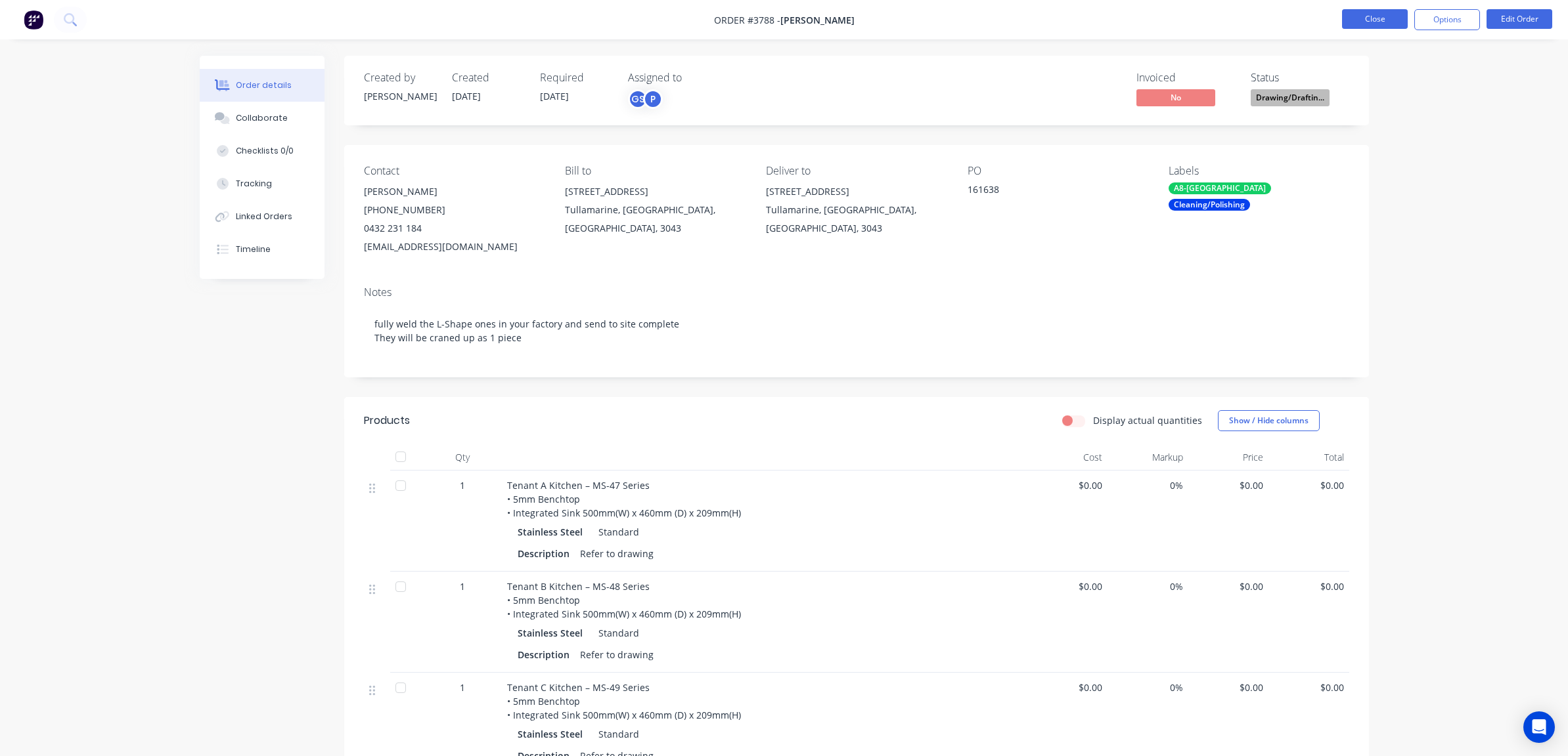
click at [1527, 31] on nav "Order #3788 - Michael Schiavello Close Options Edit Order" at bounding box center [784, 19] width 1568 height 39
click at [1378, 19] on button "Close" at bounding box center [1374, 18] width 66 height 19
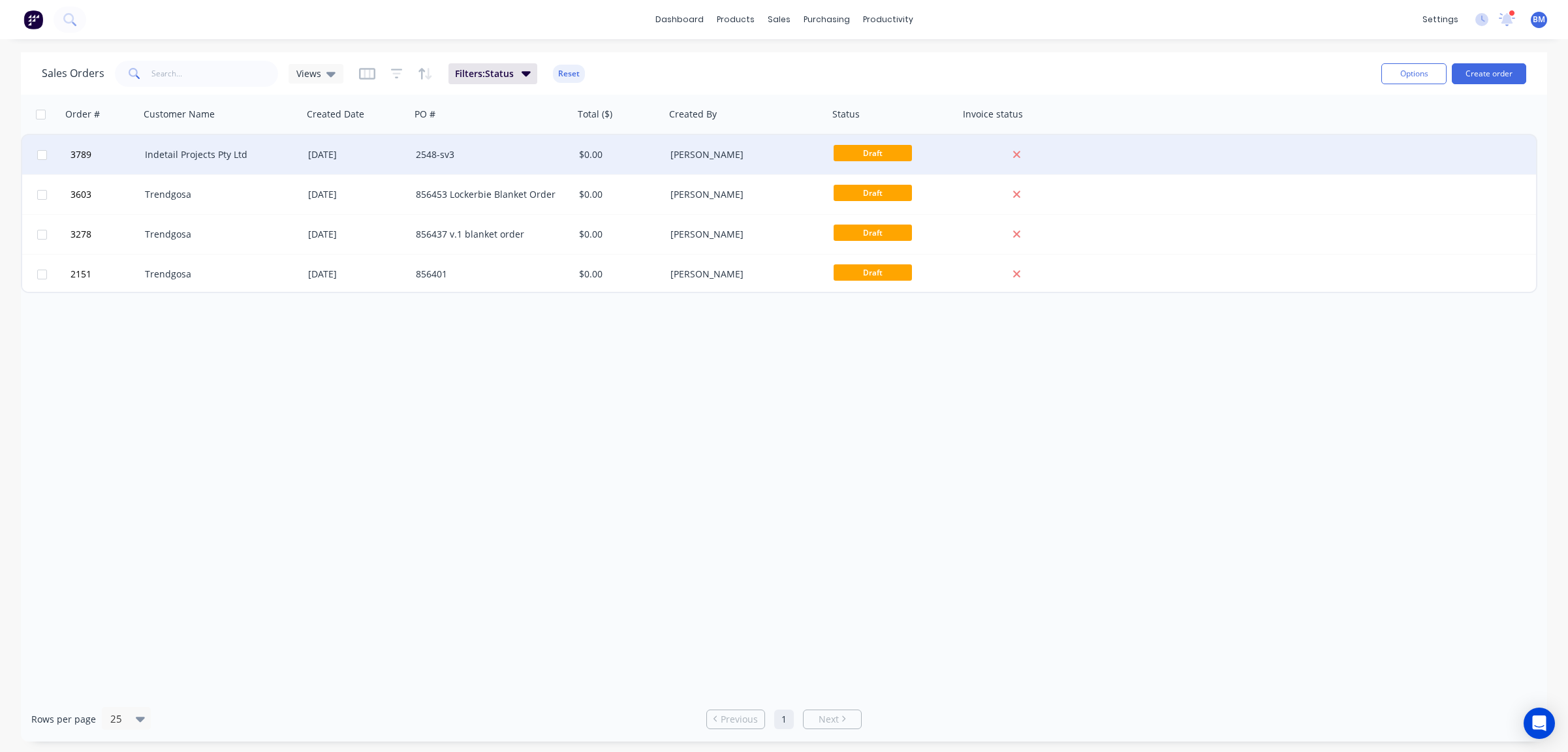
click at [265, 147] on div "Indetail Projects Pty Ltd" at bounding box center [220, 154] width 163 height 39
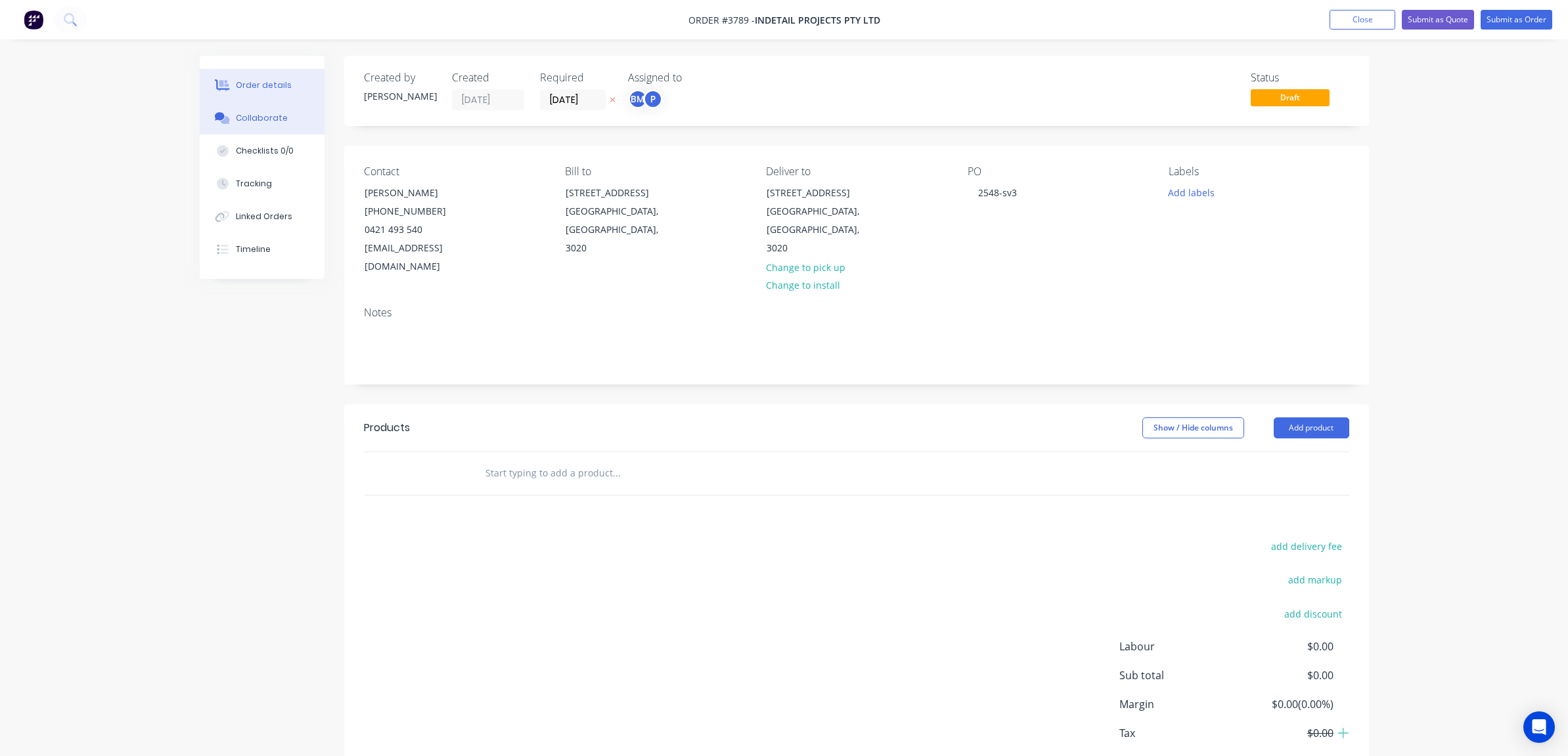
click at [262, 117] on div "Collaborate" at bounding box center [261, 117] width 52 height 11
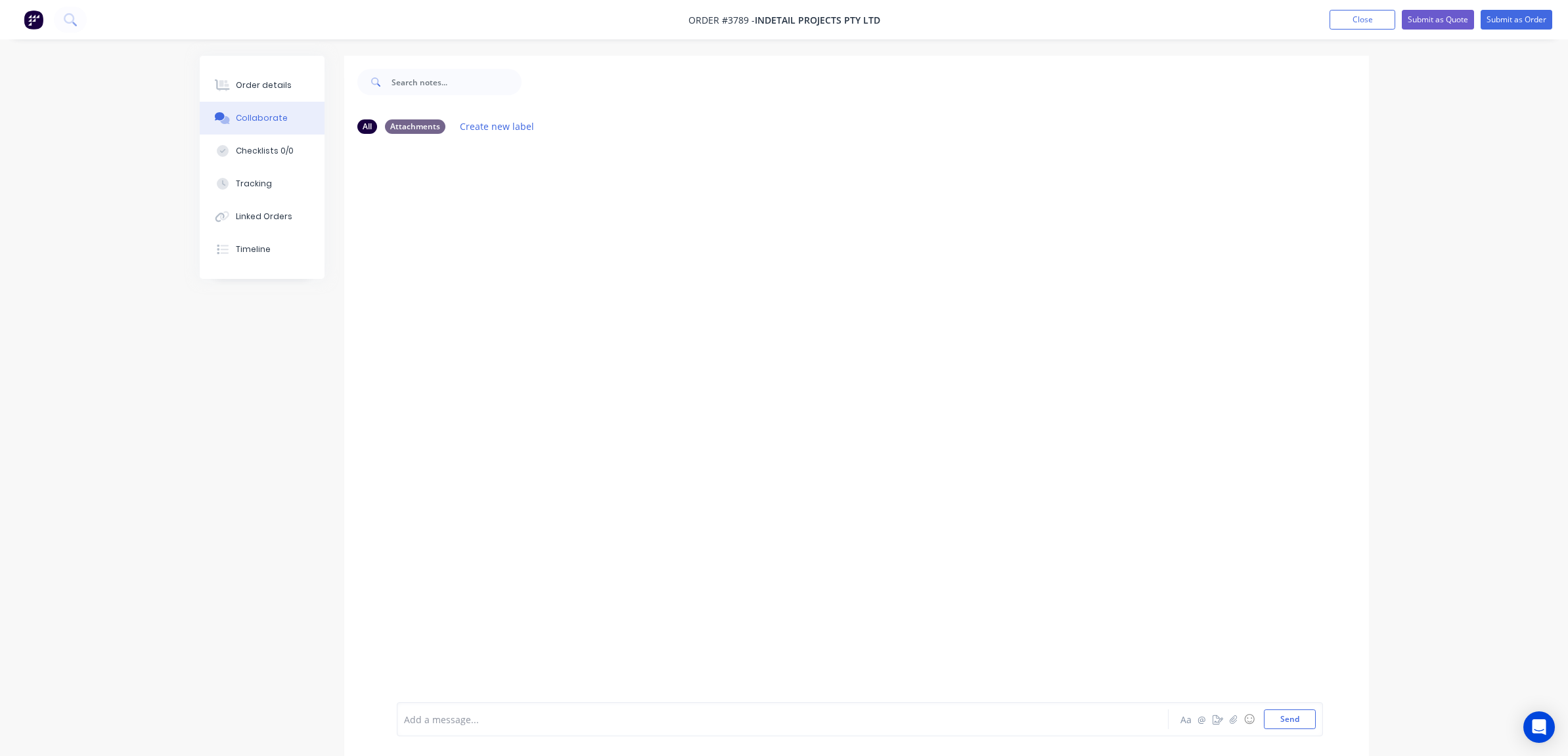
click at [436, 185] on div at bounding box center [856, 423] width 1025 height 558
click at [269, 85] on div "Order details" at bounding box center [264, 85] width 56 height 11
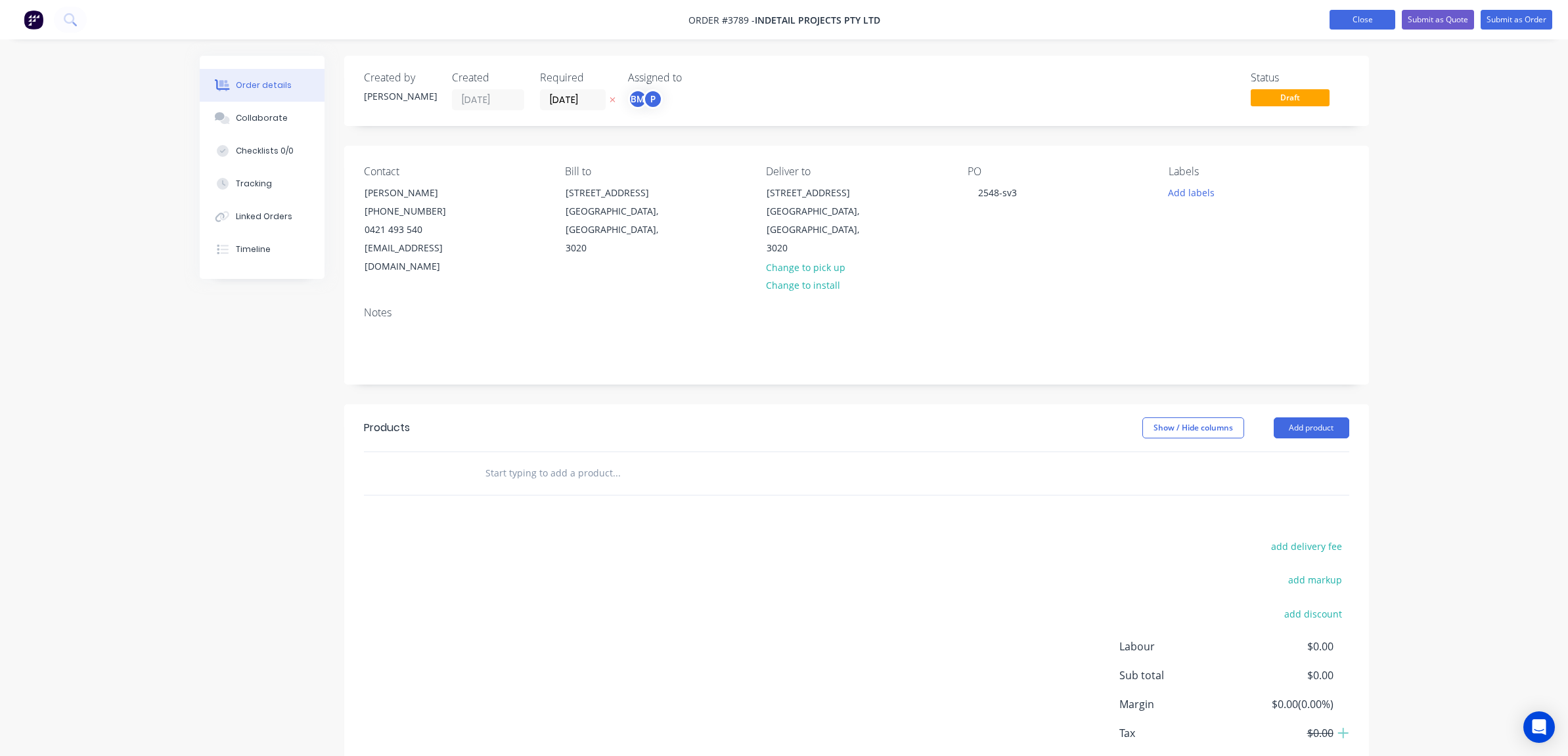
click at [1335, 25] on button "Close" at bounding box center [1362, 19] width 66 height 19
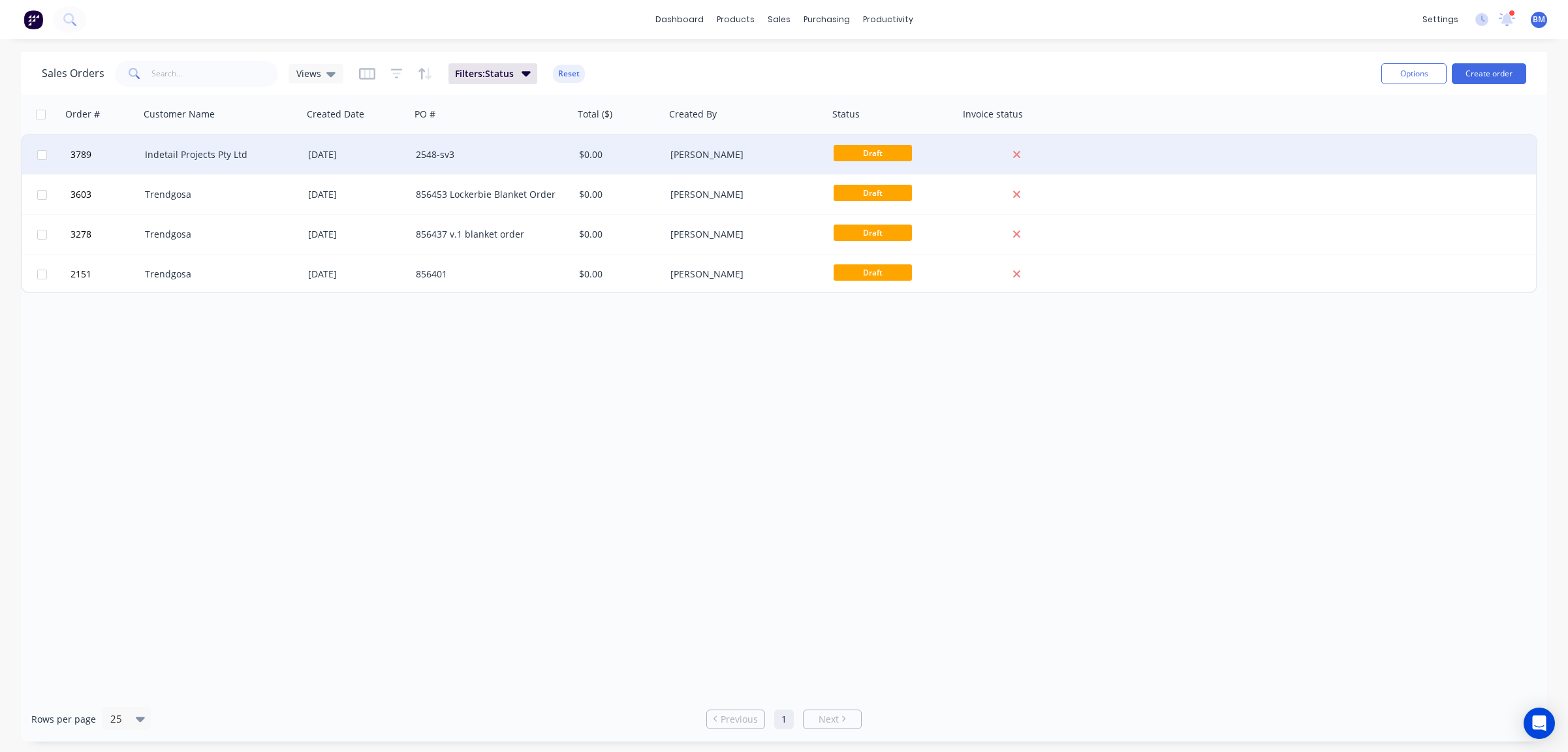
click at [205, 145] on div "Indetail Projects Pty Ltd" at bounding box center [220, 154] width 163 height 39
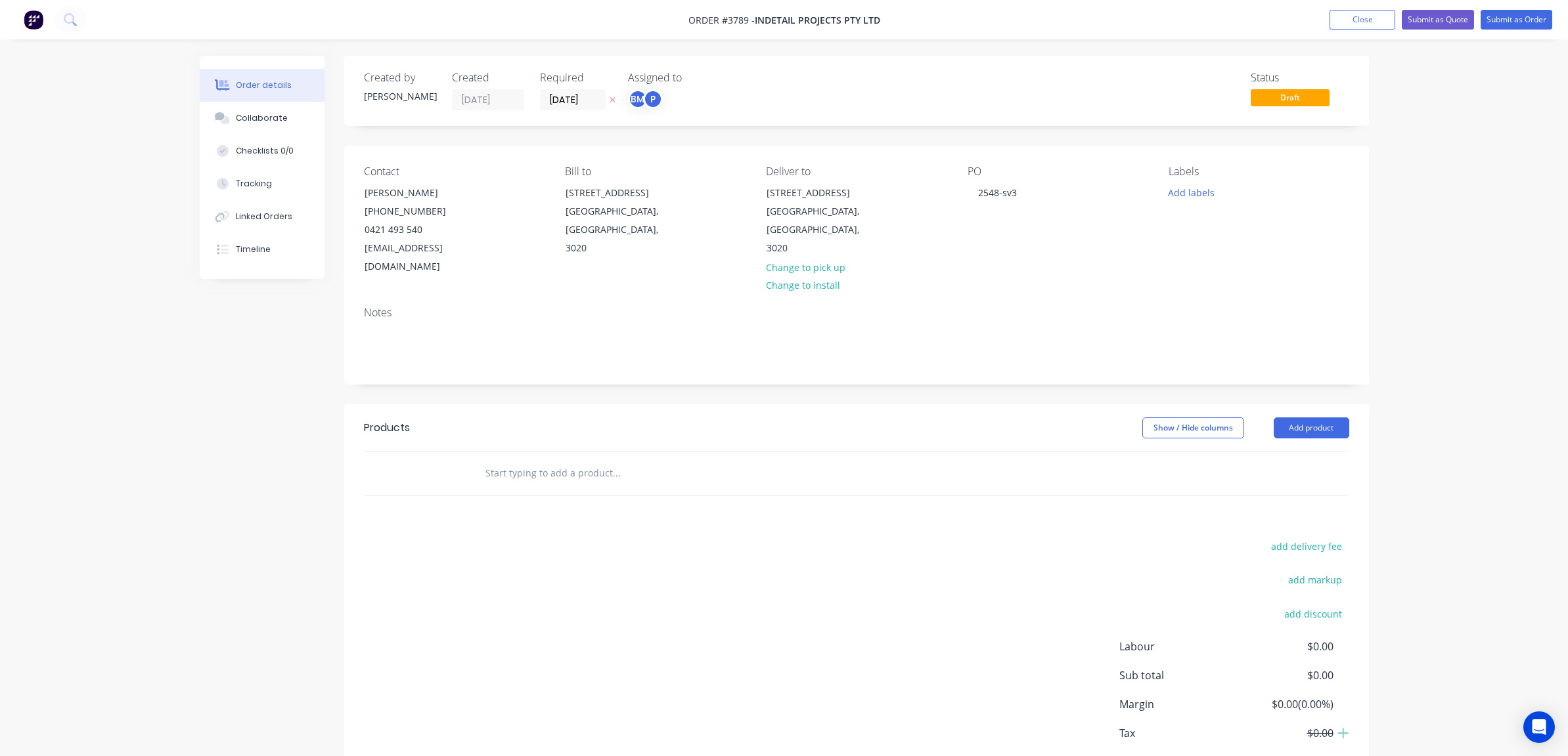
click at [243, 95] on button "Order details" at bounding box center [262, 85] width 124 height 32
